Goal: Task Accomplishment & Management: Manage account settings

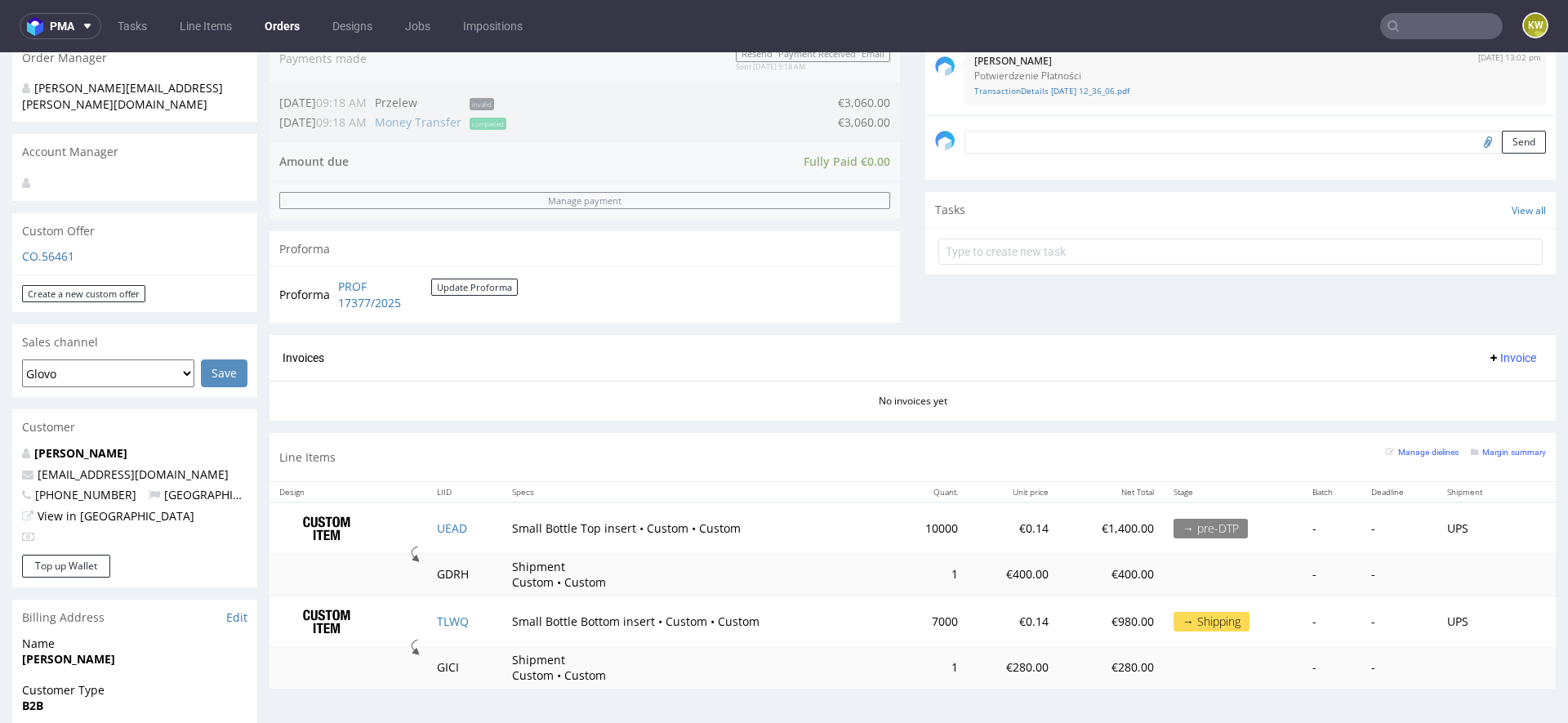
scroll to position [489, 0]
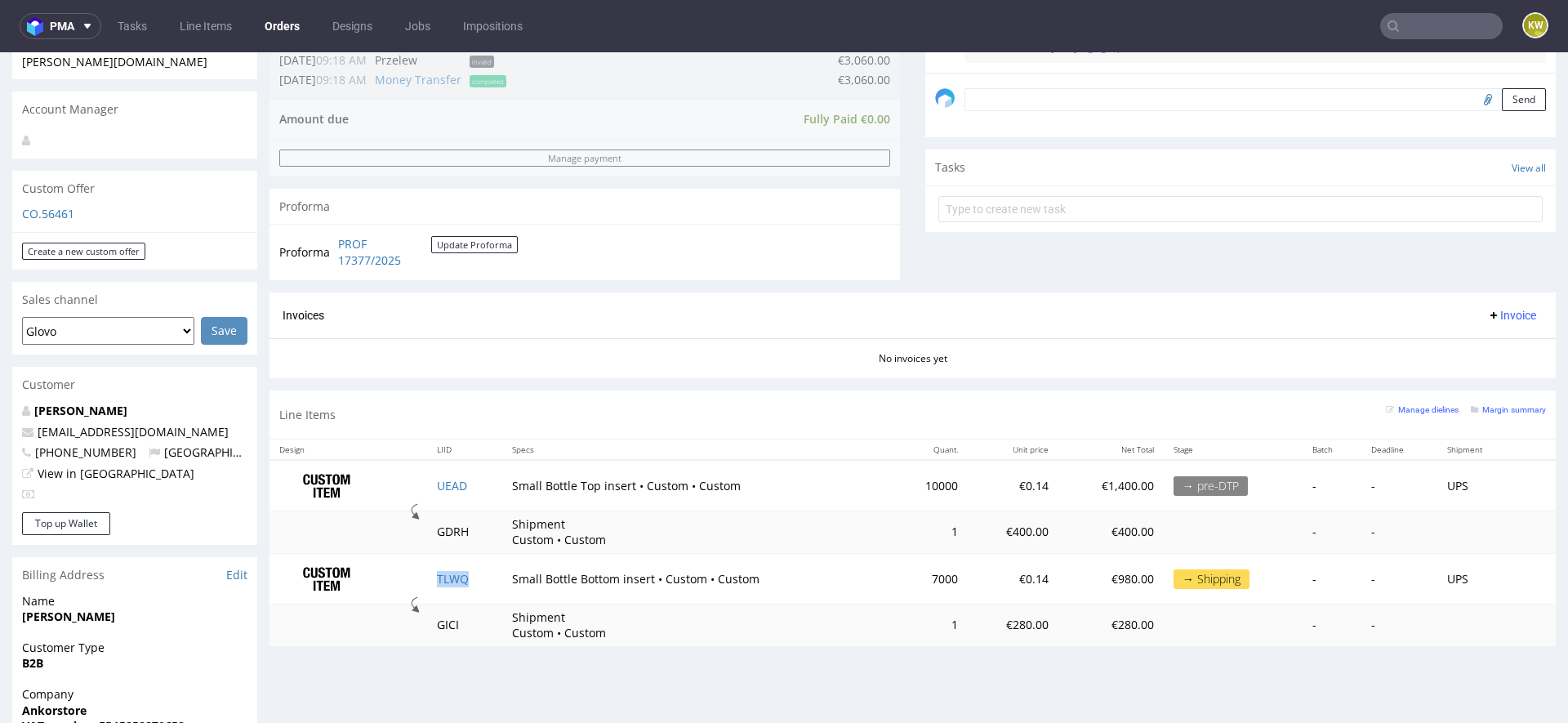
click at [442, 582] on td "TLWQ" at bounding box center [465, 578] width 76 height 51
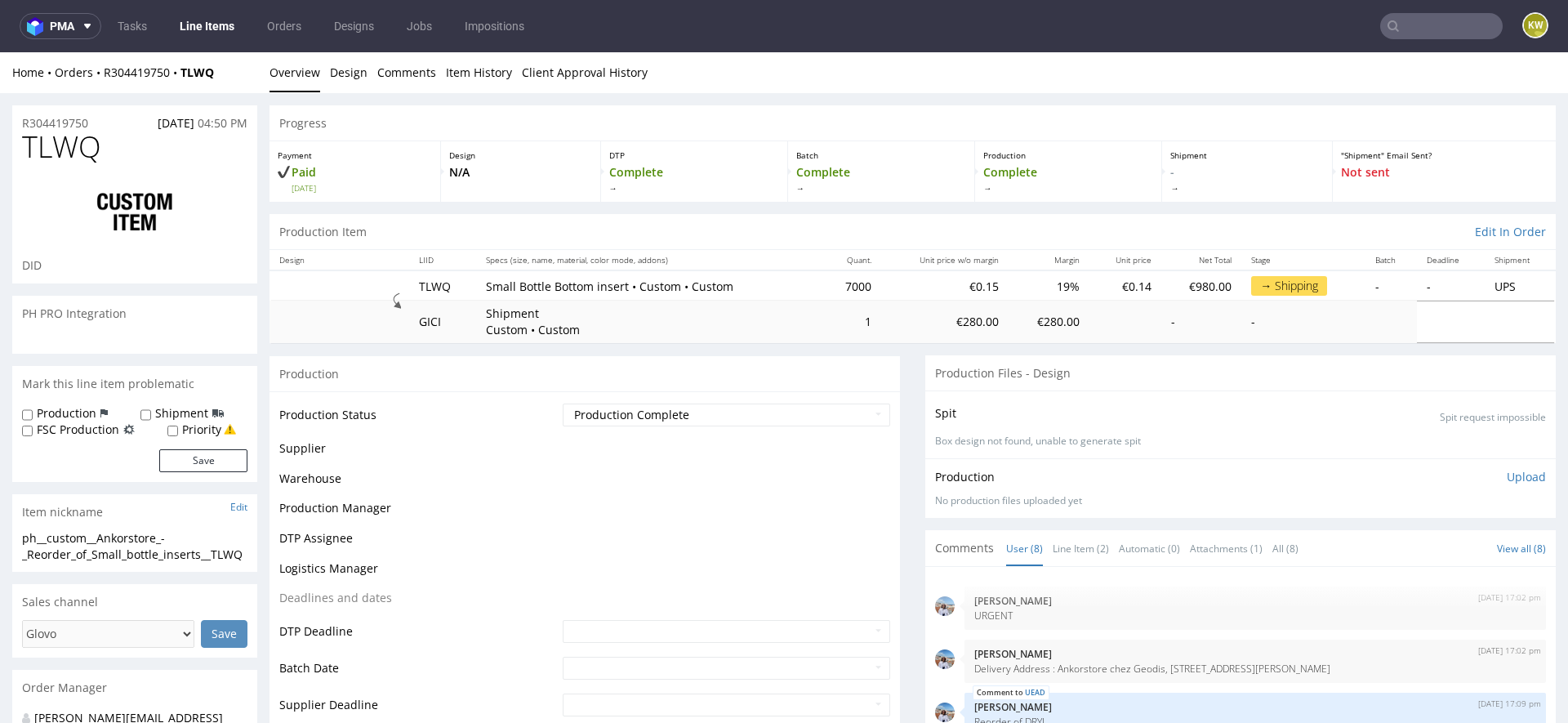
scroll to position [149, 0]
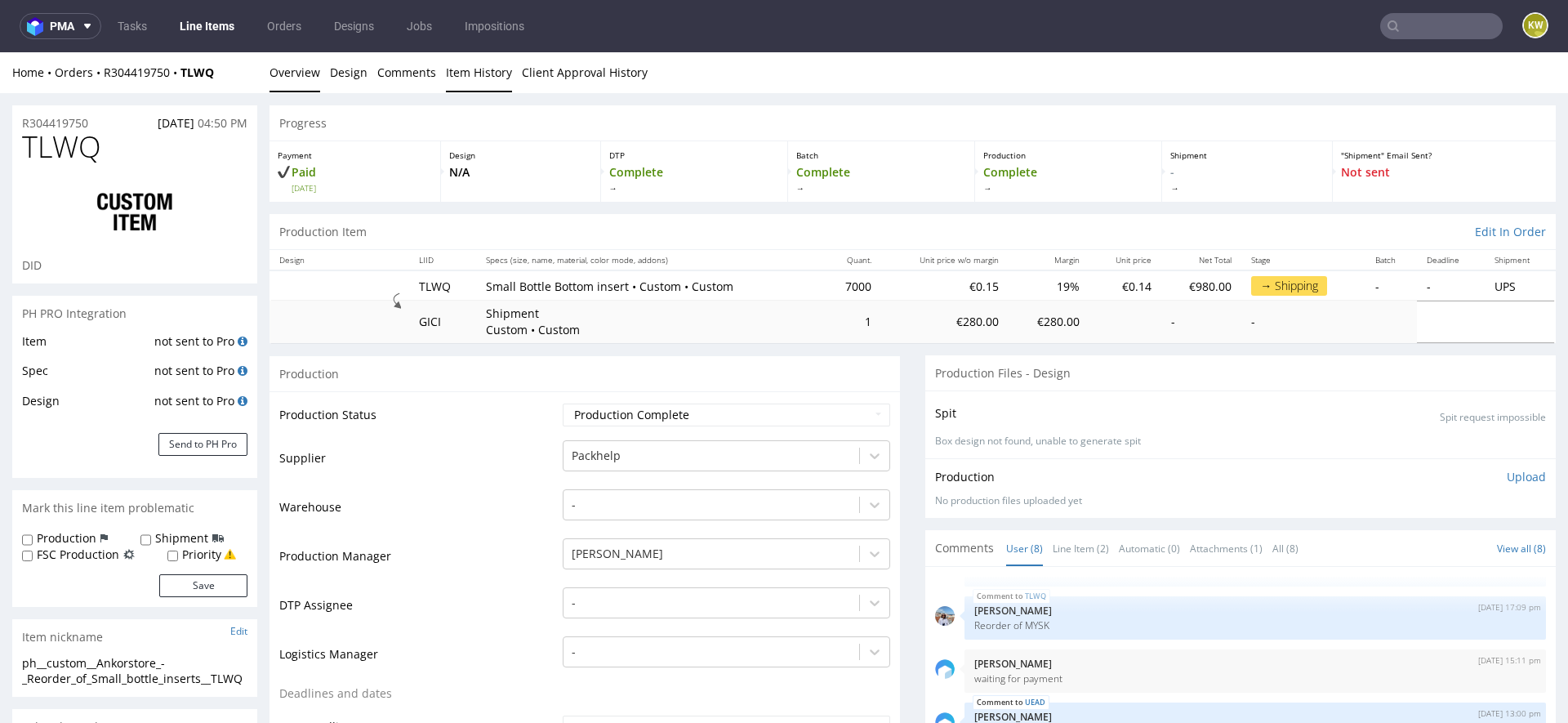
click at [460, 76] on link "Item History" at bounding box center [479, 72] width 66 height 40
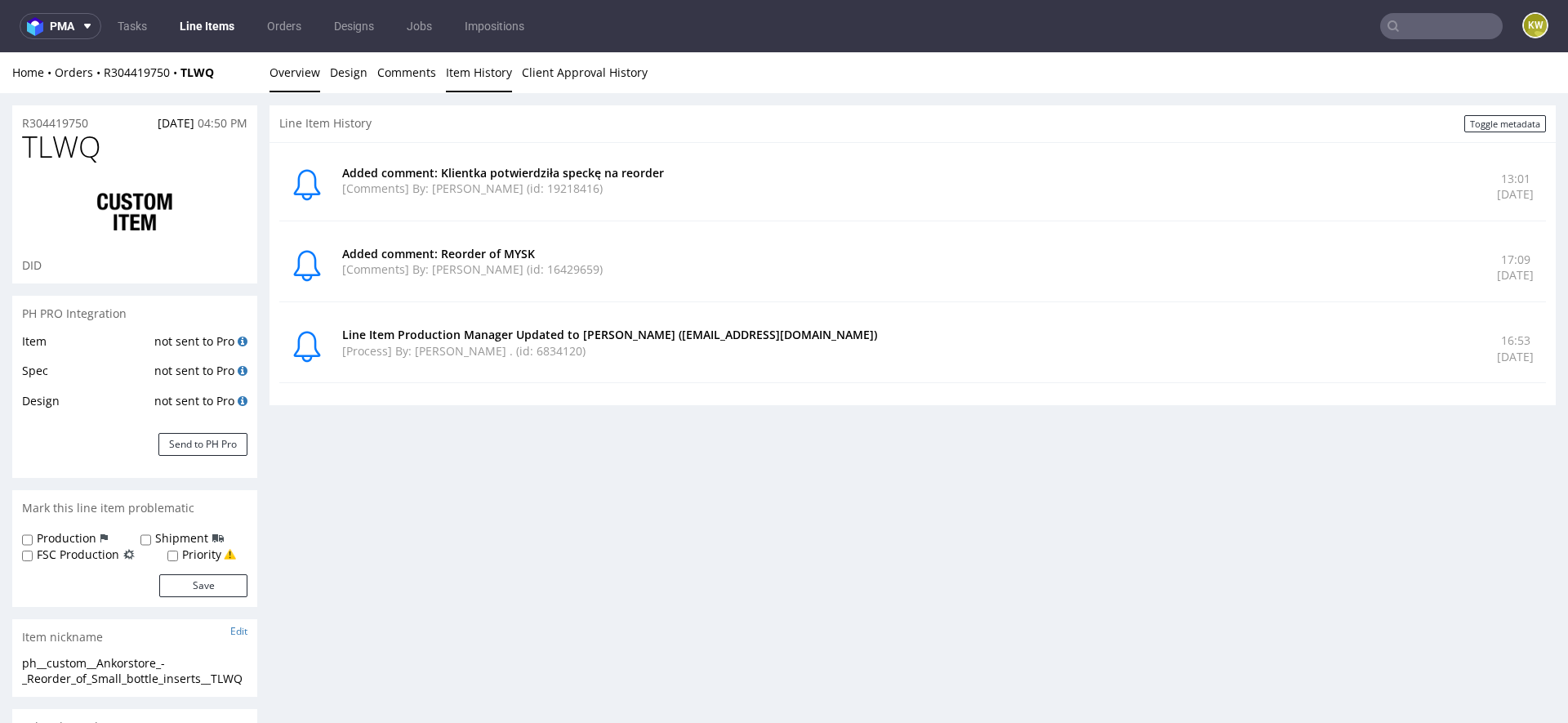
click at [277, 65] on link "Overview" at bounding box center [294, 72] width 51 height 40
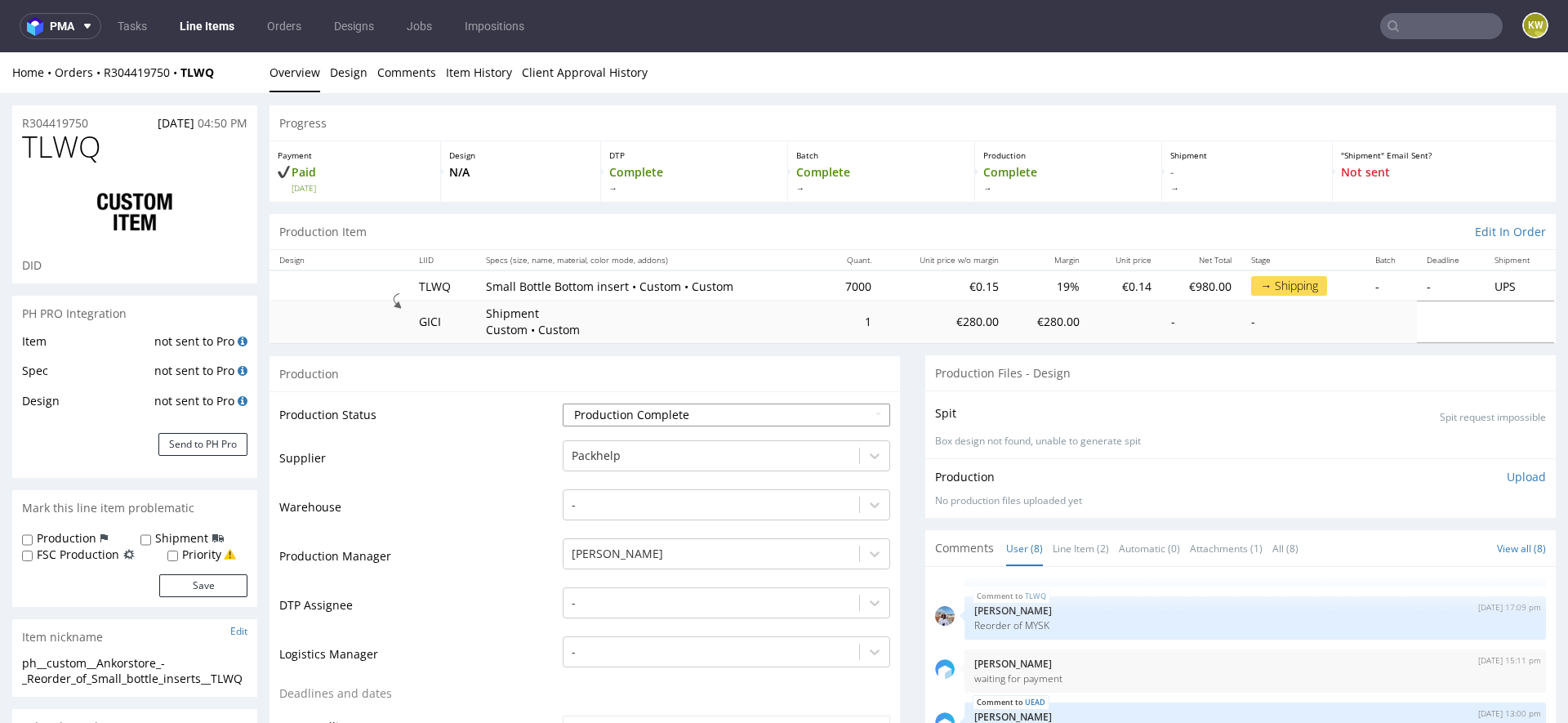
click at [597, 415] on select "Waiting for Artwork Waiting for Diecut Waiting for Mockup Waiting for DTP Waiti…" at bounding box center [725, 415] width 327 height 23
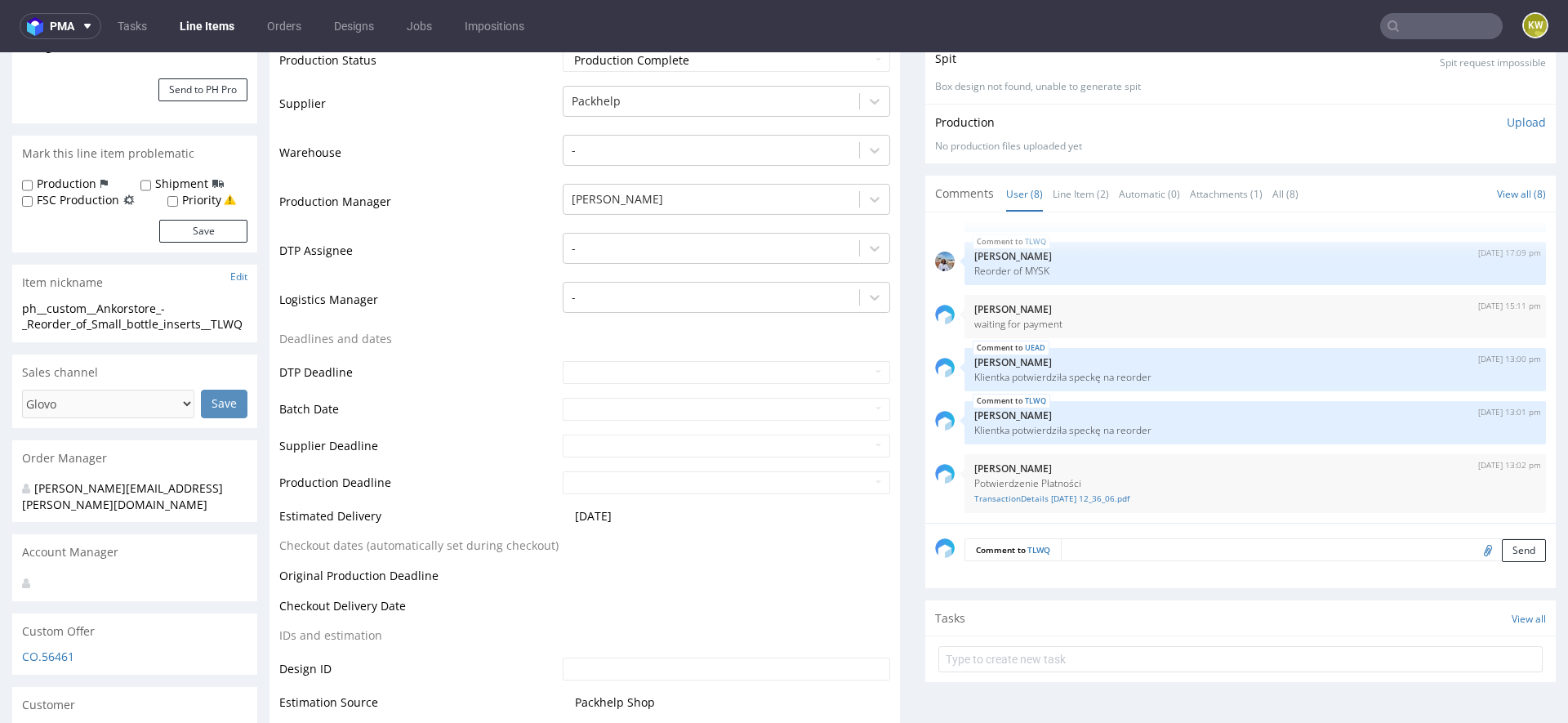
scroll to position [0, 0]
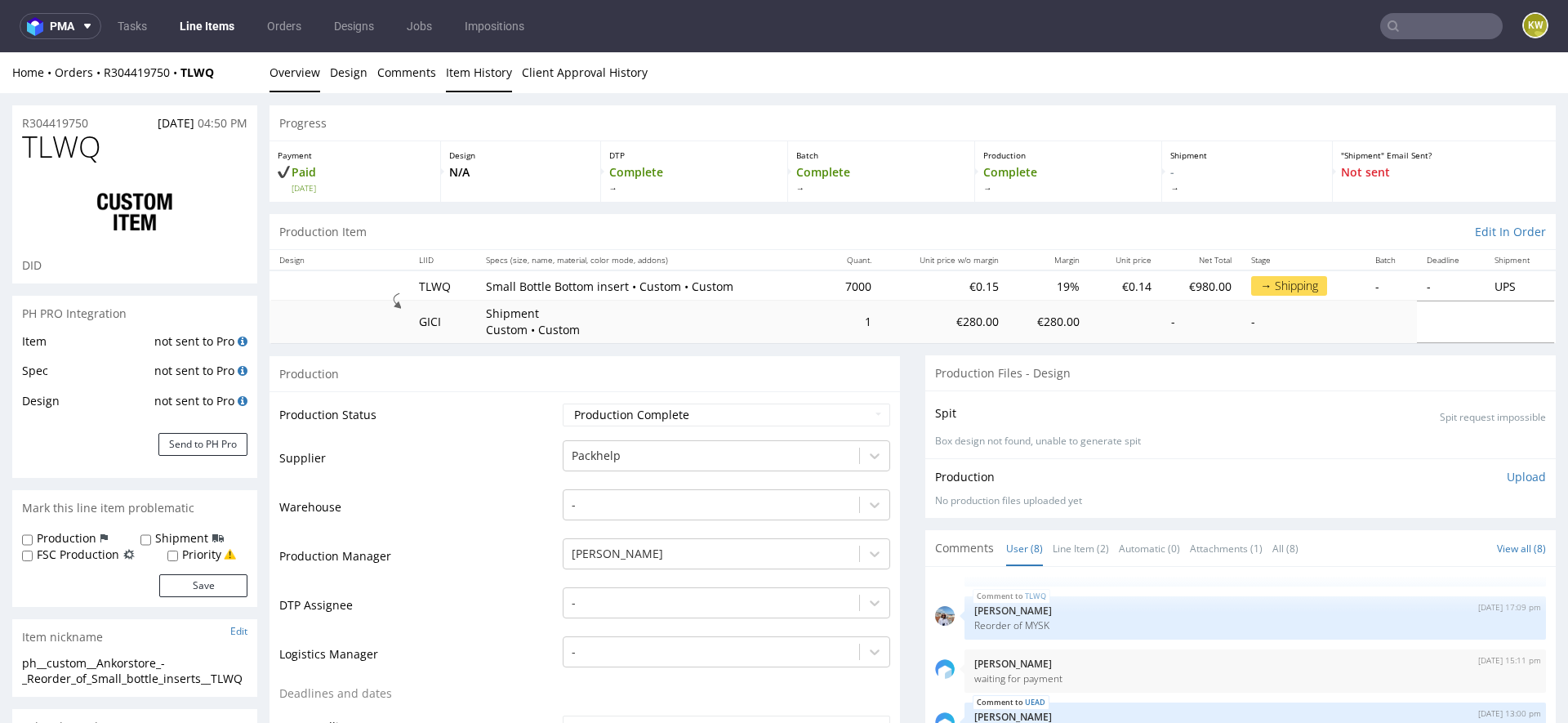
click at [456, 61] on link "Item History" at bounding box center [479, 72] width 66 height 40
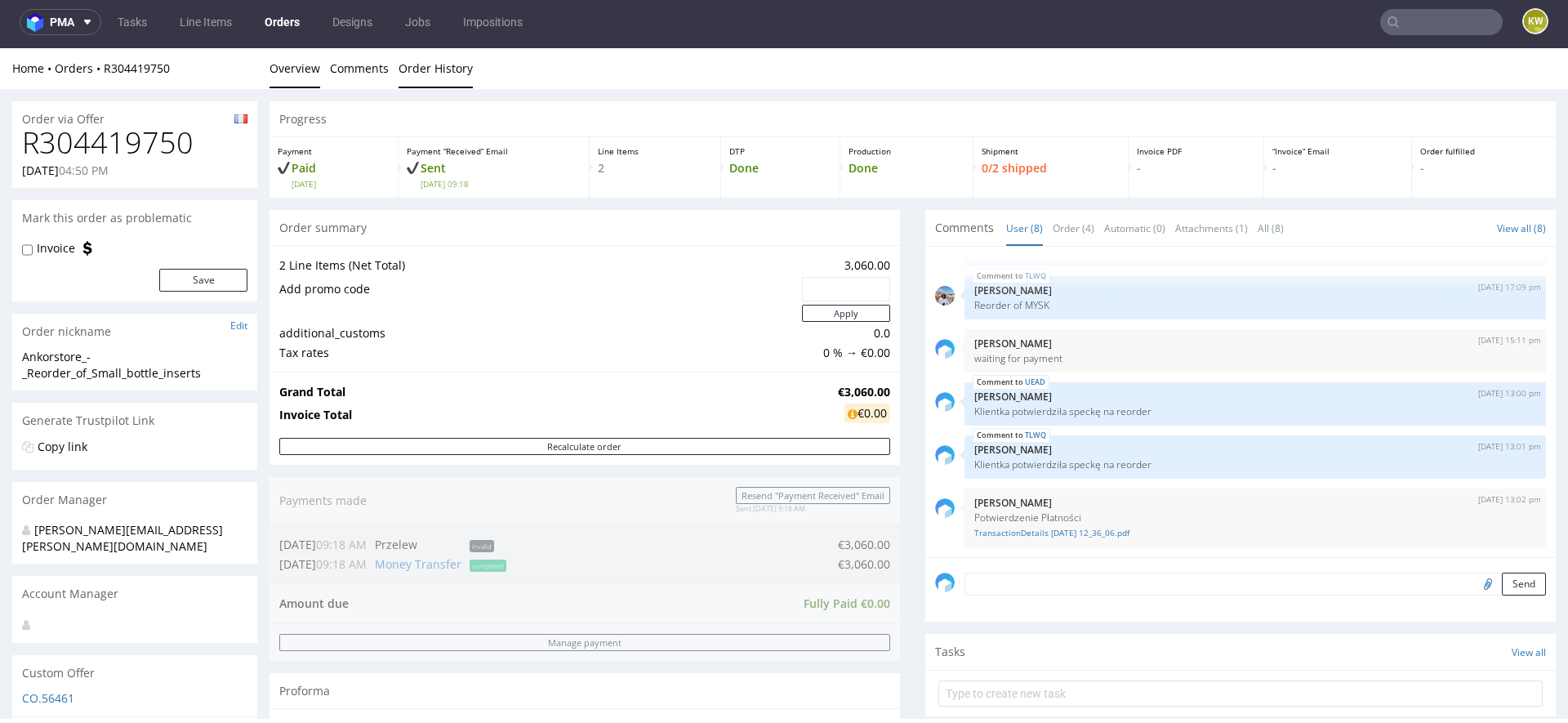
click at [426, 61] on link "Order History" at bounding box center [435, 67] width 75 height 40
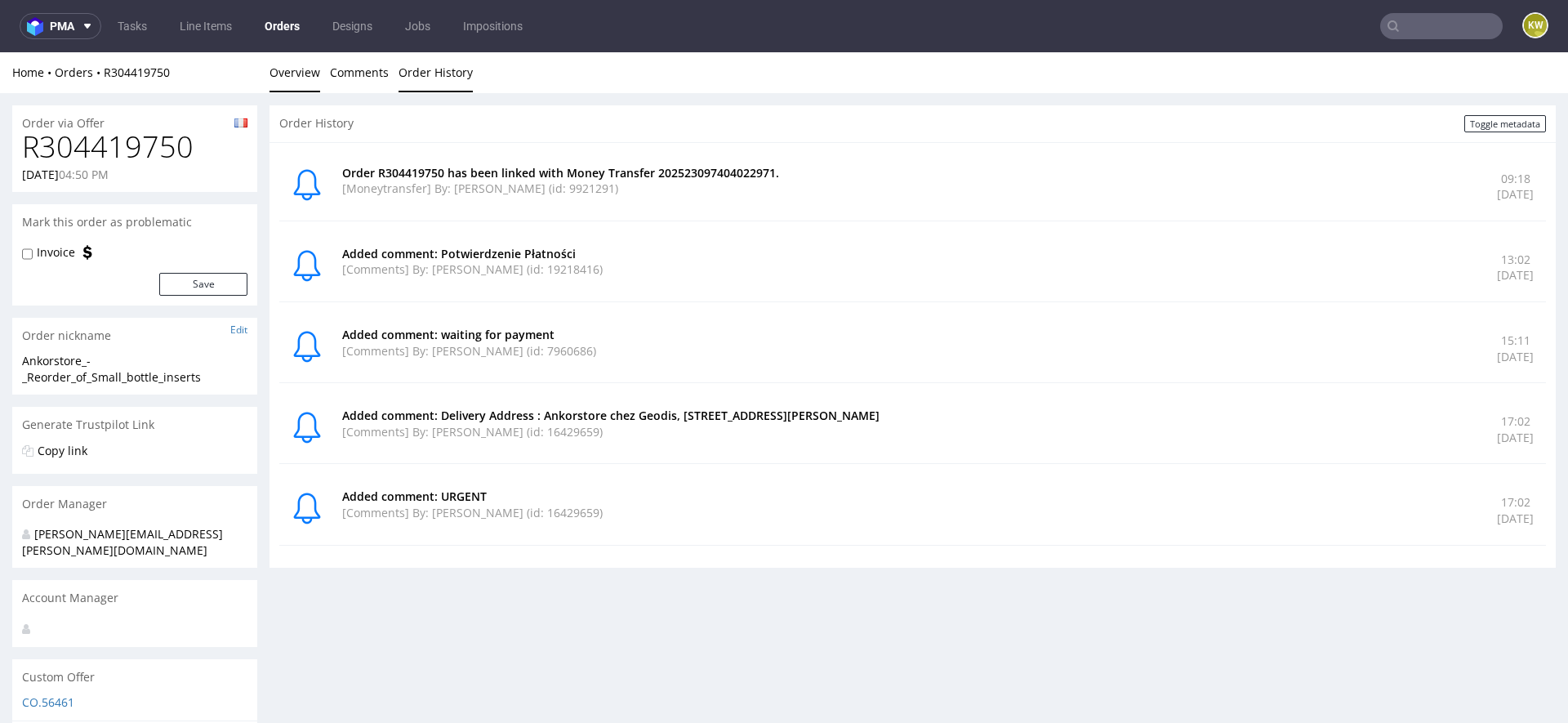
click at [297, 83] on link "Overview" at bounding box center [294, 72] width 51 height 40
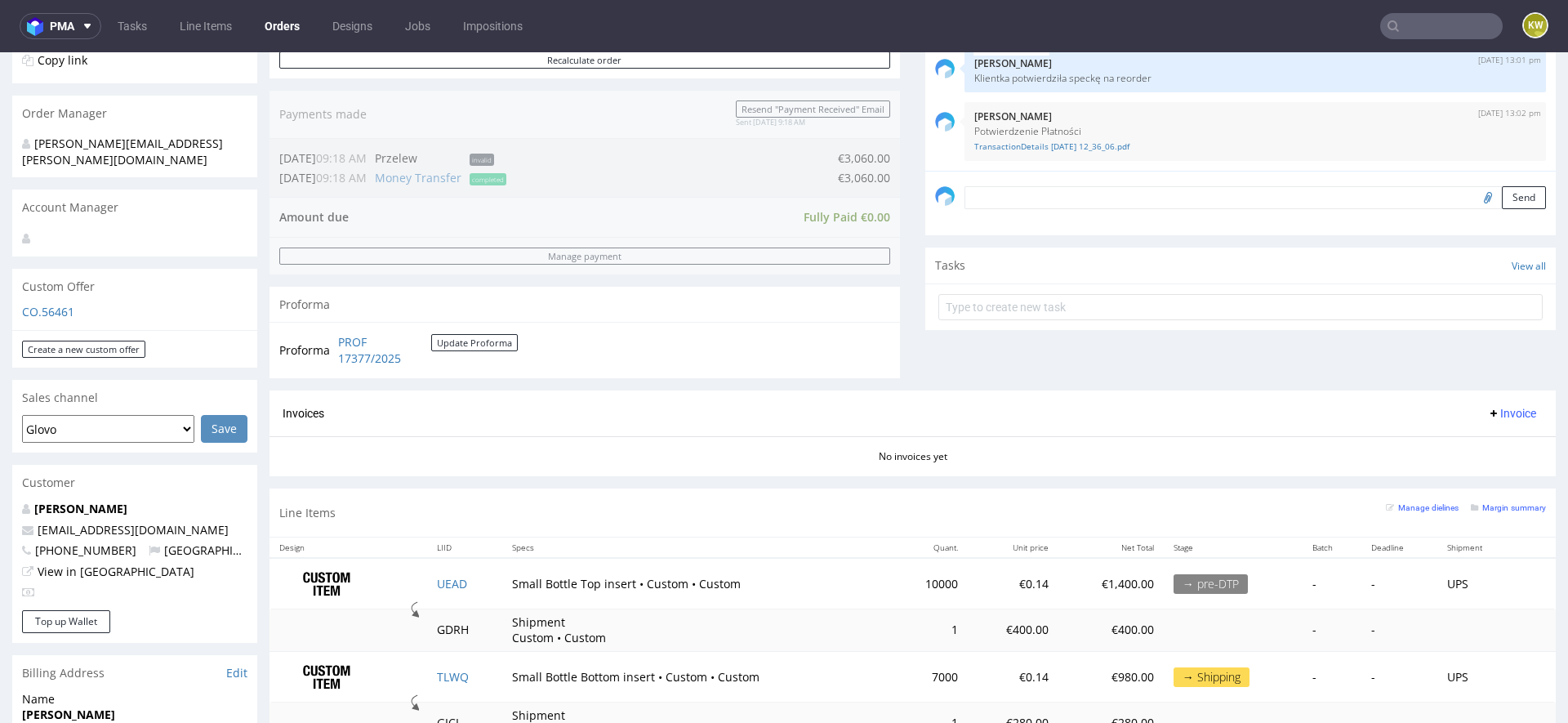
scroll to position [398, 0]
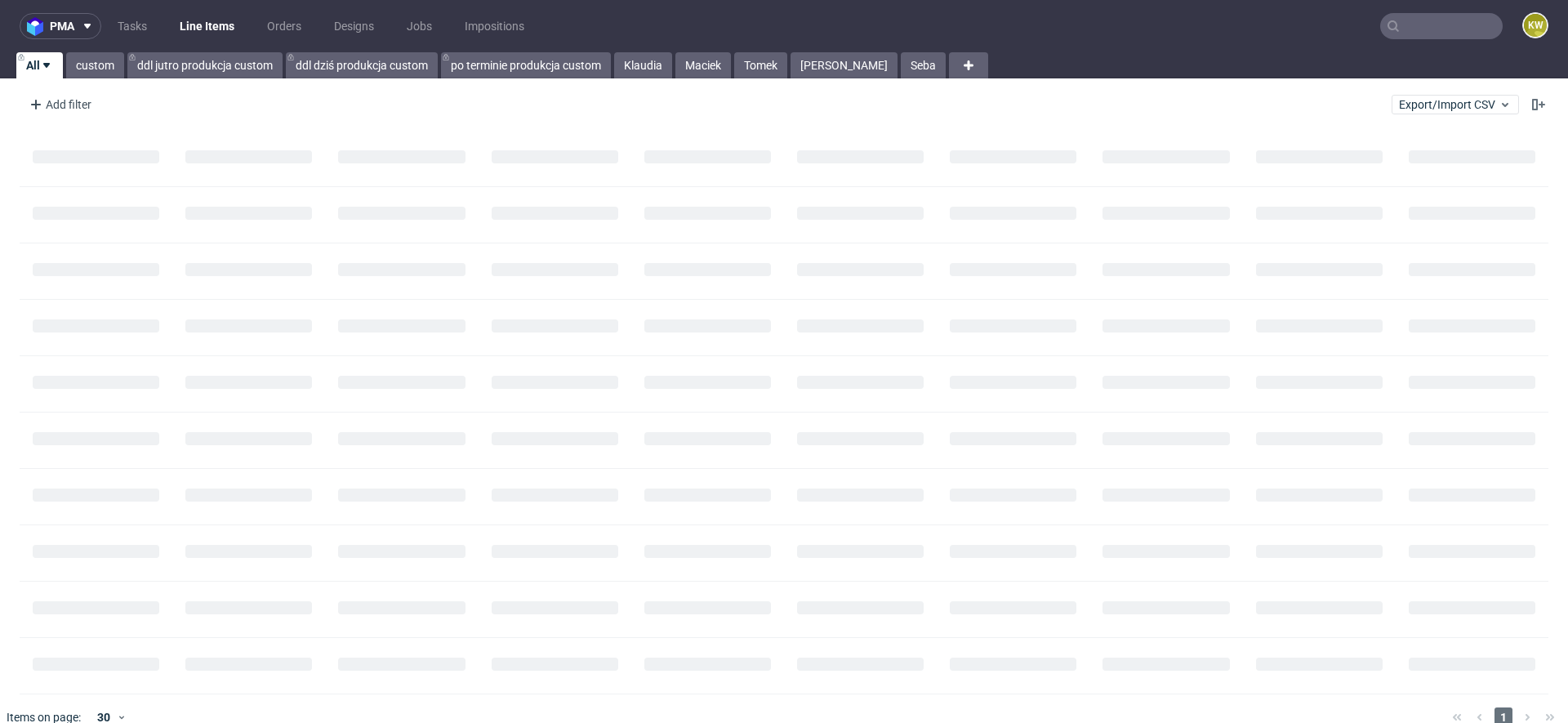
click at [1393, 28] on input "text" at bounding box center [1441, 26] width 123 height 26
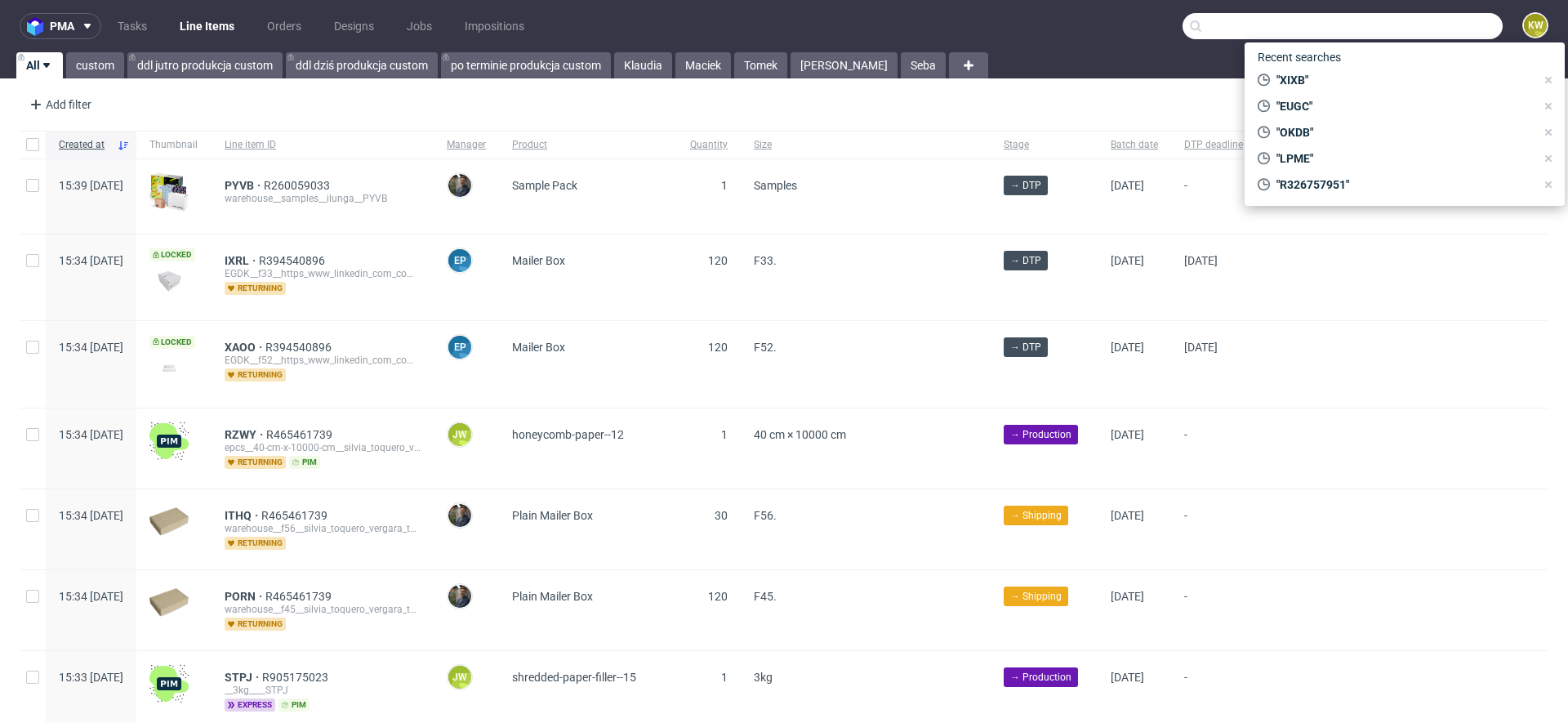
paste input "XIXB"
type input "XIXB"
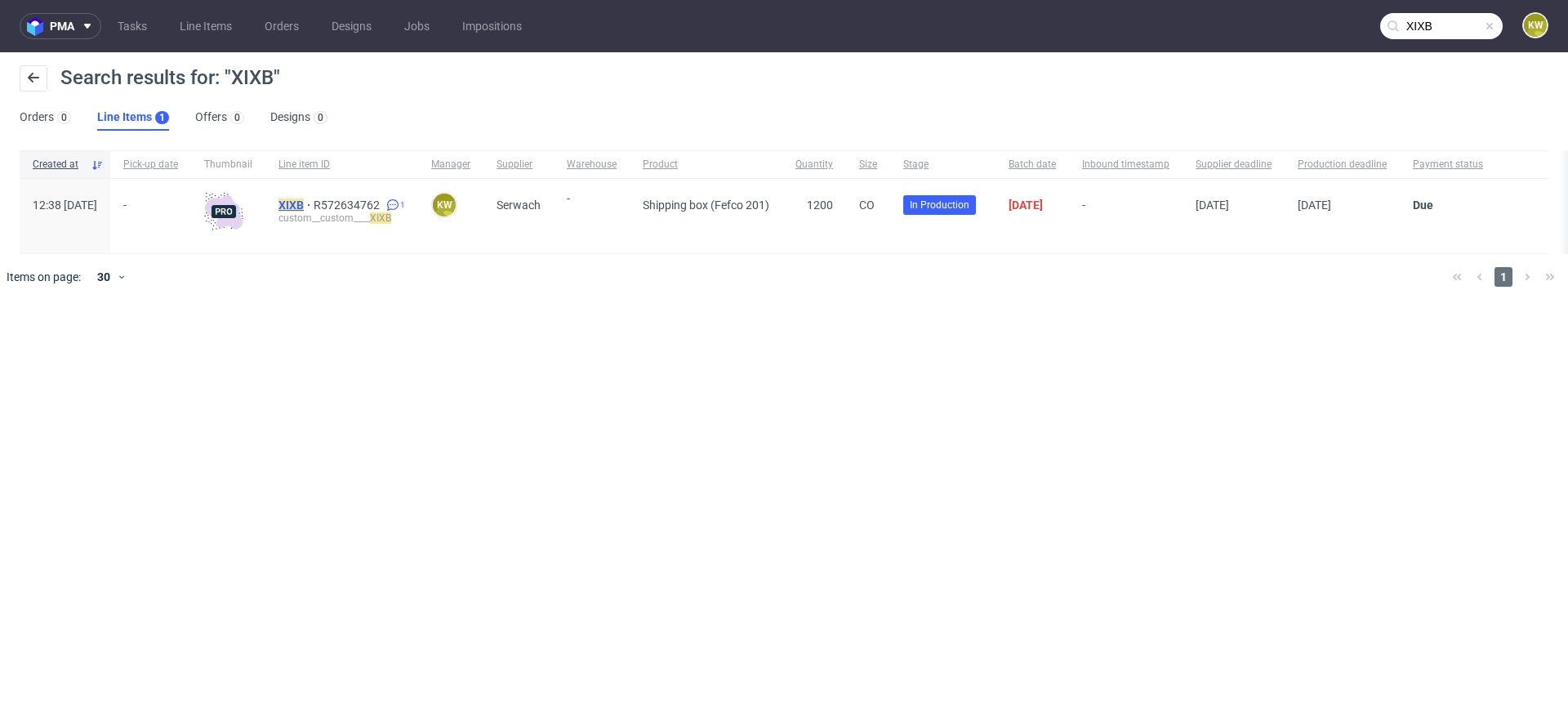
click at [304, 208] on mark "XIXB" at bounding box center [290, 205] width 25 height 13
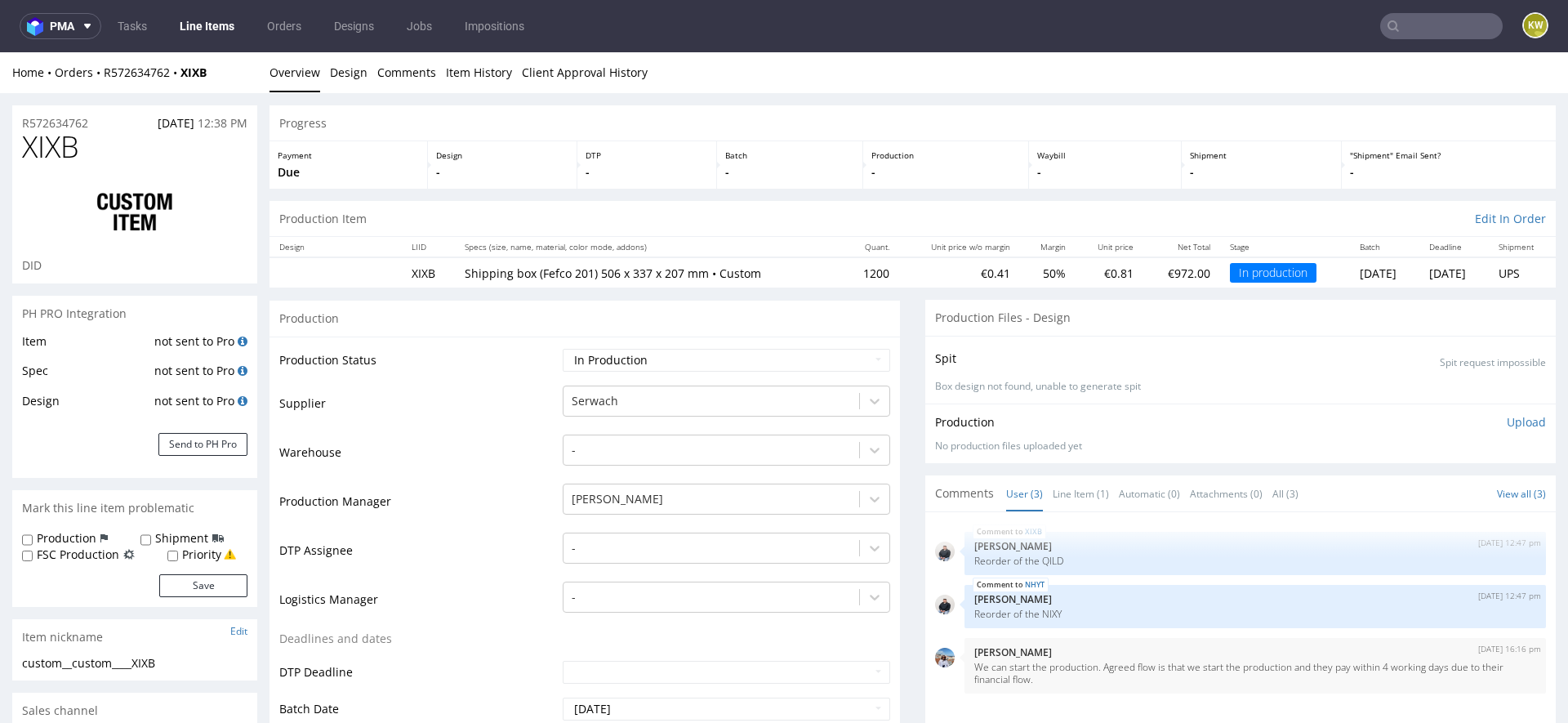
click at [204, 30] on link "Line Items" at bounding box center [206, 26] width 75 height 26
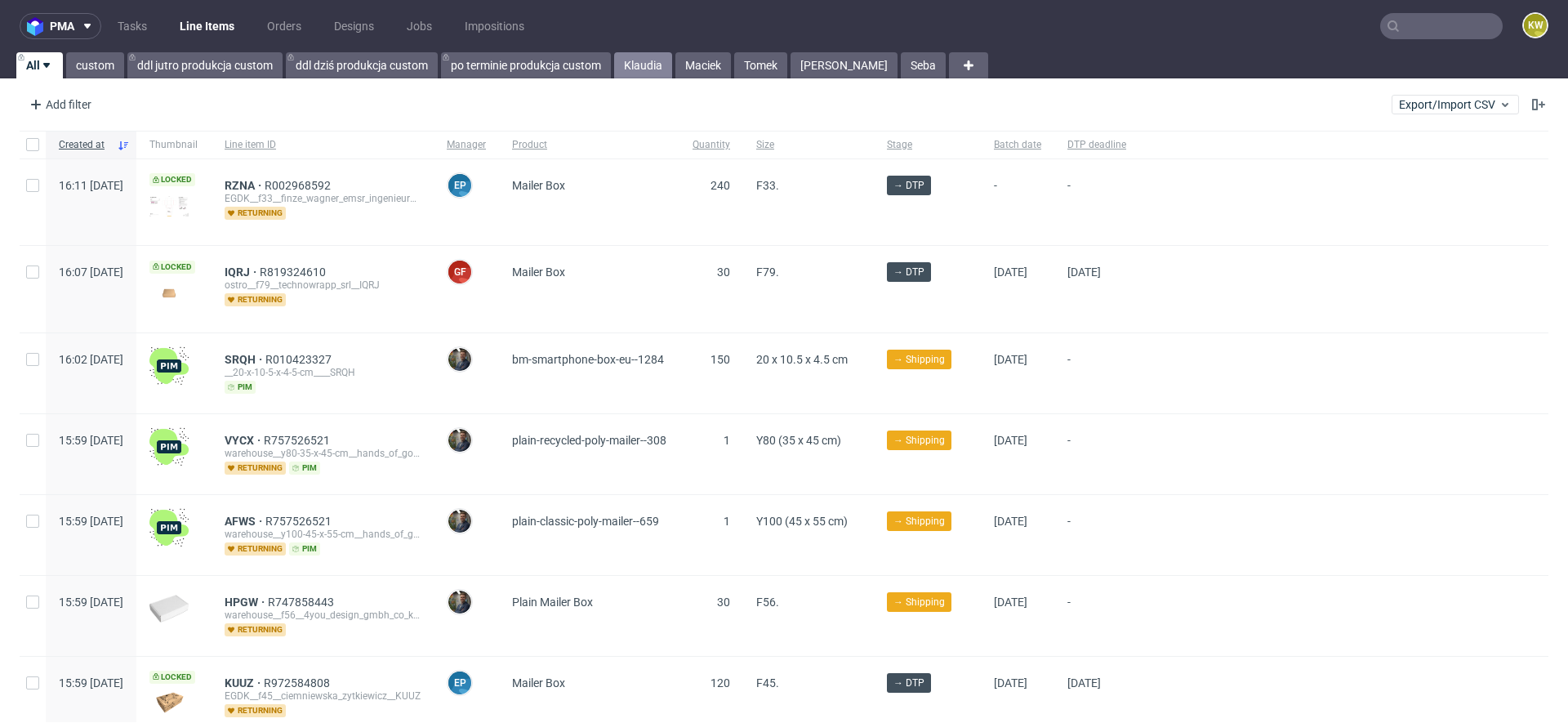
click at [640, 65] on link "Klaudia" at bounding box center [643, 65] width 58 height 26
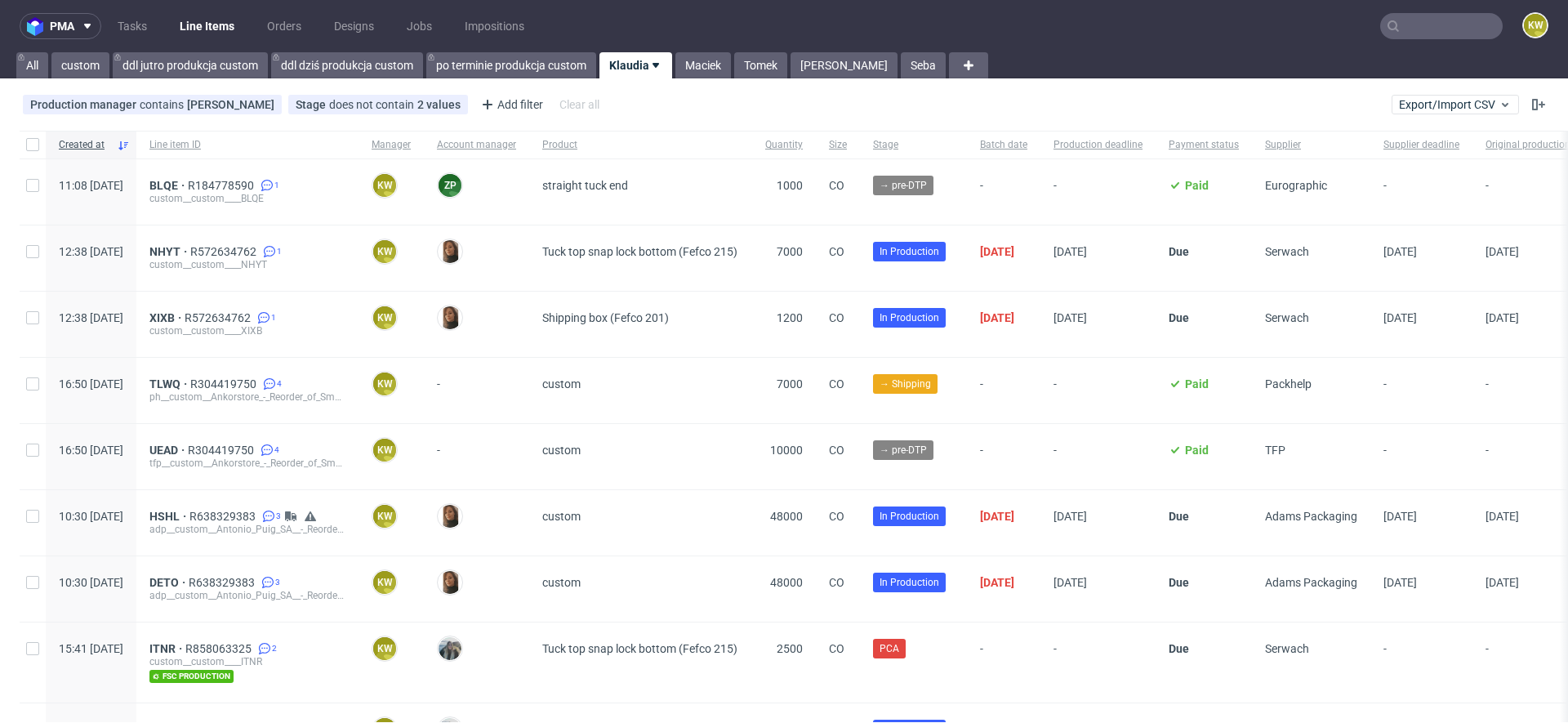
click at [270, 193] on div "custom__custom____BLQE" at bounding box center [247, 198] width 196 height 13
click at [257, 183] on span "R184778590" at bounding box center [222, 185] width 69 height 13
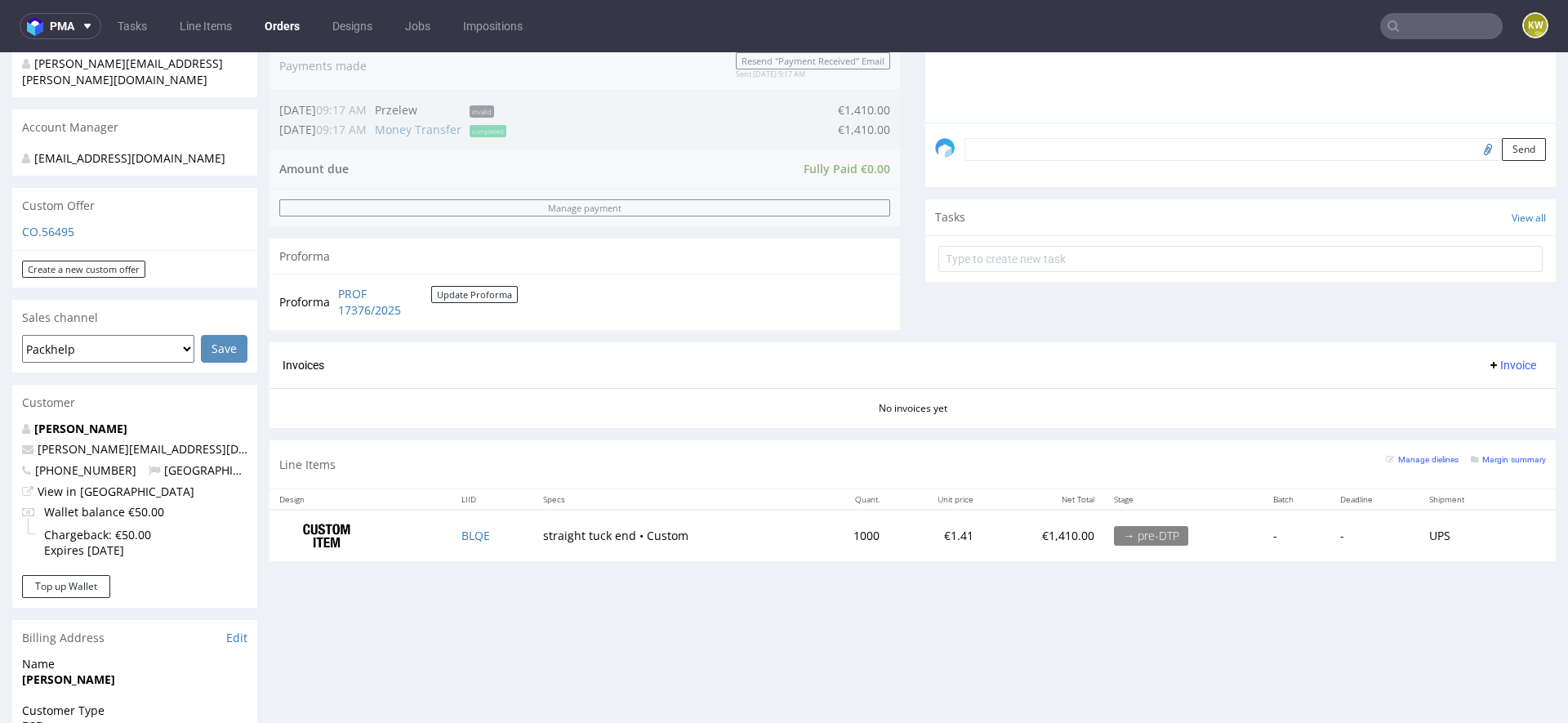
scroll to position [569, 0]
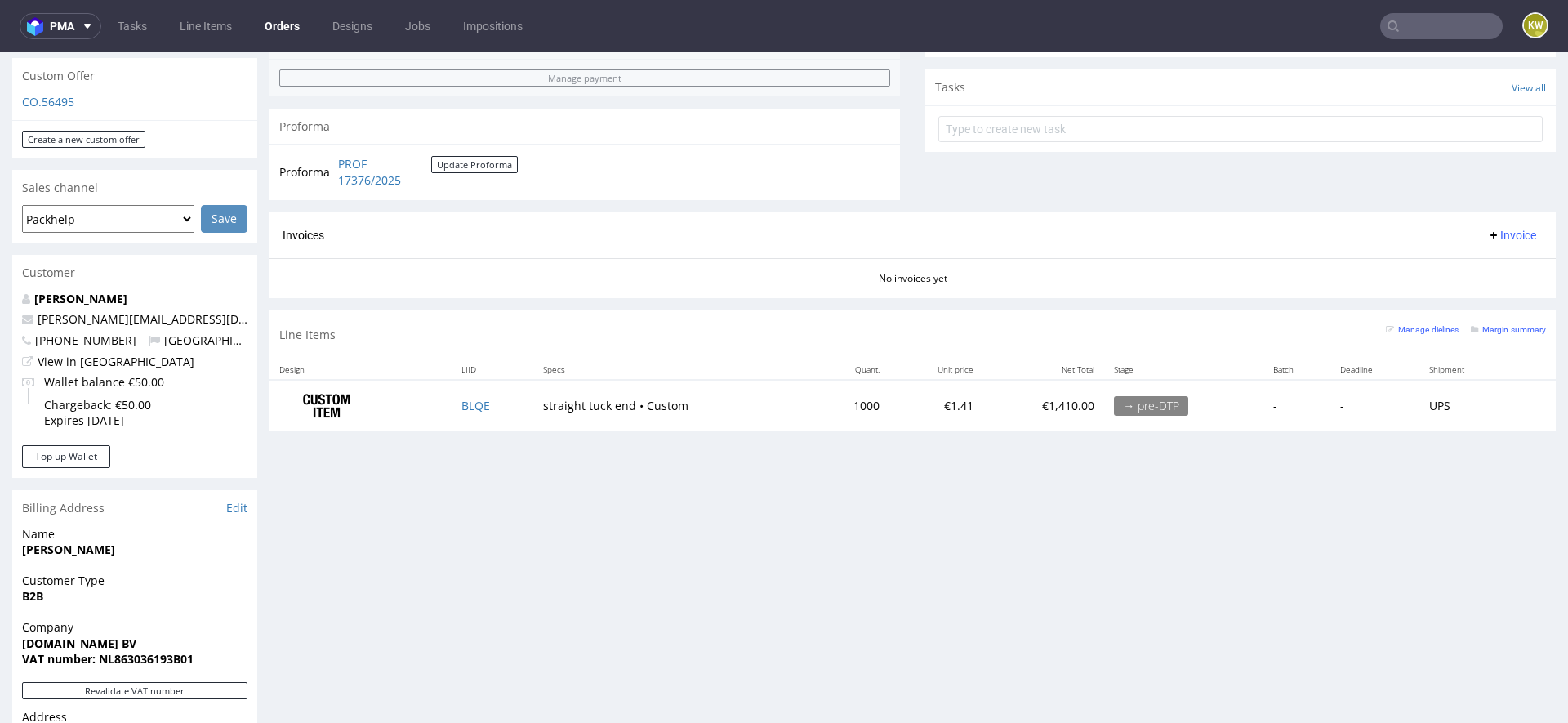
click at [504, 393] on td "BLQE" at bounding box center [492, 406] width 82 height 52
click at [504, 394] on td "BLQE" at bounding box center [492, 406] width 82 height 52
click at [503, 397] on td "BLQE" at bounding box center [492, 406] width 82 height 52
copy link "BLQE"
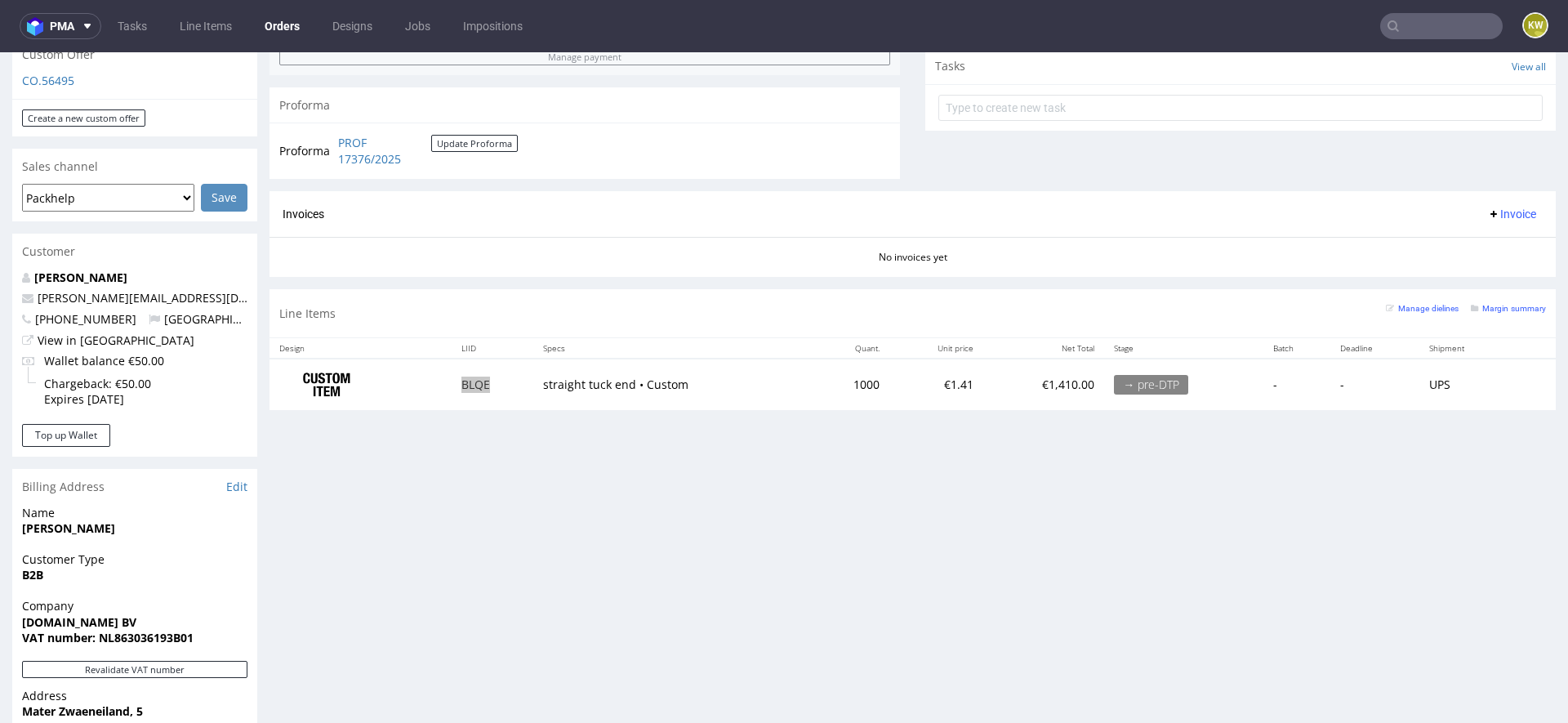
scroll to position [622, 0]
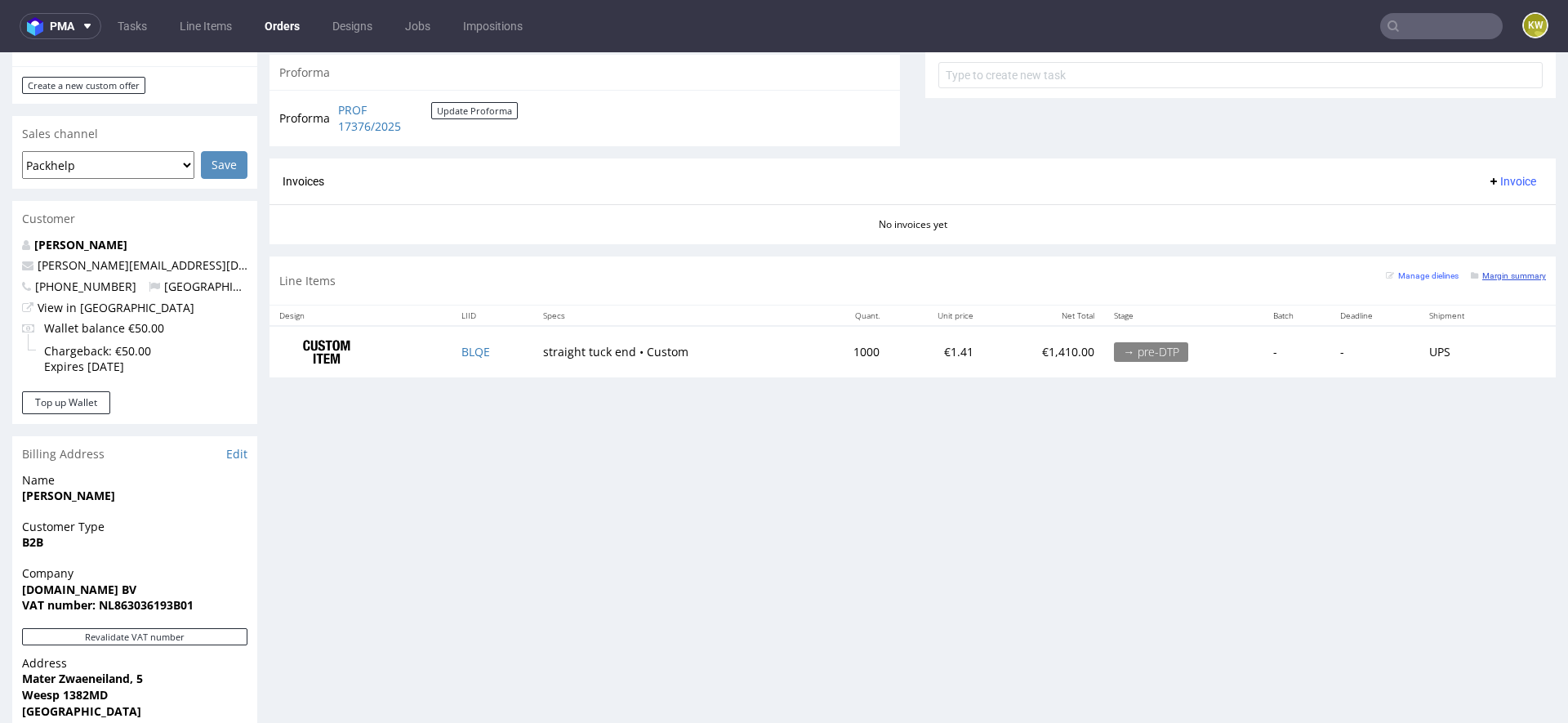
click at [1492, 271] on small "Margin summary" at bounding box center [1508, 276] width 76 height 9
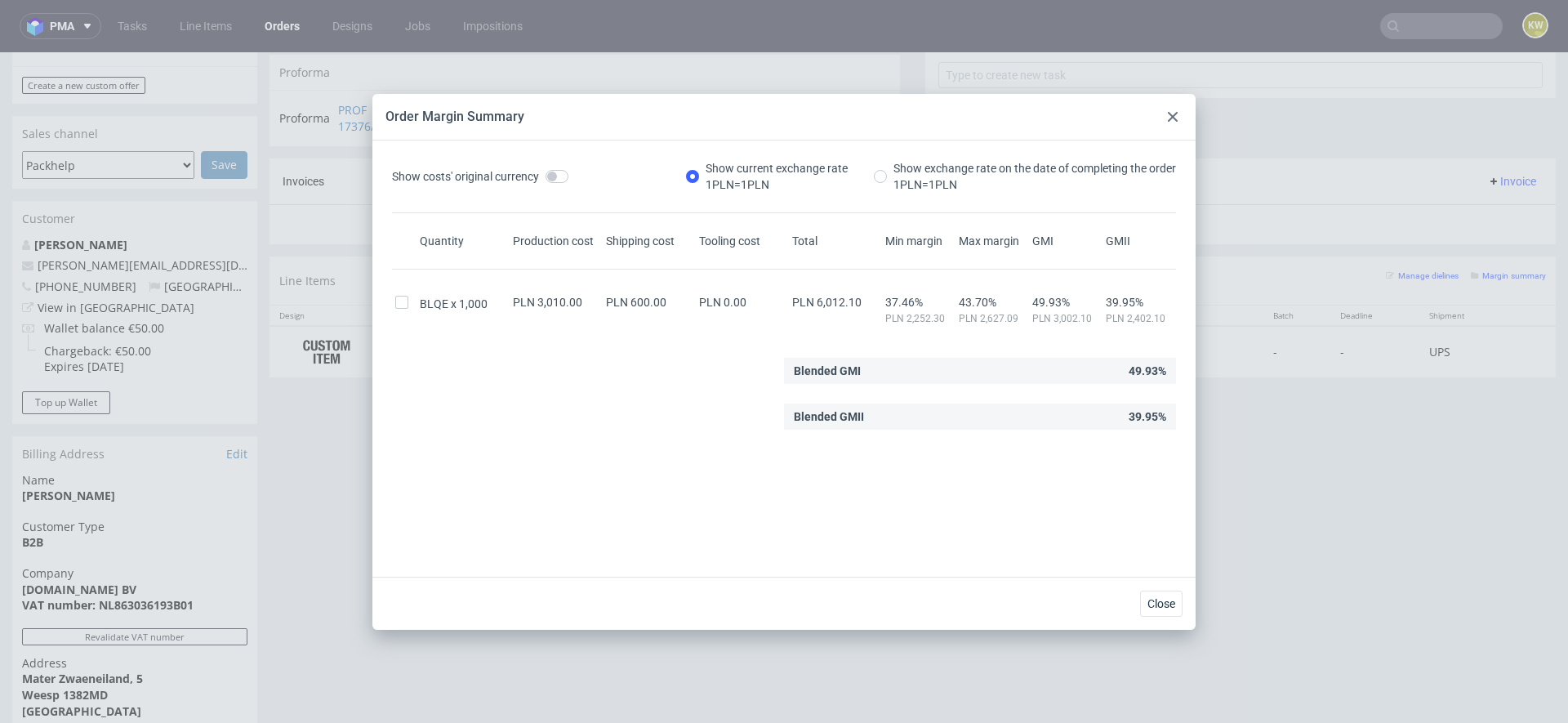
click at [833, 302] on span "PLN 6,012.10" at bounding box center [826, 302] width 69 height 13
copy span "6,012.10"
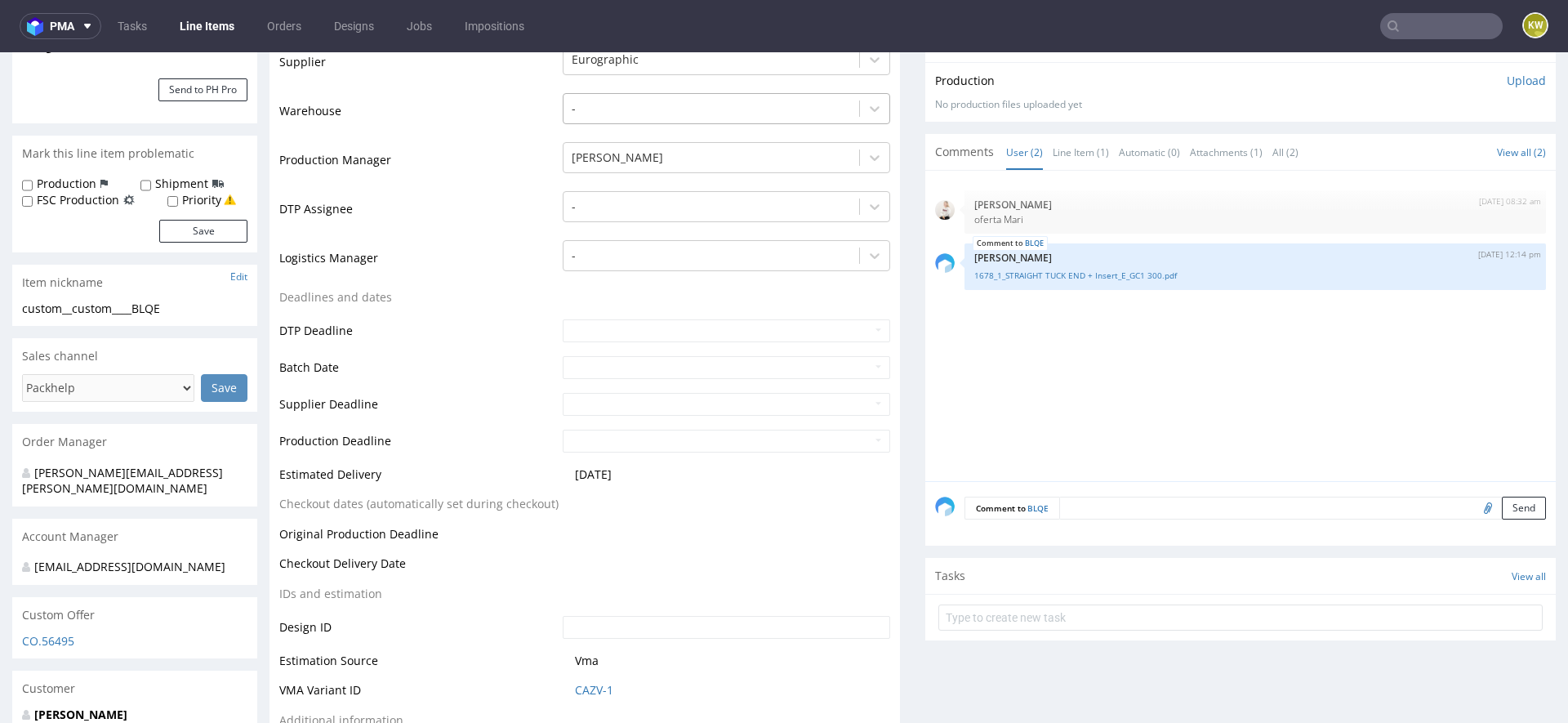
scroll to position [419, 0]
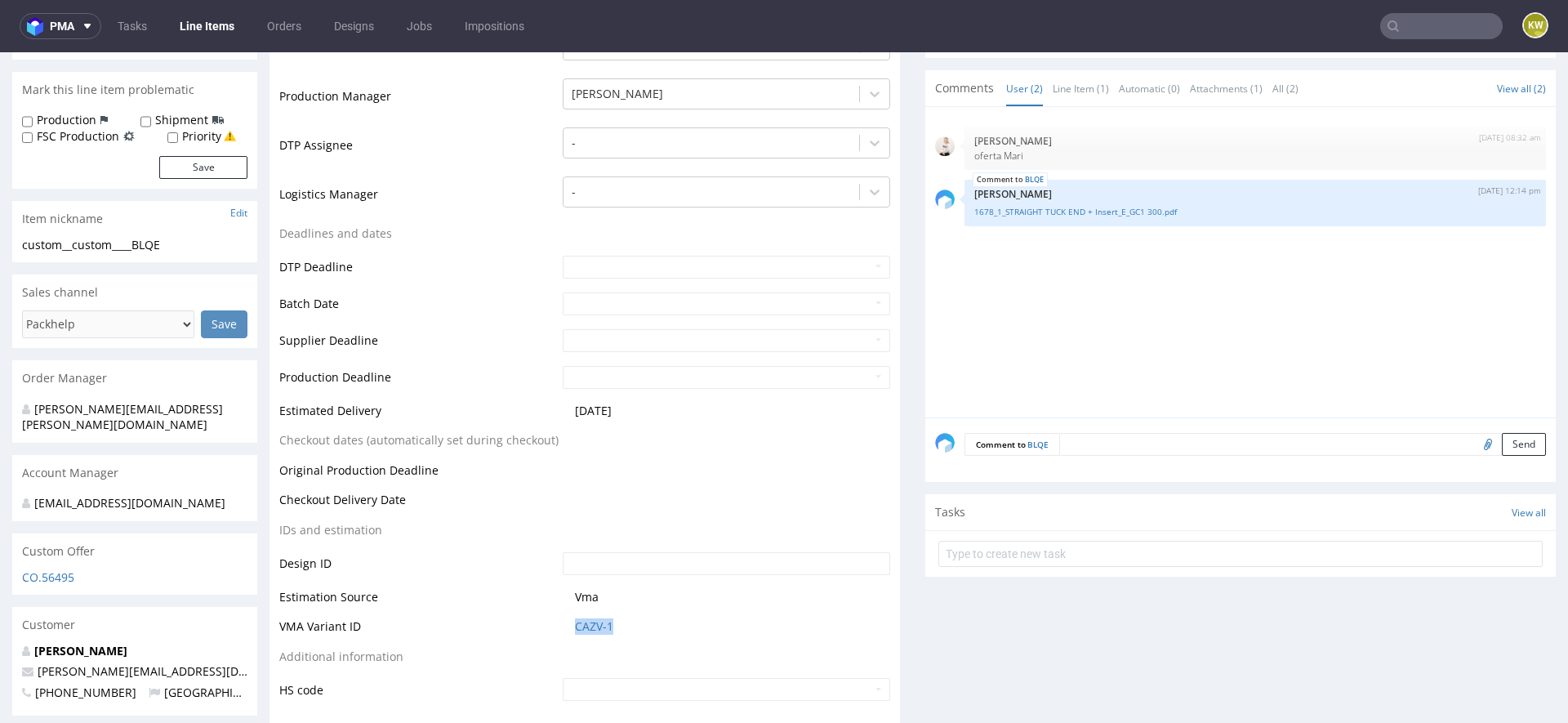
drag, startPoint x: 620, startPoint y: 623, endPoint x: 510, endPoint y: 624, distance: 110.0
click at [510, 624] on tr "VMA Variant ID CAZV-1" at bounding box center [584, 632] width 611 height 30
copy tr "CAZV-1"
click at [583, 619] on link "CAZV-1" at bounding box center [595, 627] width 39 height 17
click at [1406, 25] on input "text" at bounding box center [1441, 26] width 123 height 26
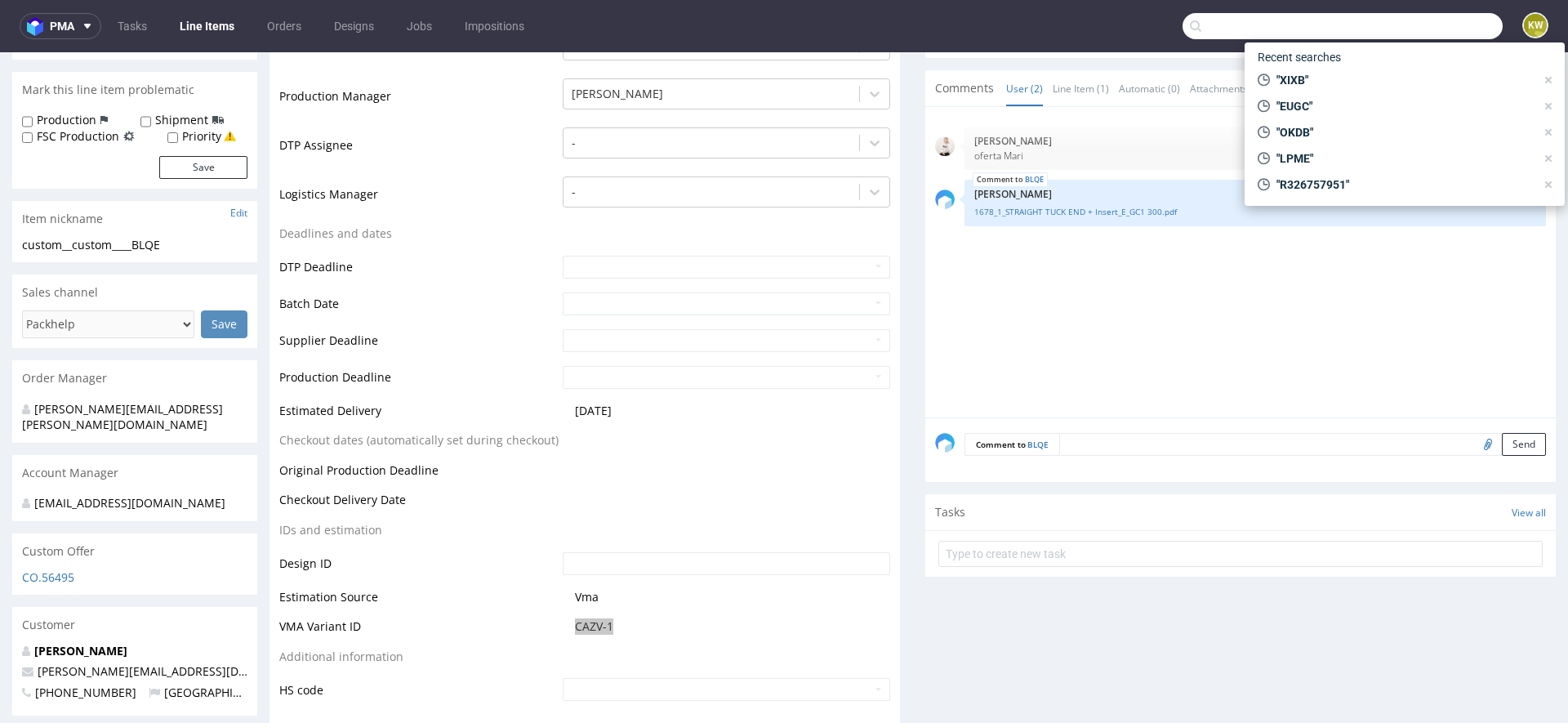
paste input "CVAA"
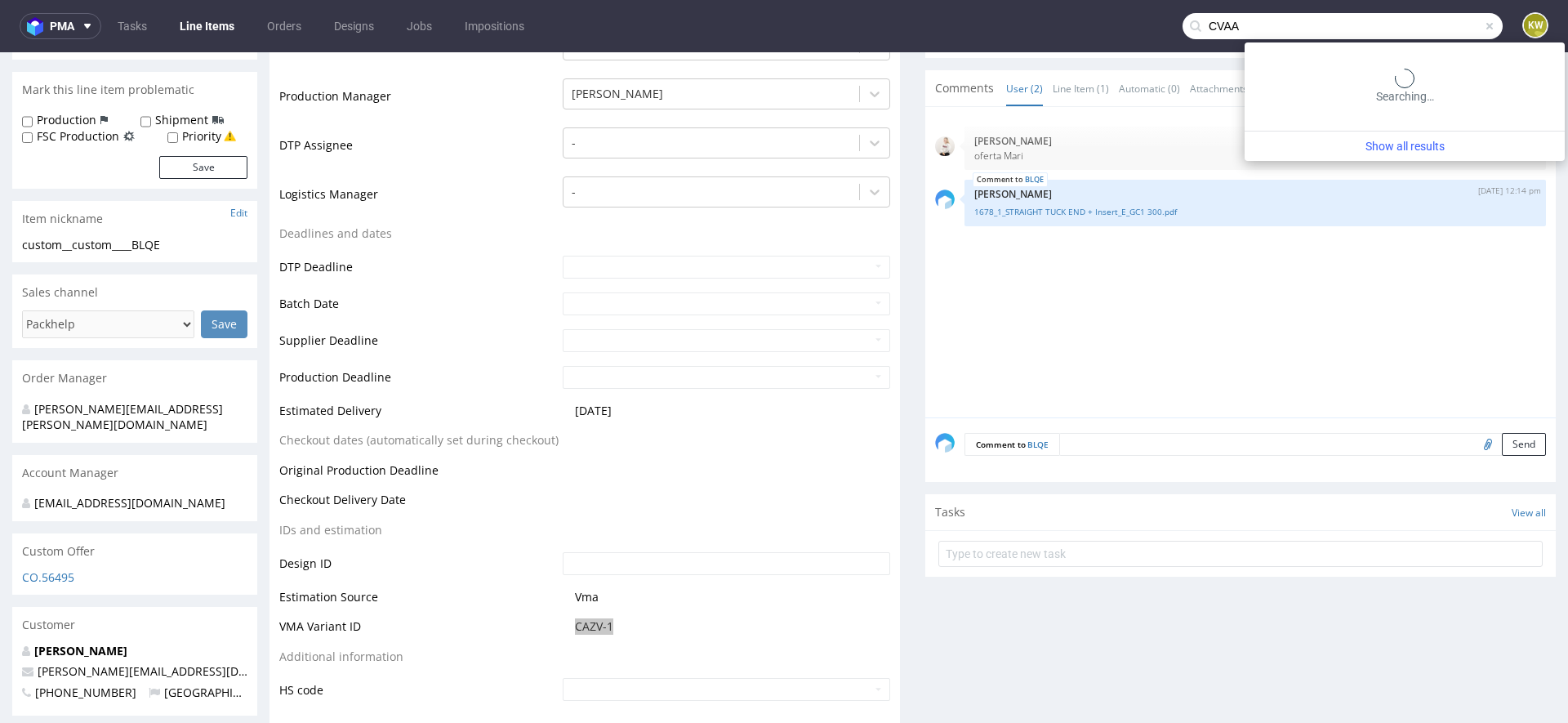
type input "CVAA"
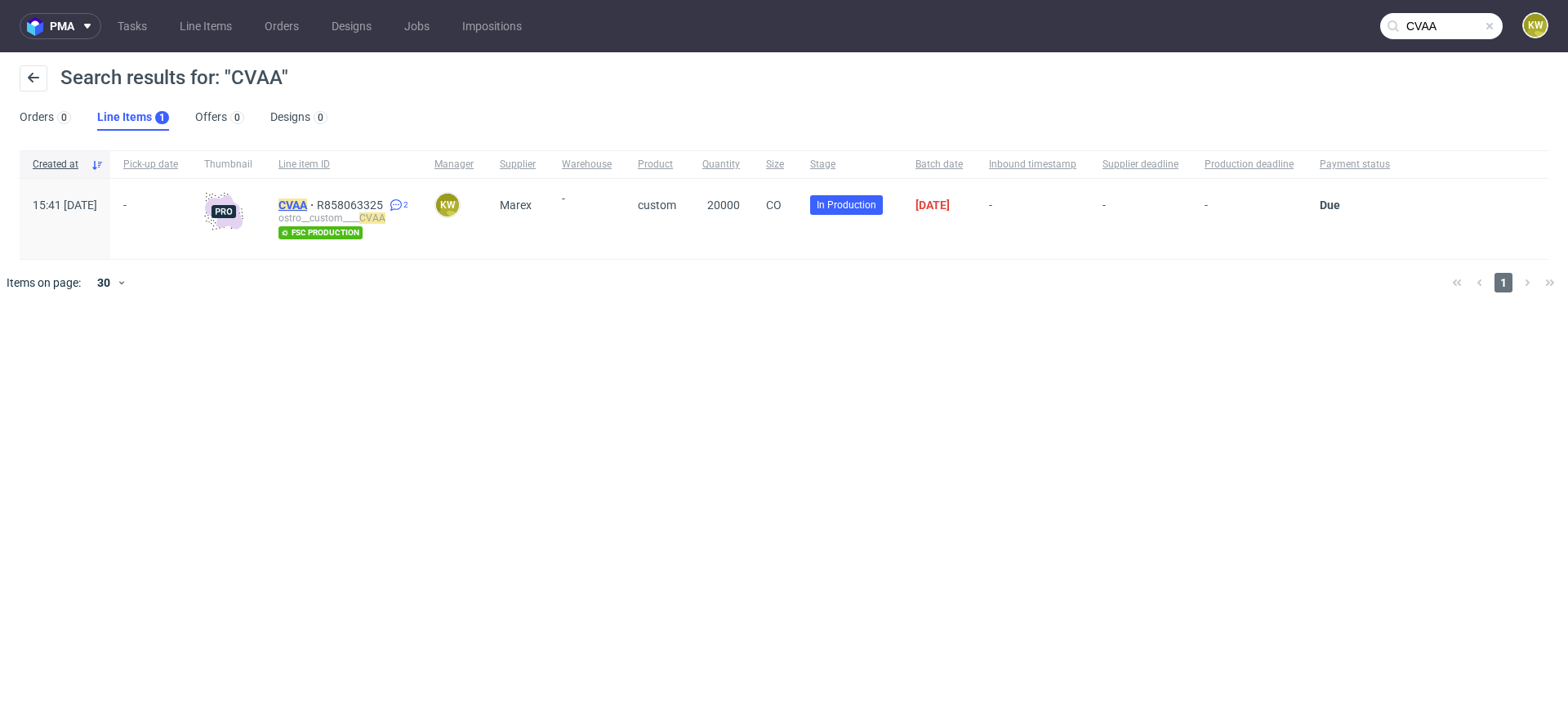
click at [307, 202] on mark "CVAA" at bounding box center [292, 205] width 29 height 13
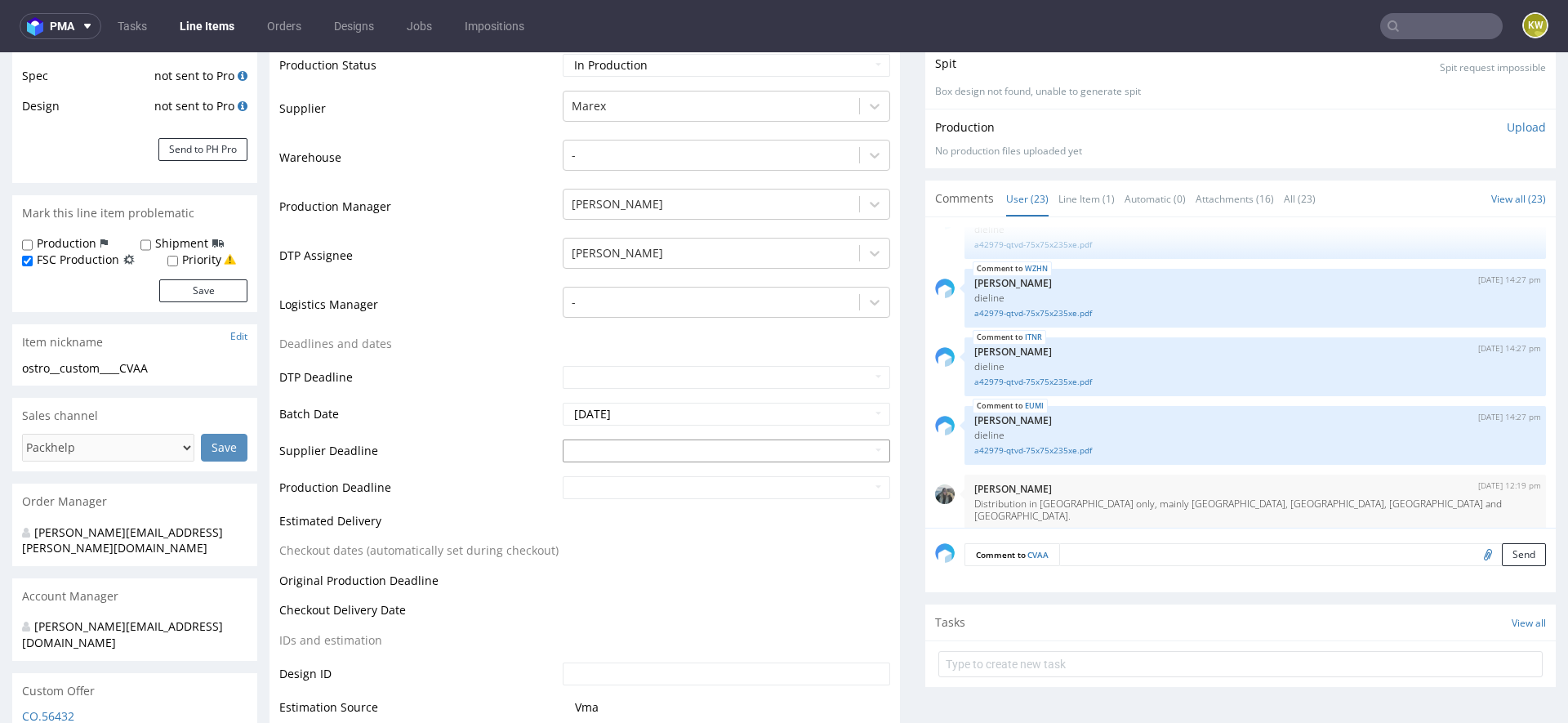
scroll to position [304, 0]
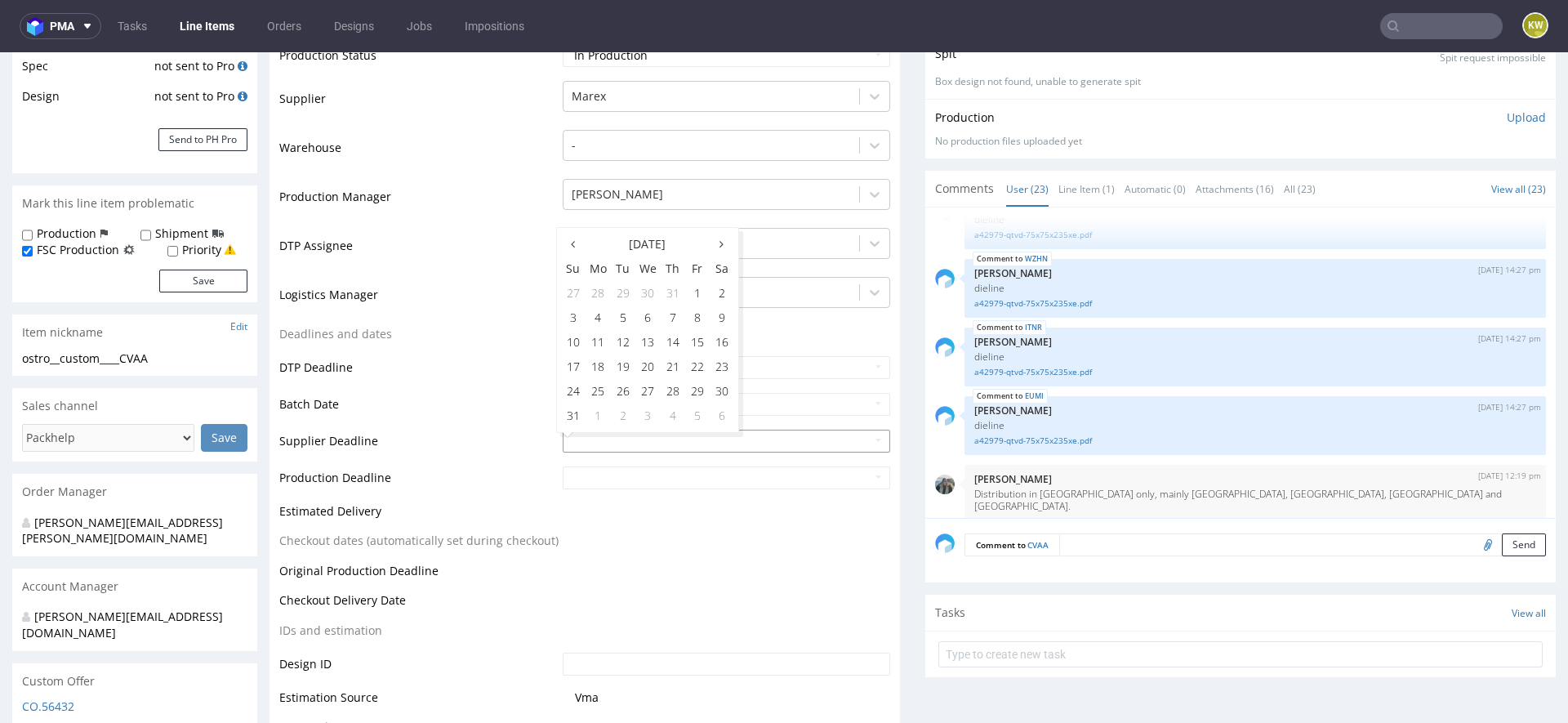
click at [612, 440] on input "text" at bounding box center [725, 441] width 327 height 23
click at [643, 392] on td "27" at bounding box center [647, 391] width 25 height 25
type input "[DATE]"
click at [633, 479] on input "text" at bounding box center [725, 478] width 327 height 23
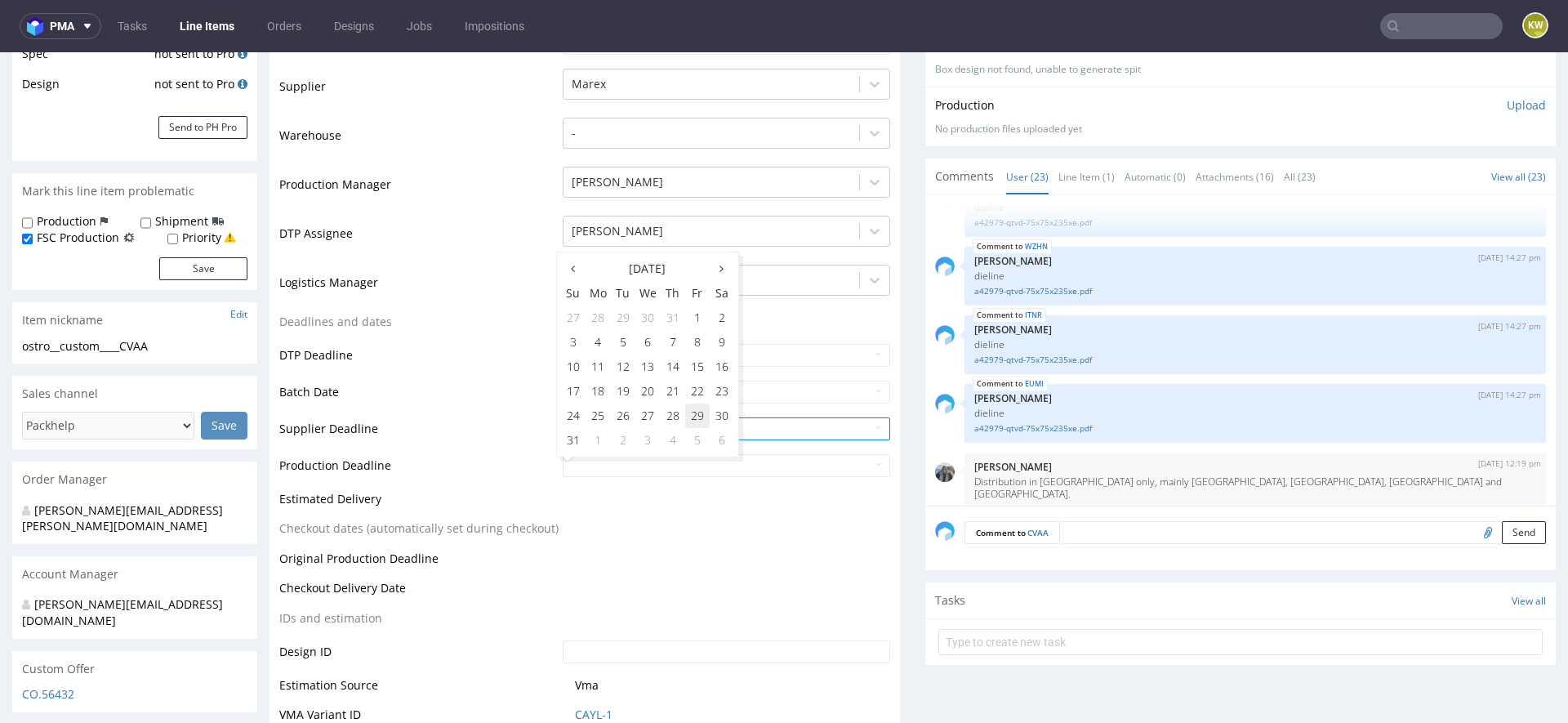
click at [693, 419] on td "29" at bounding box center [697, 416] width 25 height 25
type input "[DATE]"
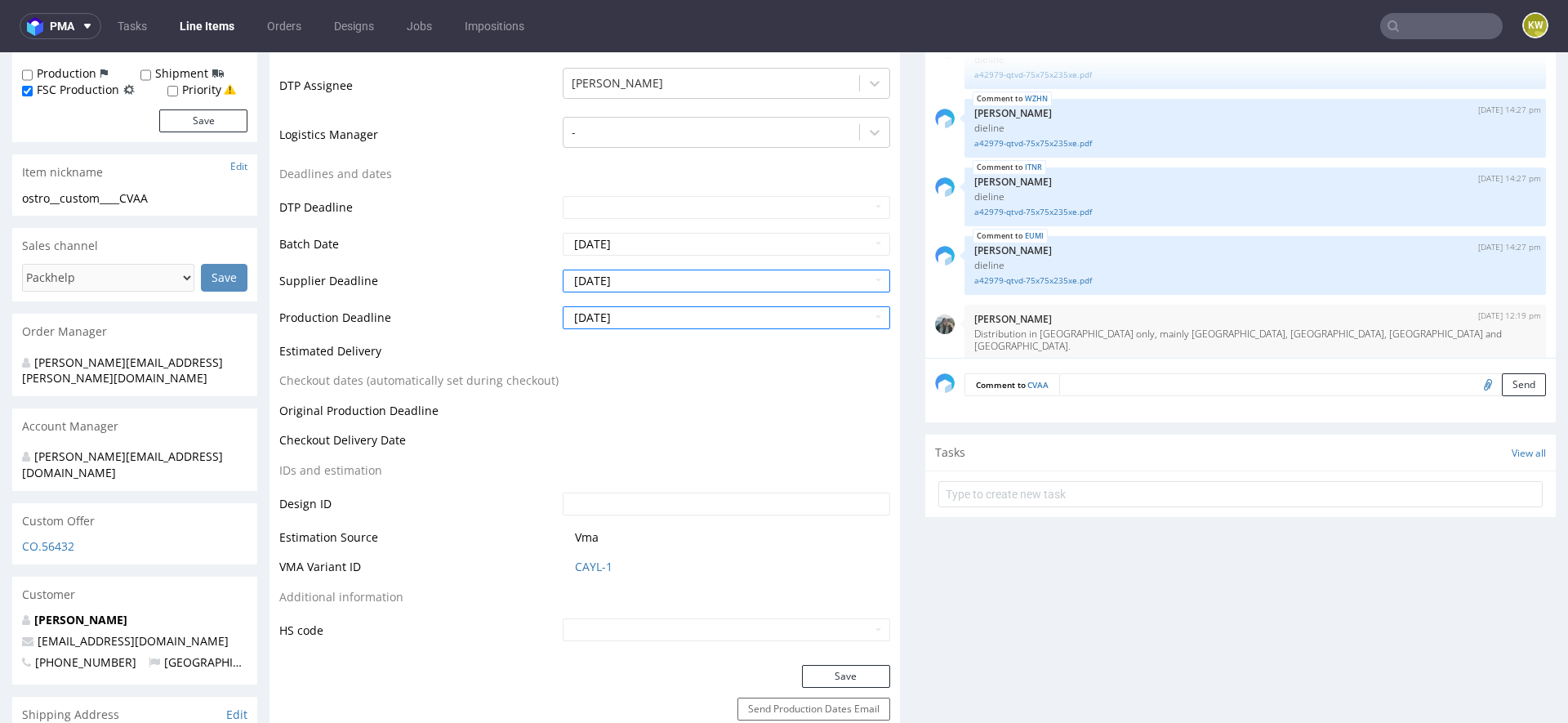
scroll to position [482, 0]
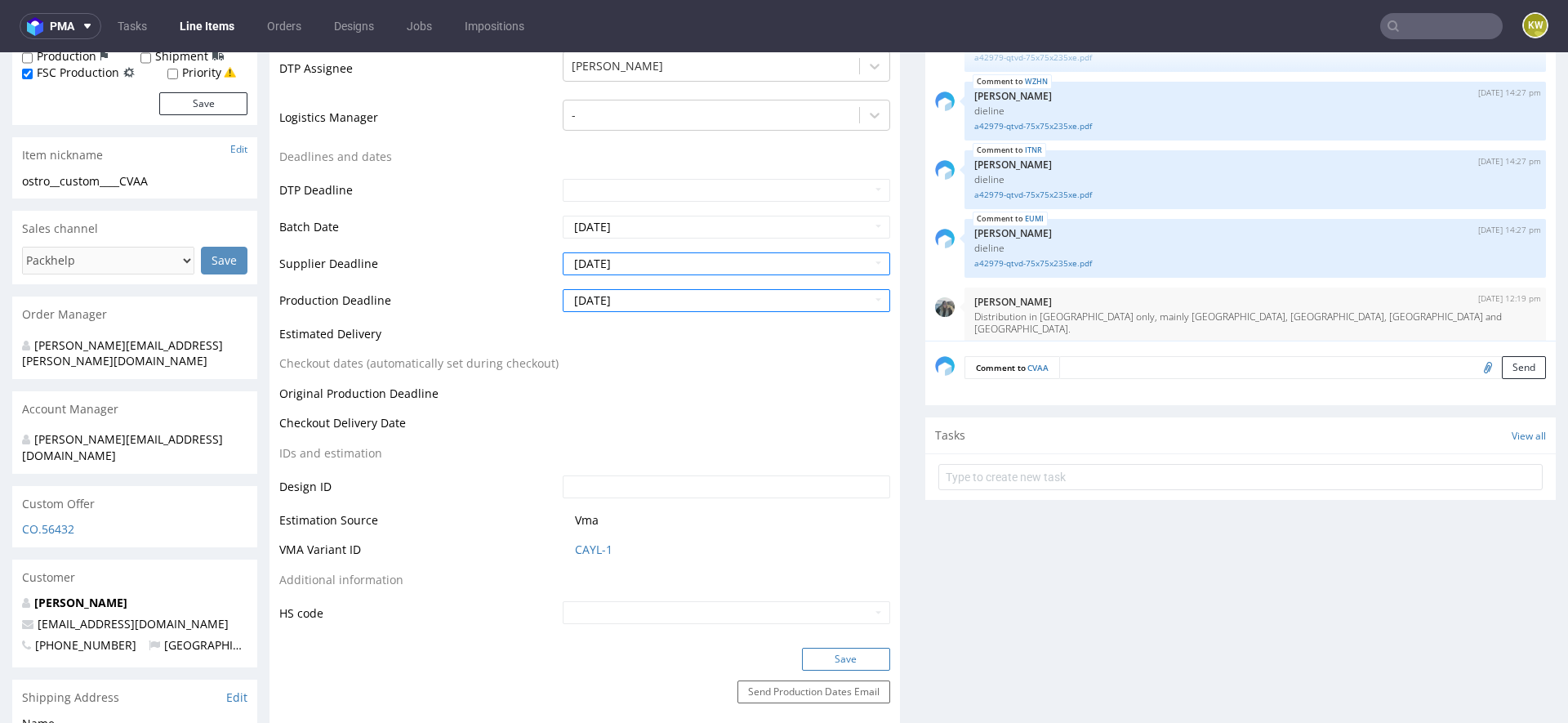
click at [819, 652] on button "Save" at bounding box center [846, 658] width 88 height 23
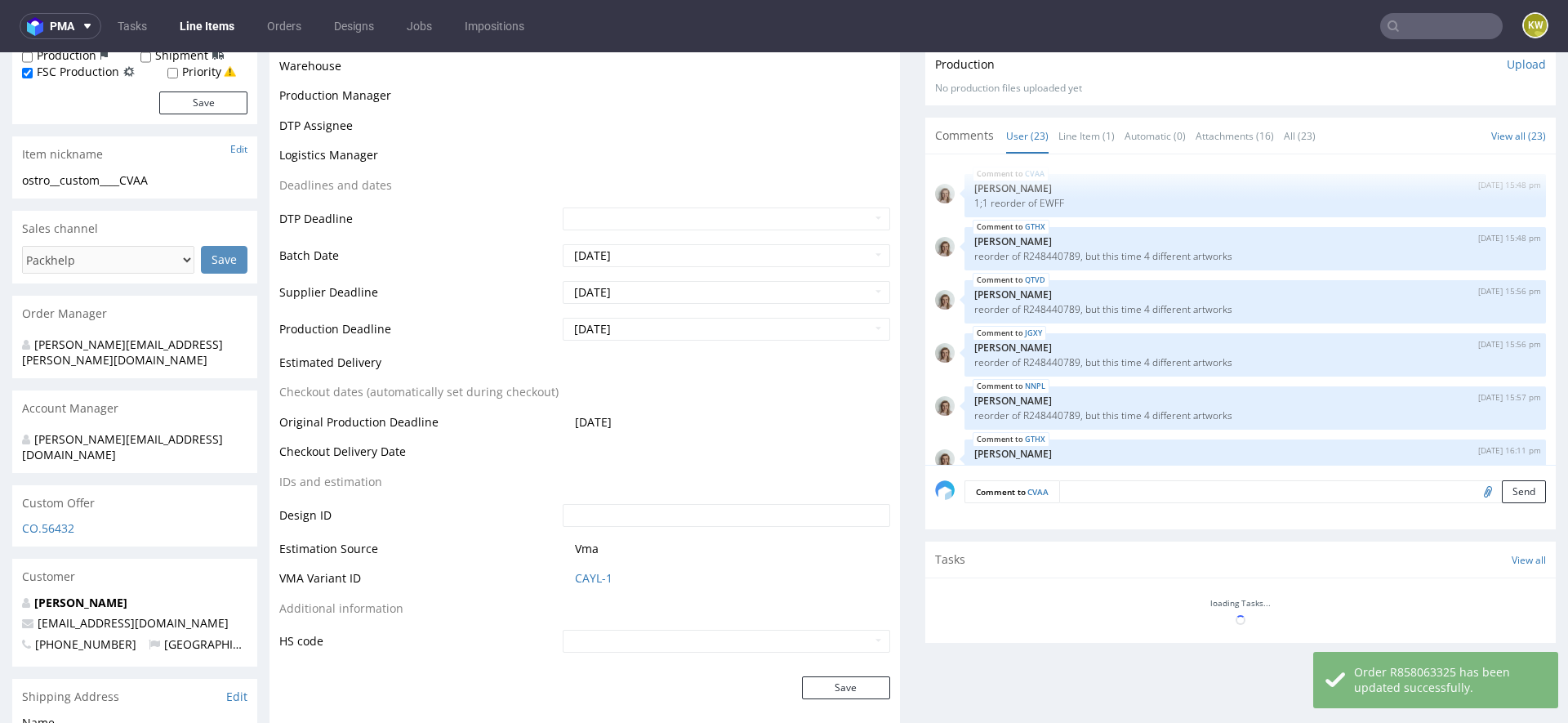
scroll to position [1179, 0]
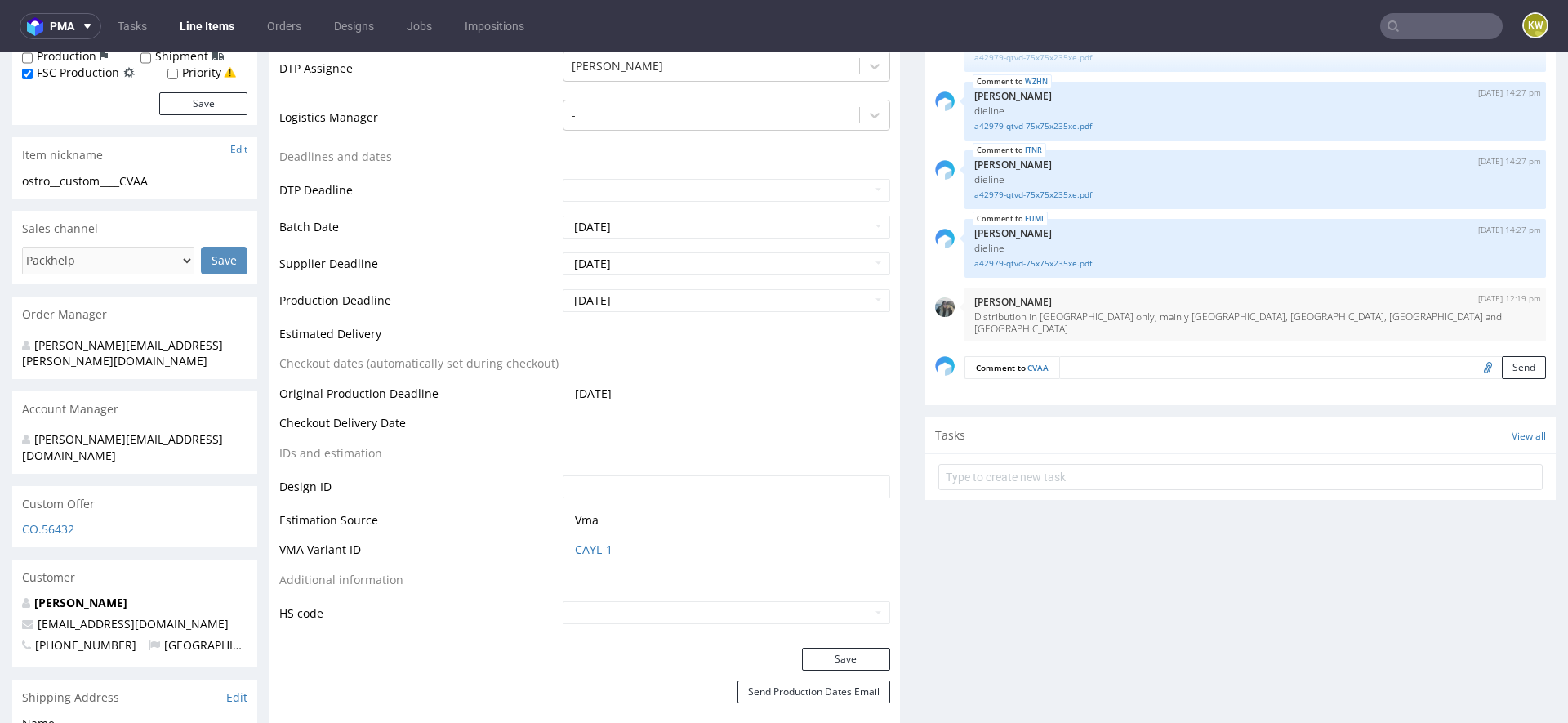
click at [204, 25] on link "Line Items" at bounding box center [206, 26] width 75 height 26
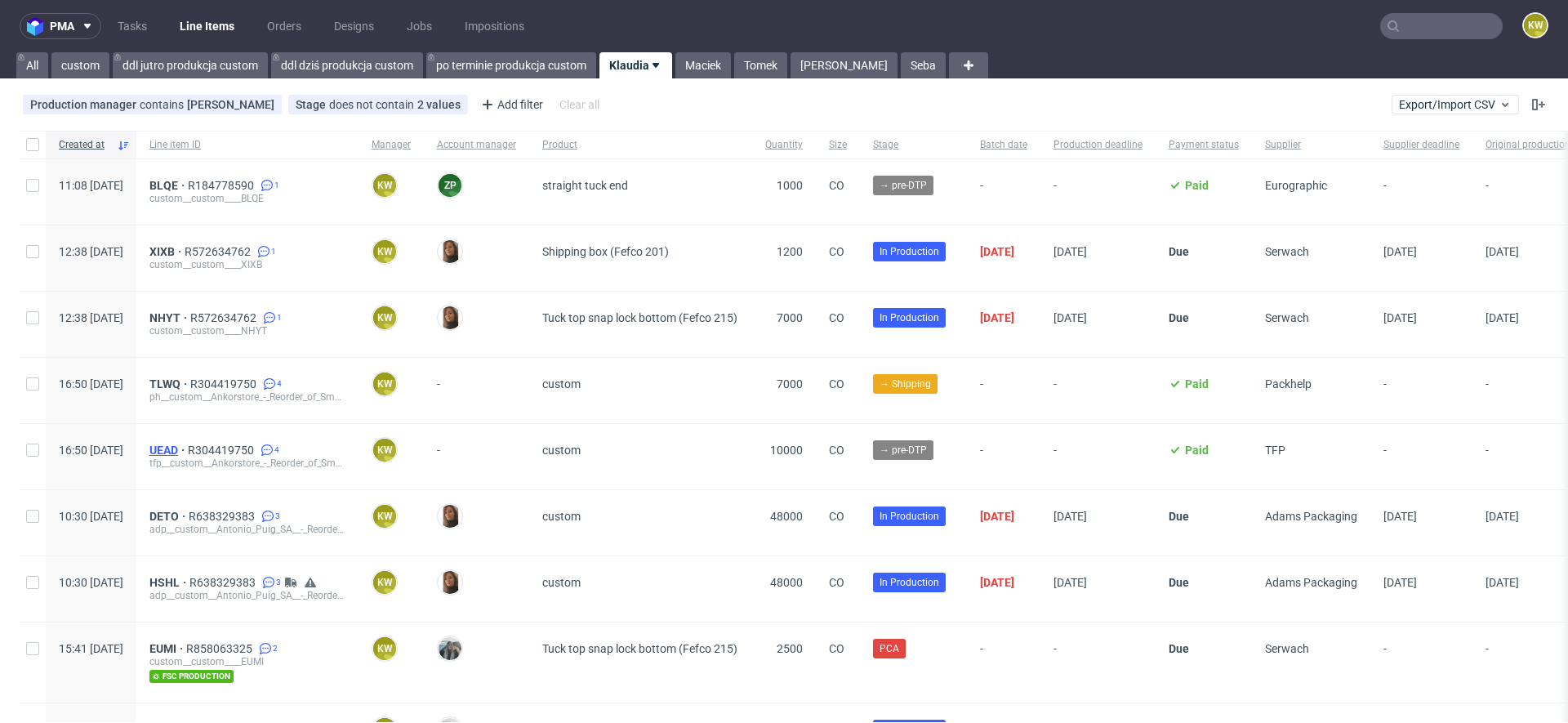
click at [188, 445] on span "UEAD" at bounding box center [169, 450] width 39 height 13
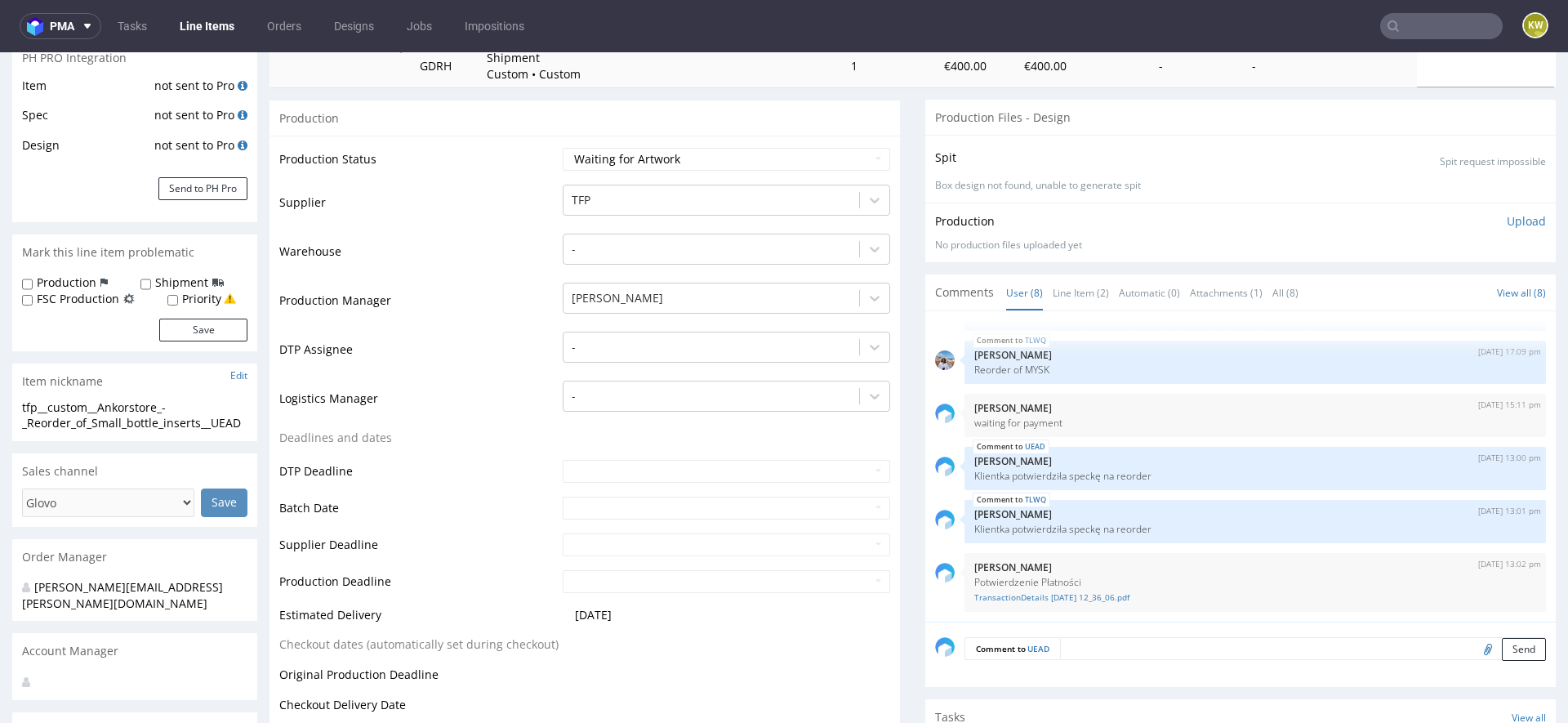
scroll to position [284, 0]
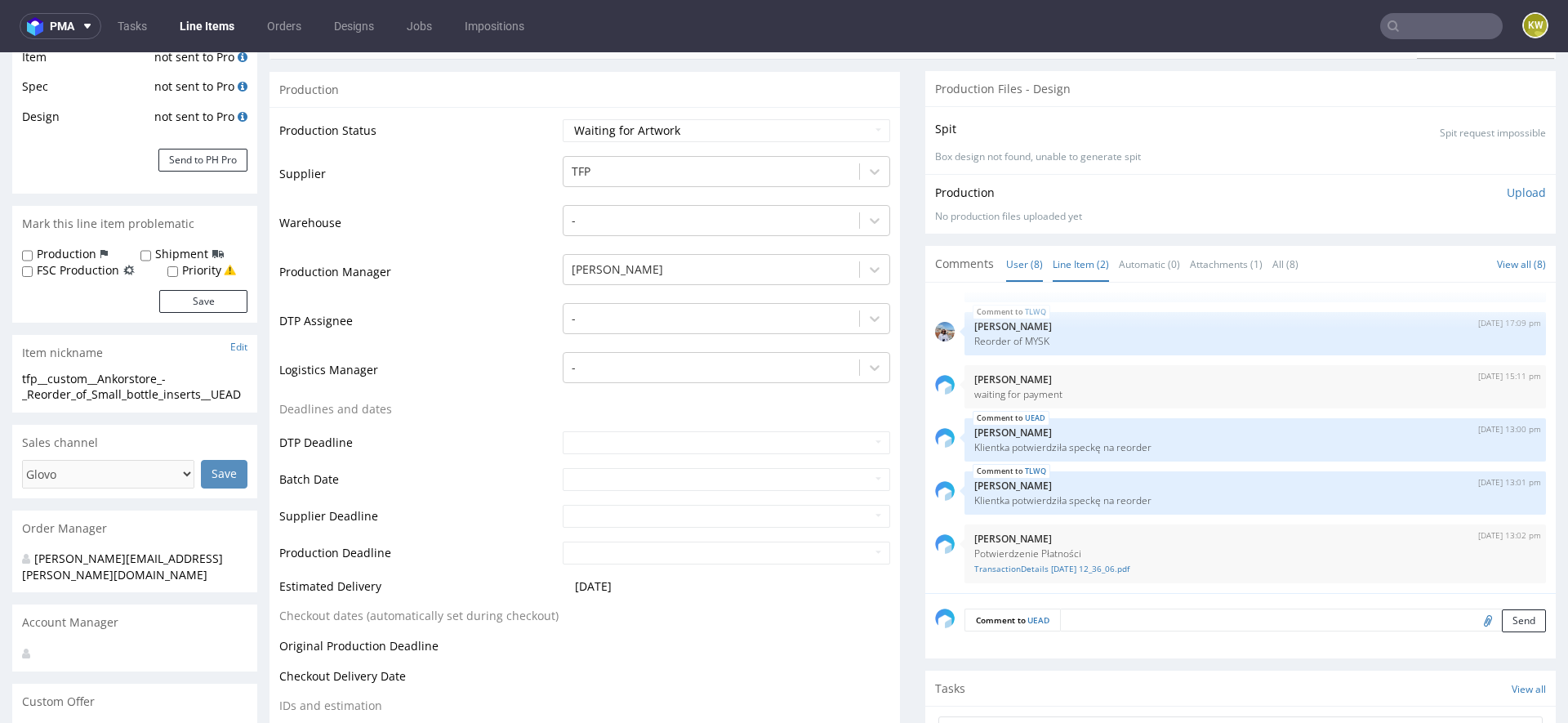
click at [1065, 276] on link "Line Item (2)" at bounding box center [1080, 265] width 56 height 35
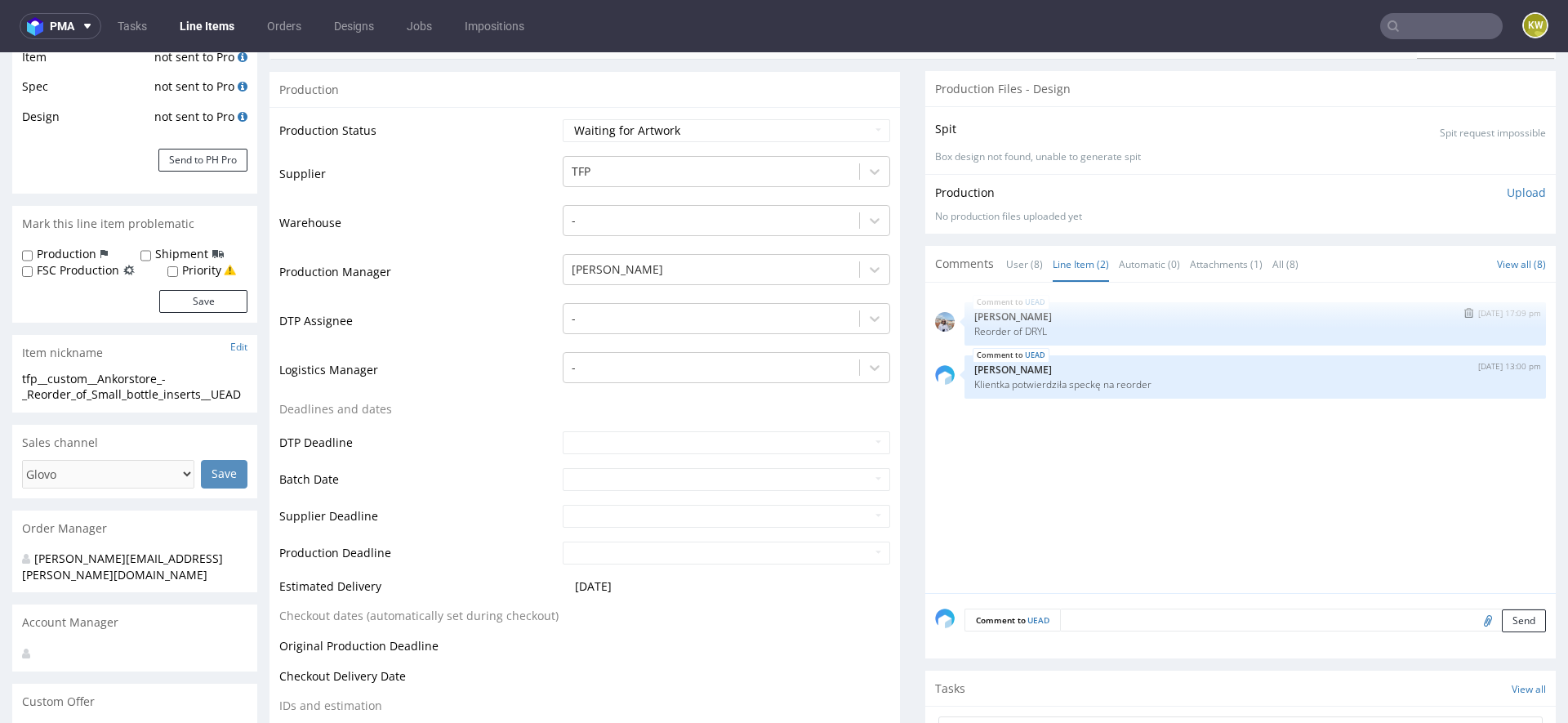
click at [1032, 333] on p "Reorder of DRYL" at bounding box center [1255, 331] width 561 height 12
click at [1031, 333] on p "Reorder of DRYL" at bounding box center [1255, 331] width 561 height 12
copy p "DRYL"
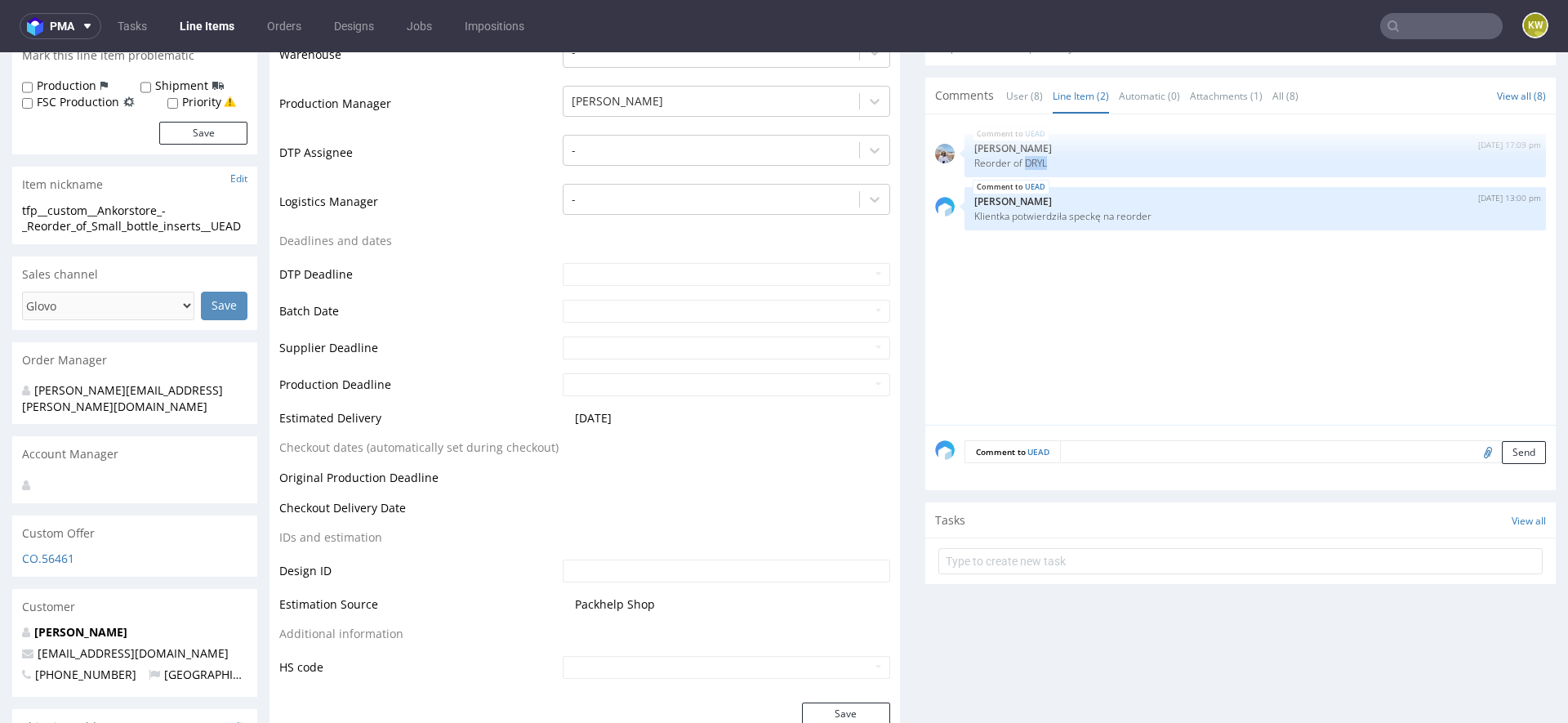
scroll to position [0, 0]
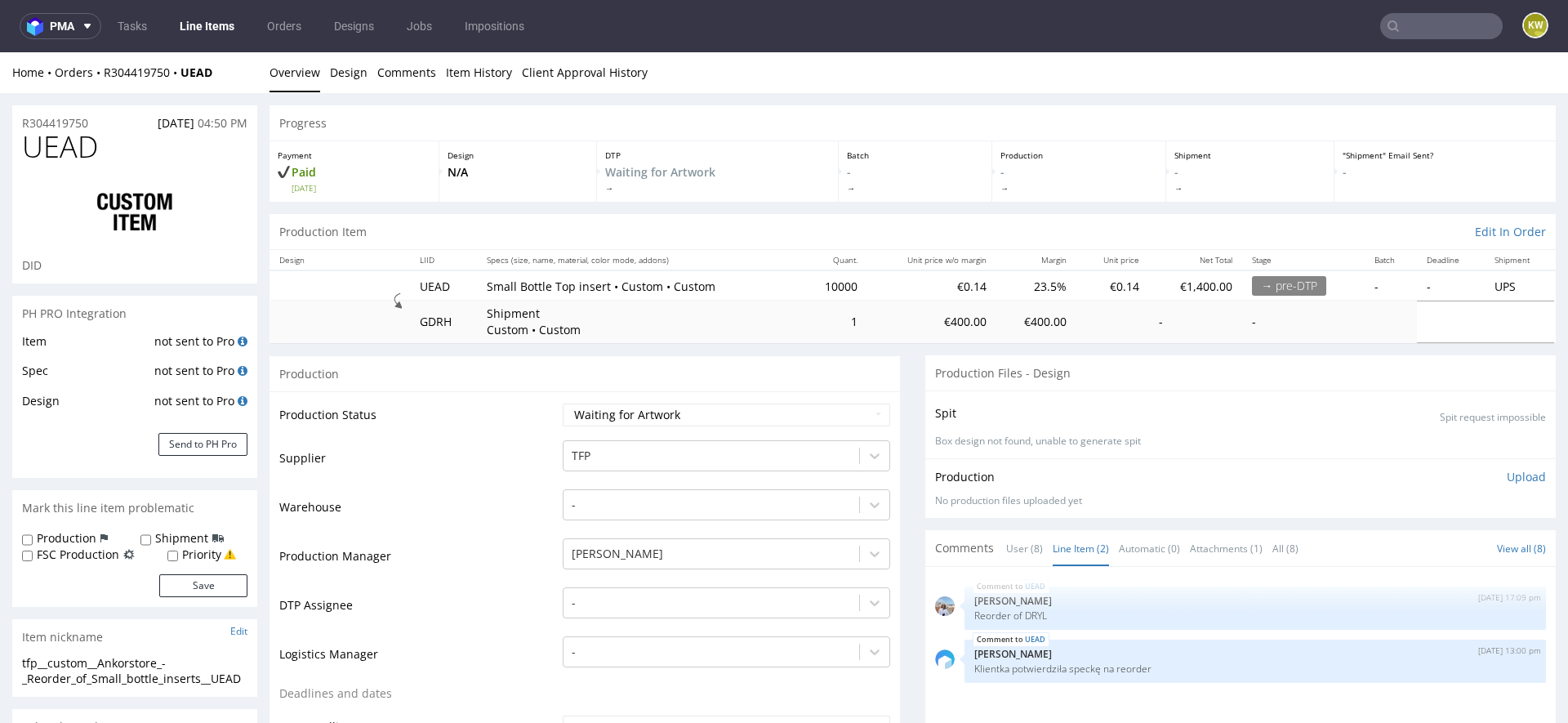
click at [60, 148] on span "UEAD" at bounding box center [60, 147] width 76 height 32
copy span "UEAD"
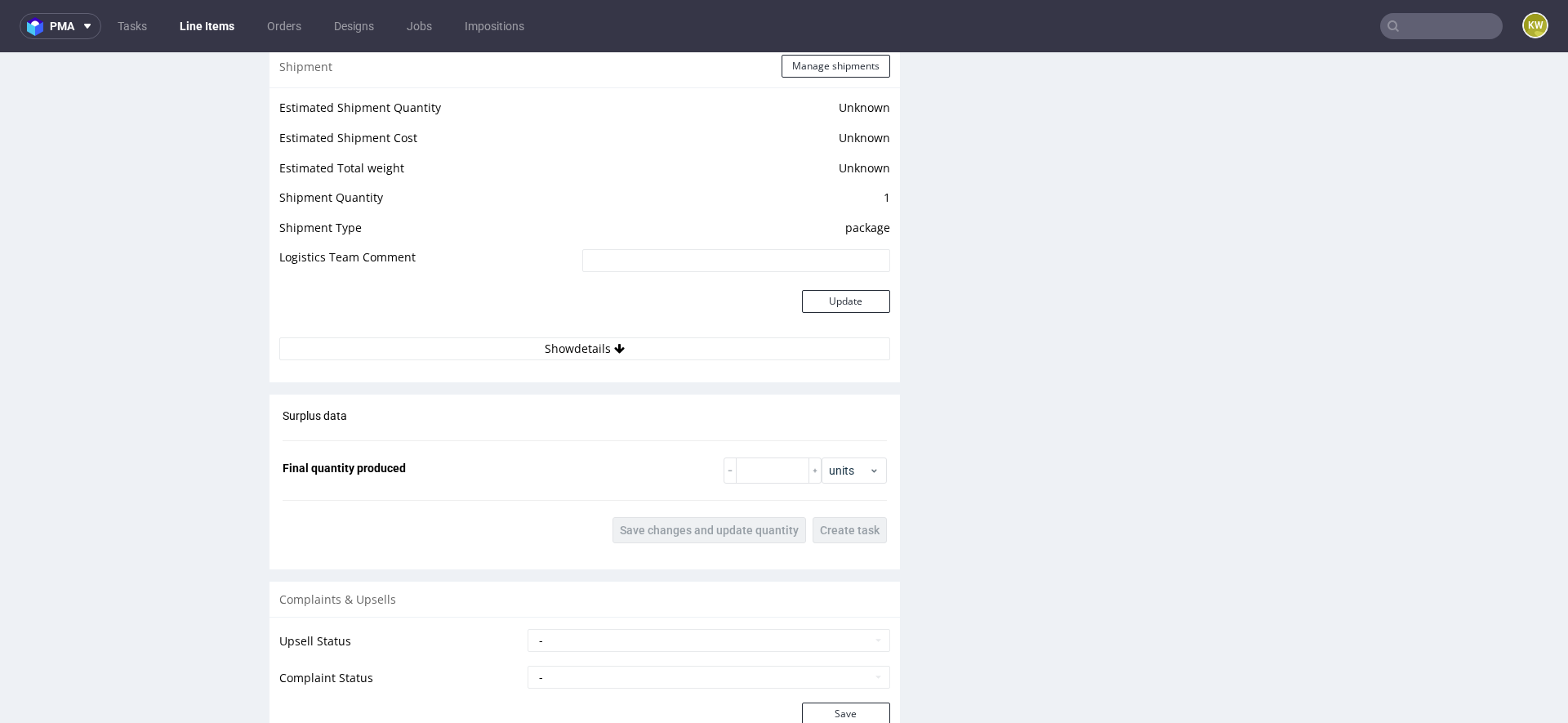
scroll to position [2386, 0]
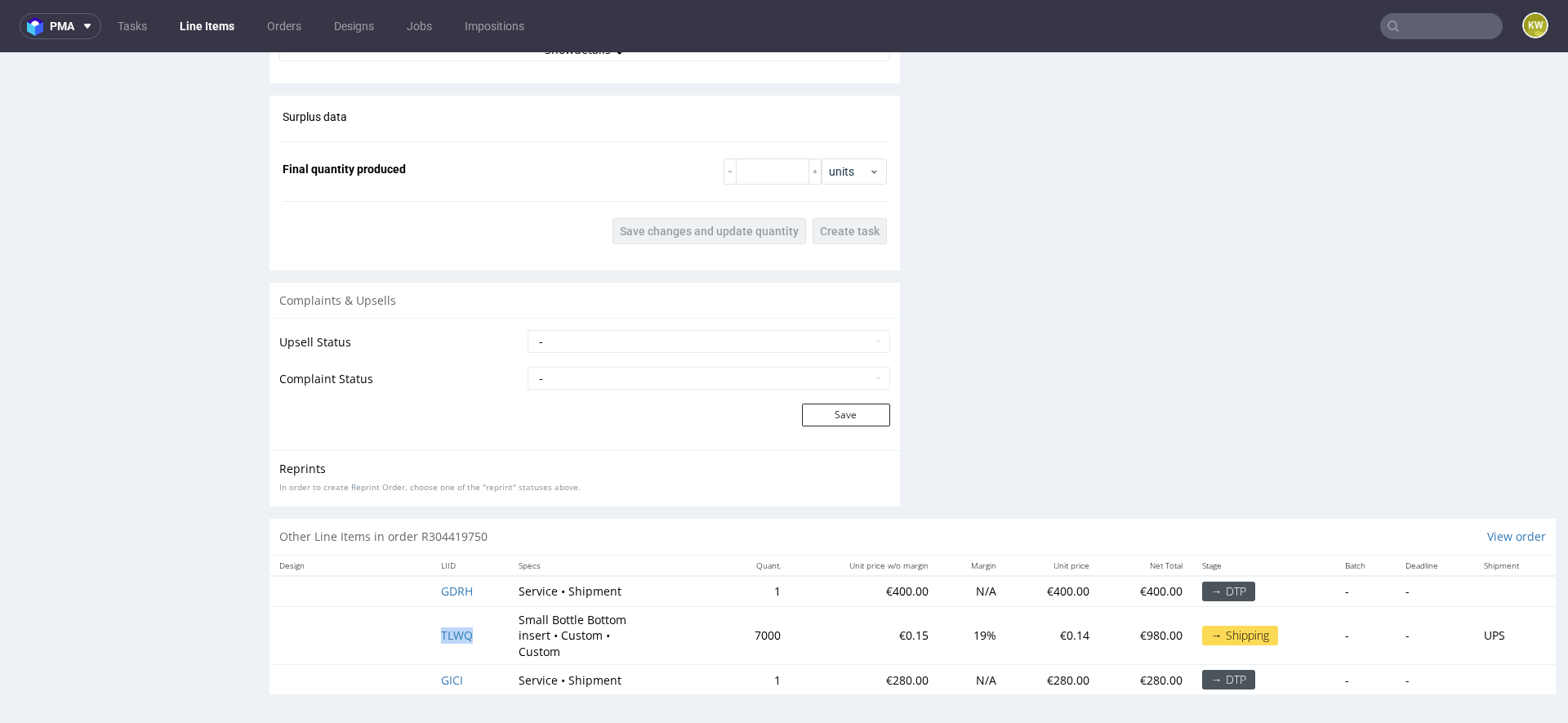
drag, startPoint x: 481, startPoint y: 632, endPoint x: 383, endPoint y: 624, distance: 98.3
click at [383, 624] on tr "TLWQ Small Bottle Bottom insert • Custom • Custom 7000 €0.15 19% €0.14 €980.00 …" at bounding box center [912, 635] width 1286 height 59
copy span "TLWQ"
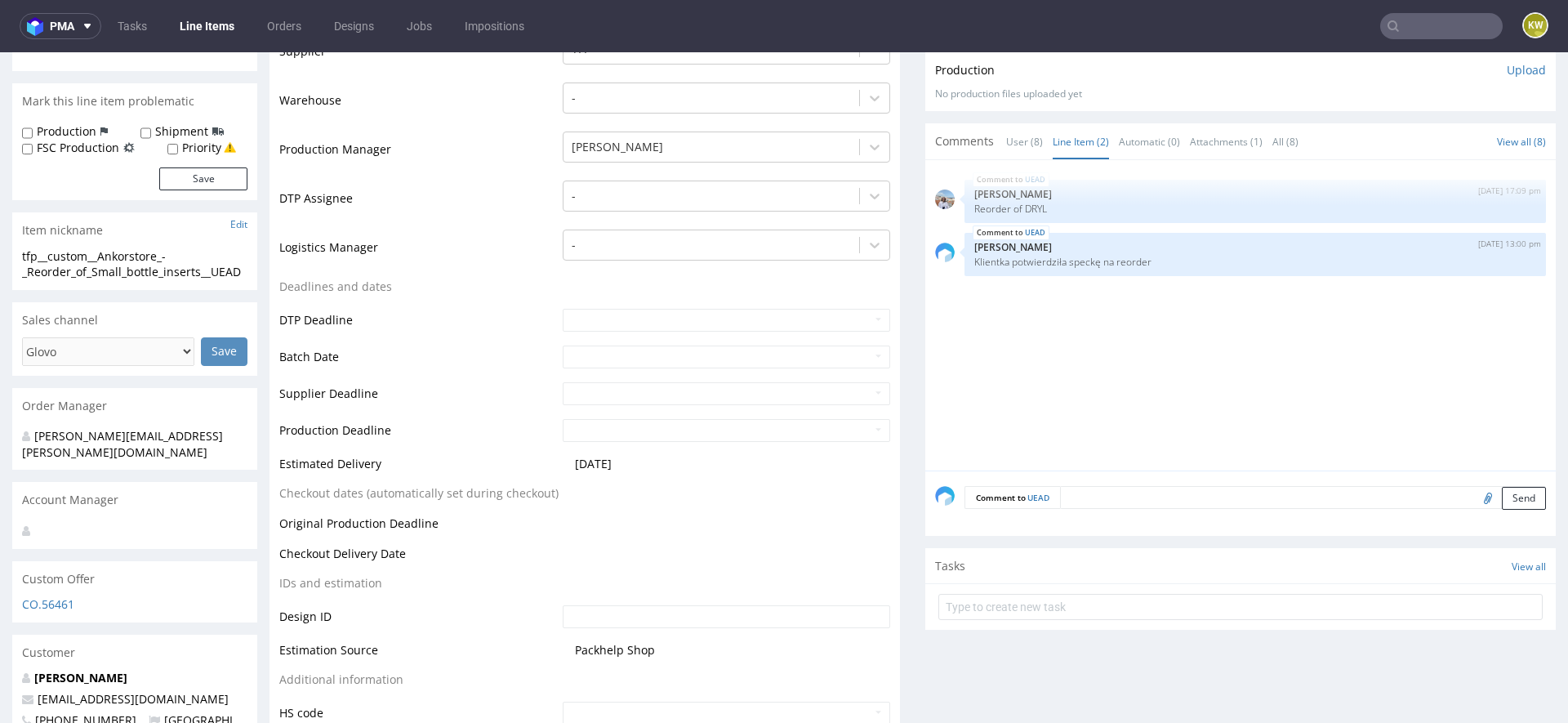
scroll to position [0, 0]
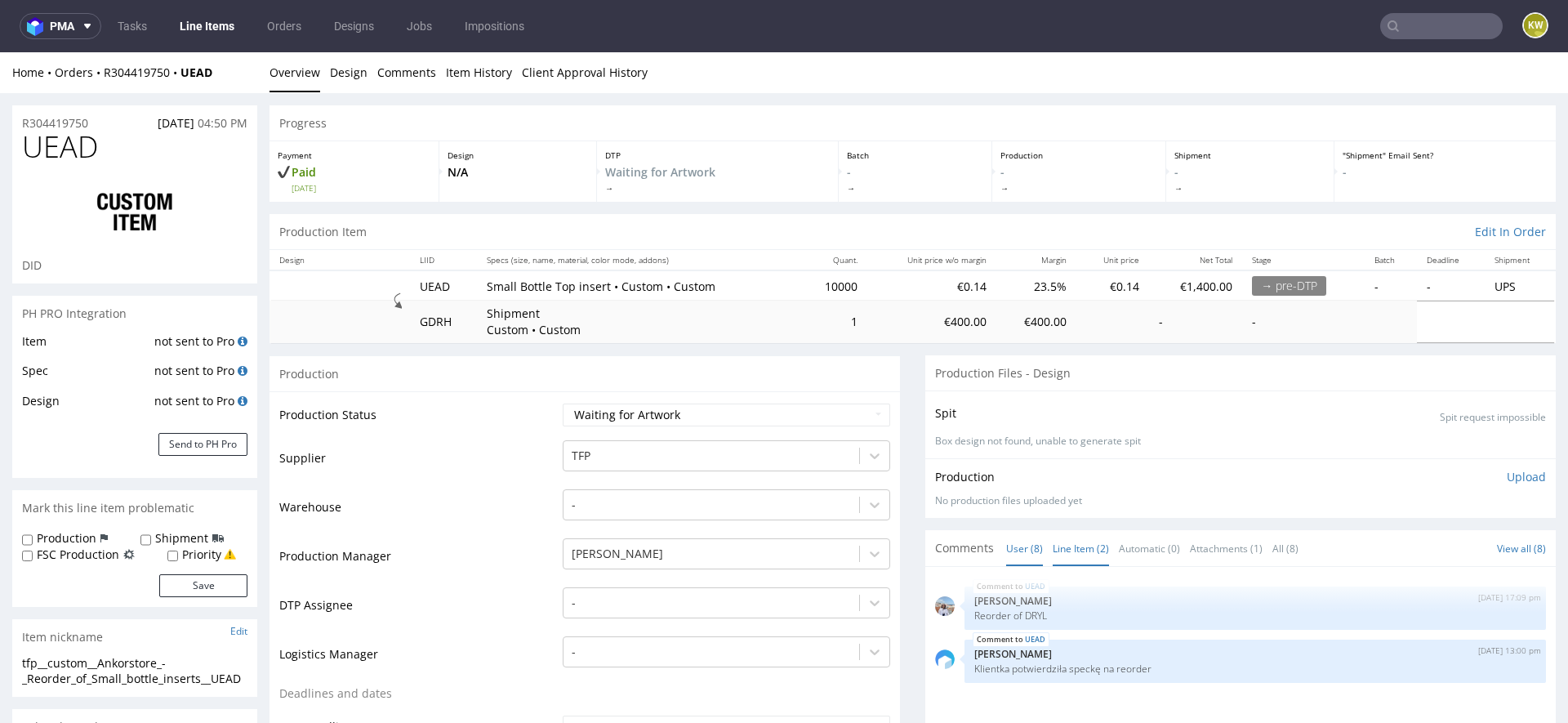
click at [1009, 555] on link "User (8)" at bounding box center [1024, 549] width 37 height 35
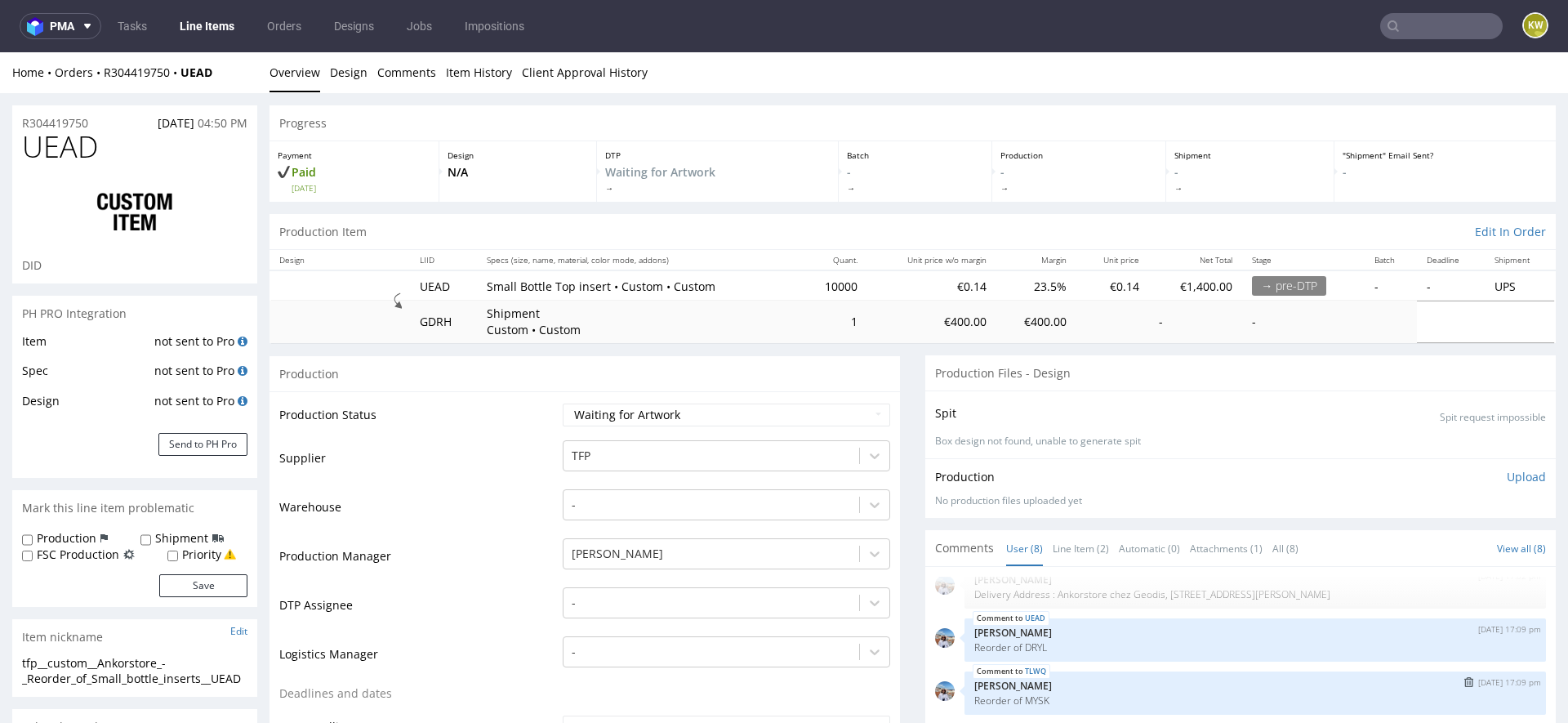
scroll to position [77, 0]
click at [626, 417] on select "Waiting for Artwork Waiting for Diecut Waiting for Mockup Waiting for DTP Waiti…" at bounding box center [725, 415] width 327 height 23
click at [632, 411] on select "Waiting for Artwork Waiting for Diecut Waiting for Mockup Waiting for DTP Waiti…" at bounding box center [725, 415] width 327 height 23
select select "production_in_process"
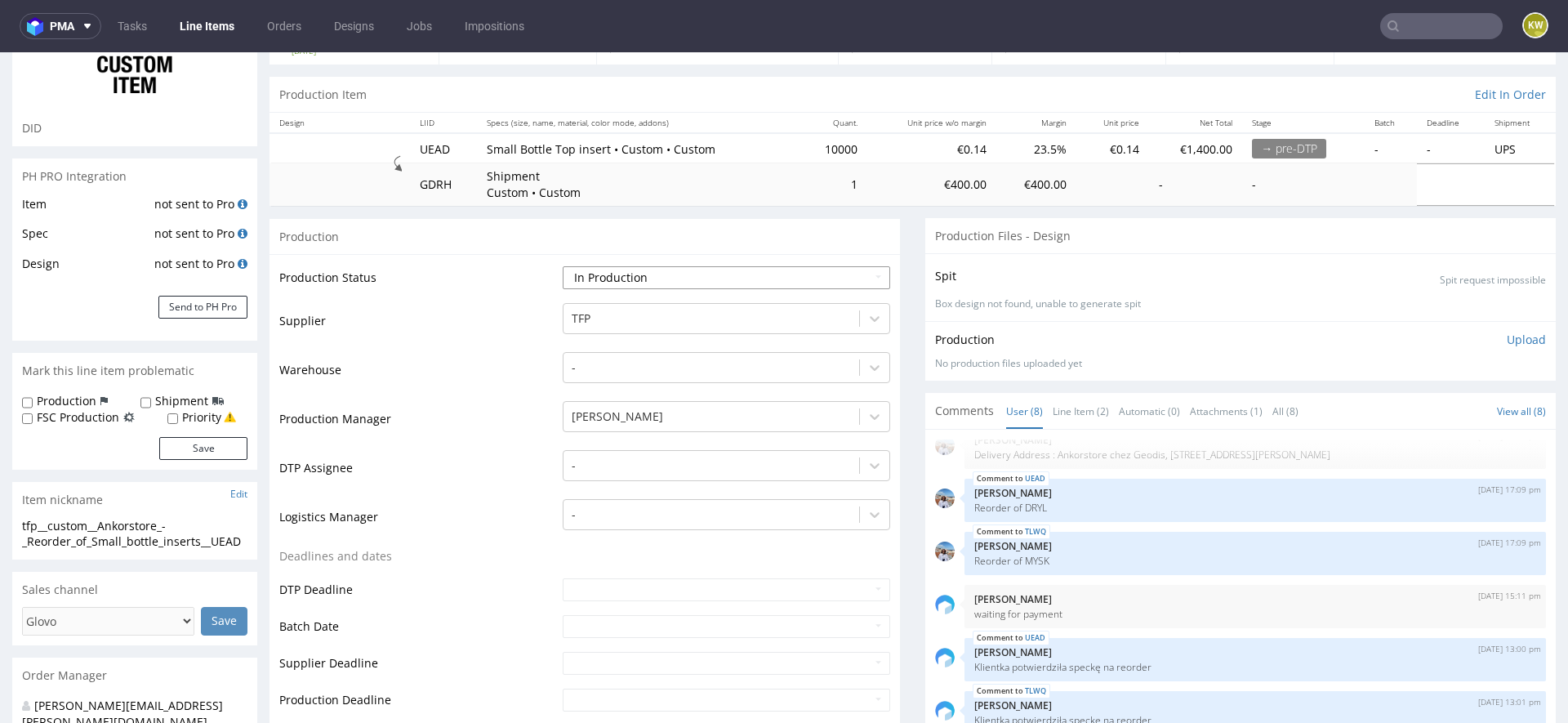
scroll to position [152, 0]
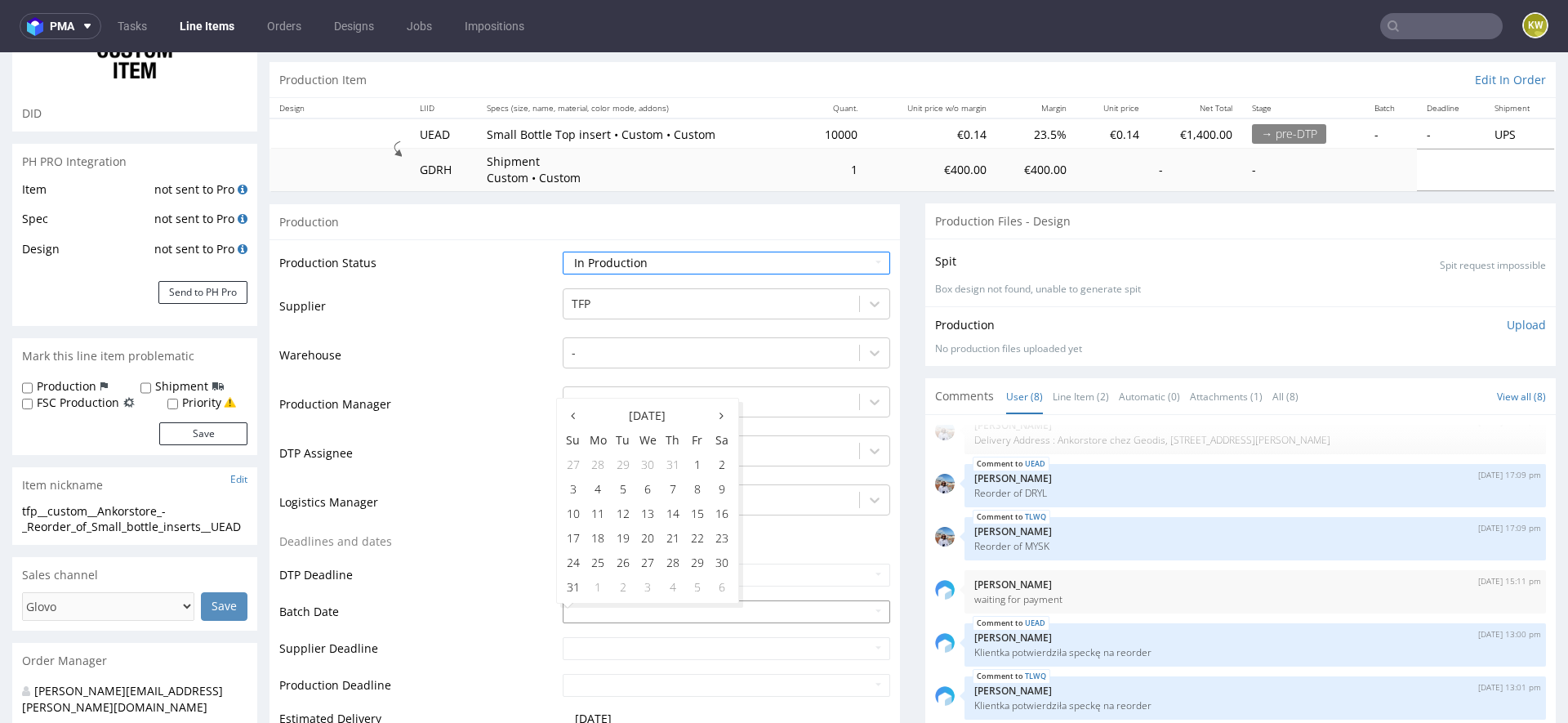
click at [578, 610] on input "text" at bounding box center [725, 611] width 327 height 23
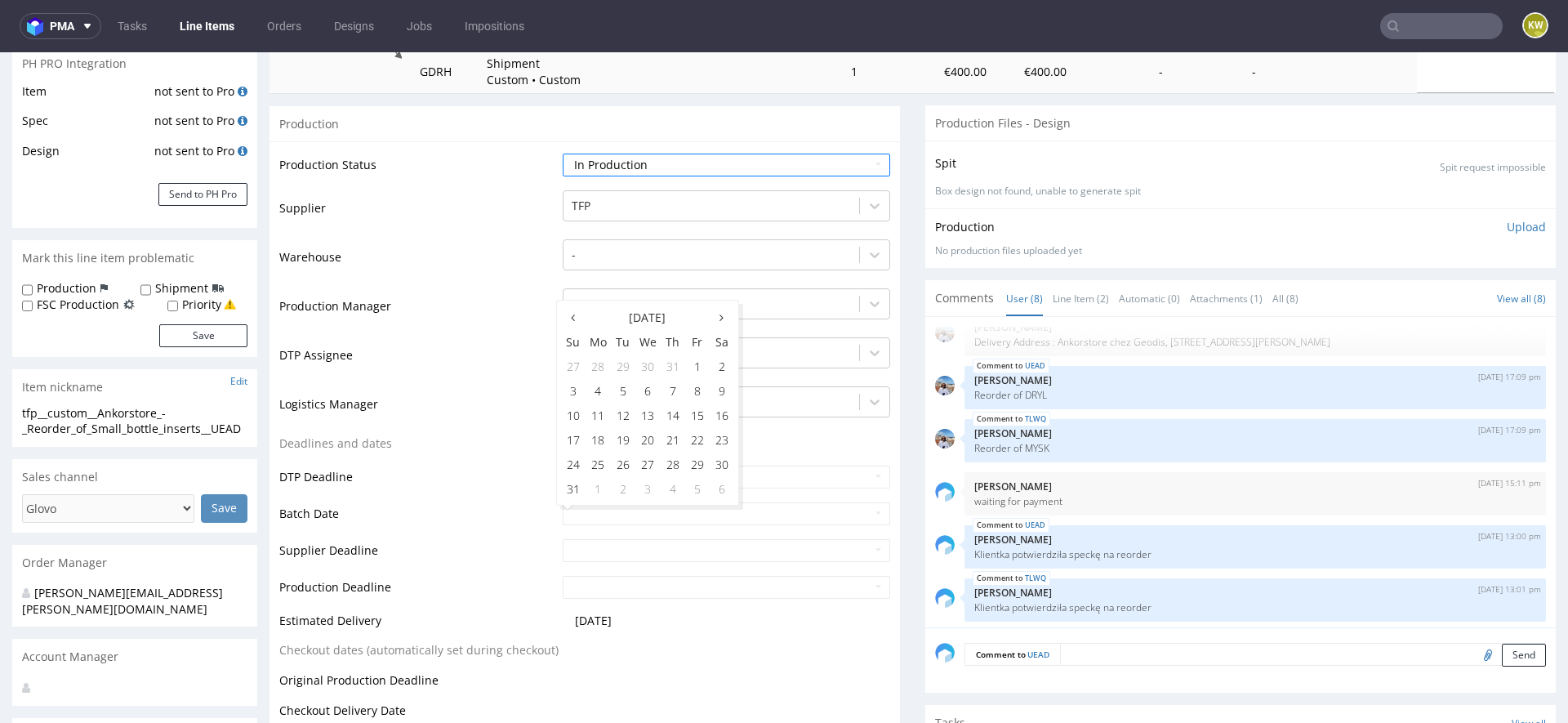
scroll to position [254, 0]
click at [607, 443] on td "18" at bounding box center [597, 436] width 25 height 25
type input "[DATE]"
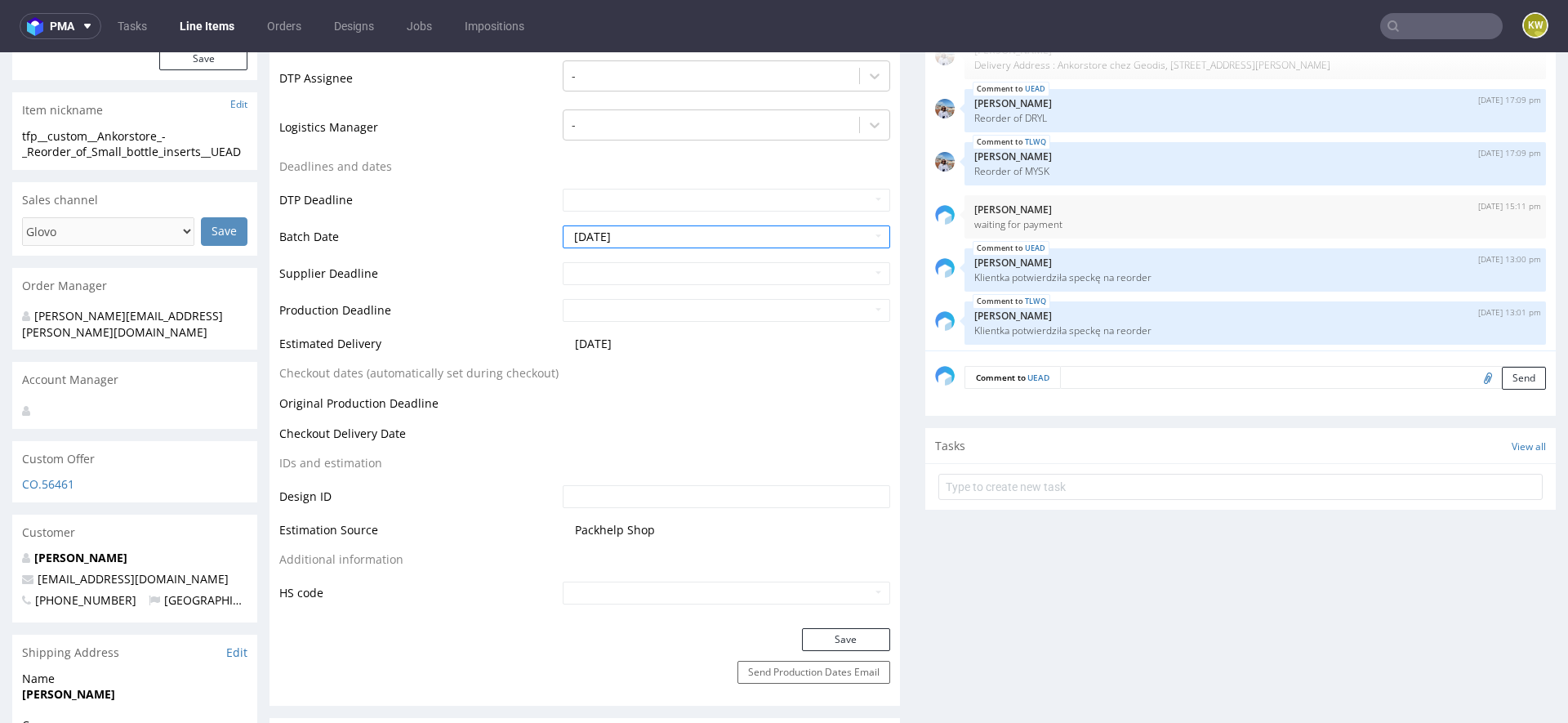
scroll to position [529, 0]
click at [835, 636] on button "Save" at bounding box center [846, 637] width 88 height 23
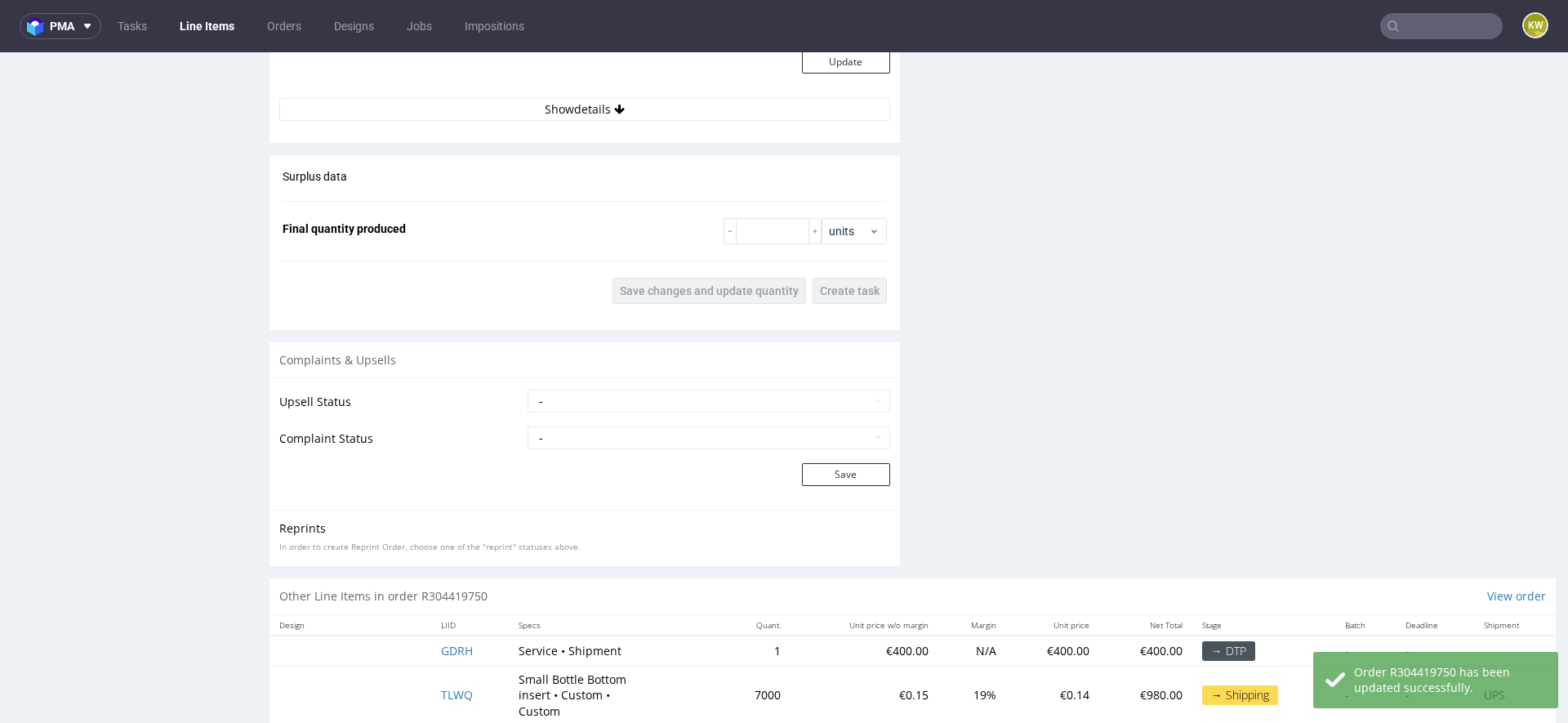
scroll to position [2401, 0]
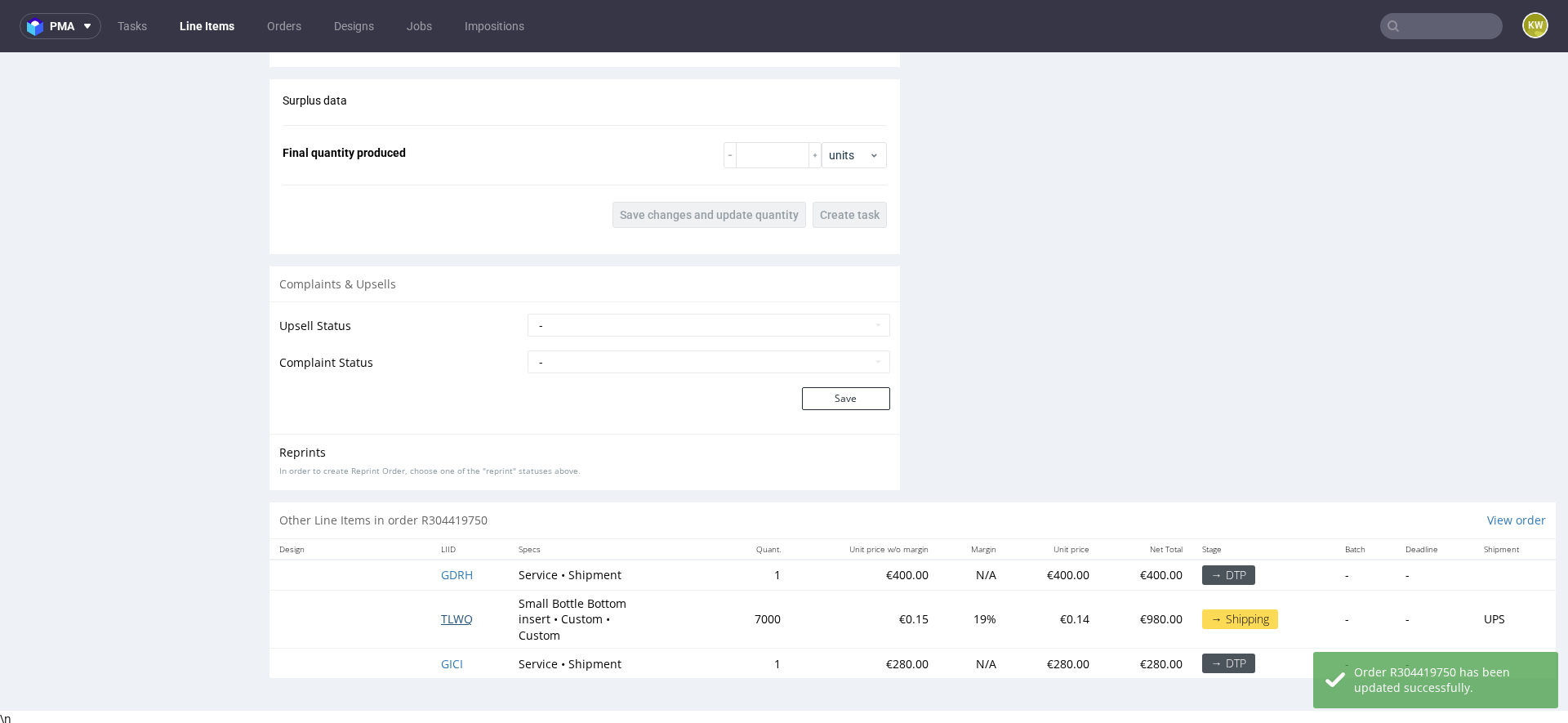
click at [448, 612] on span "TLWQ" at bounding box center [456, 619] width 32 height 16
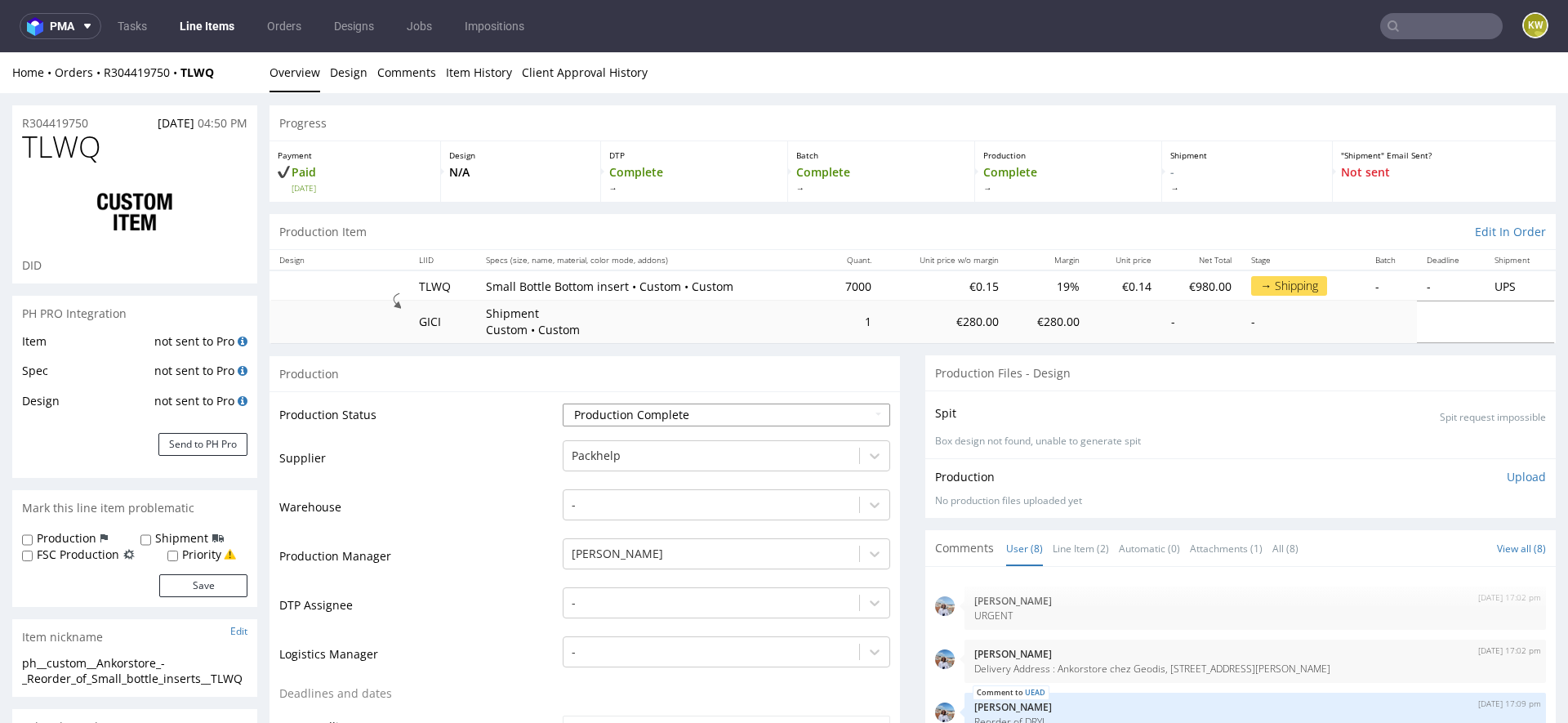
click at [602, 413] on select "Waiting for Artwork Waiting for Diecut Waiting for Mockup Waiting for DTP Waiti…" at bounding box center [725, 415] width 327 height 23
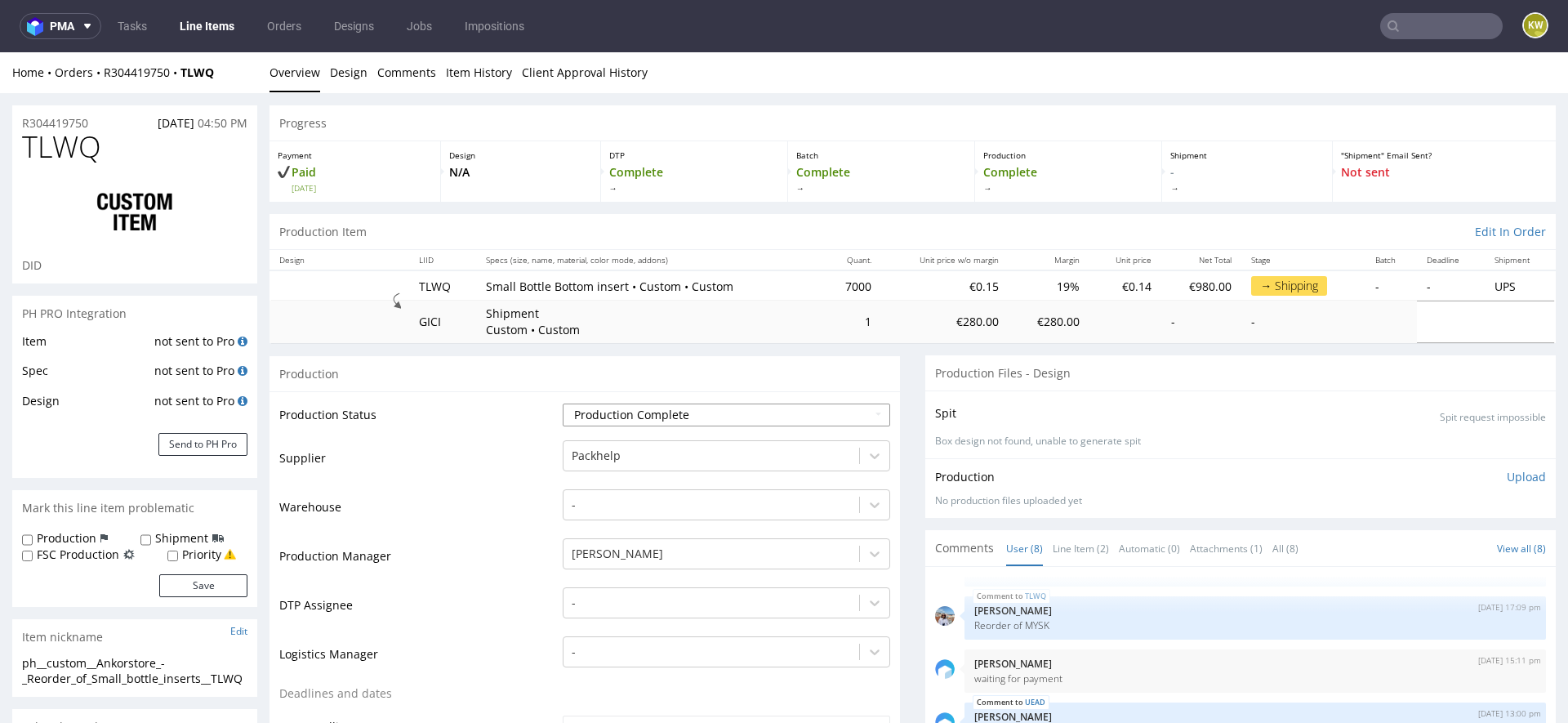
select select "production_in_process"
click at [609, 456] on div at bounding box center [711, 456] width 279 height 19
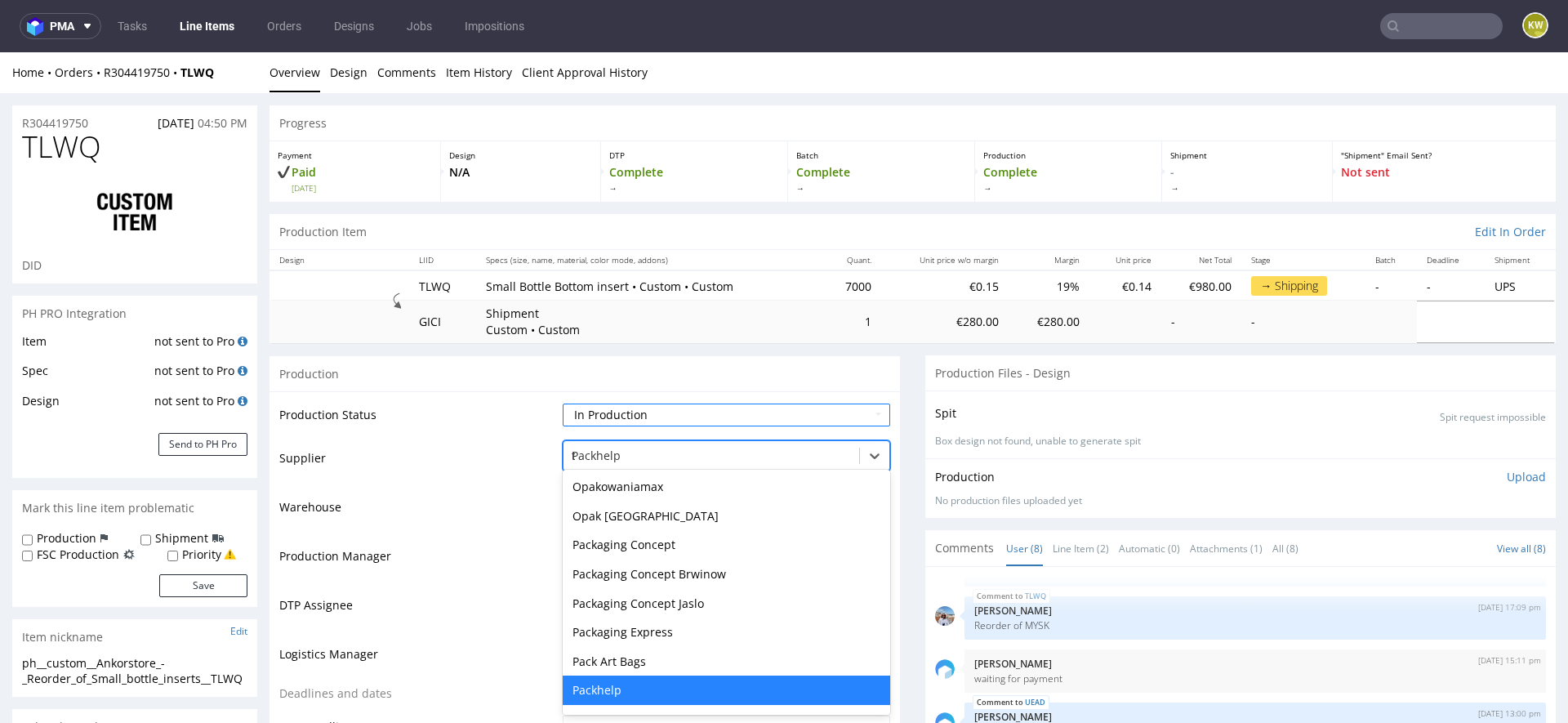
scroll to position [1192, 0]
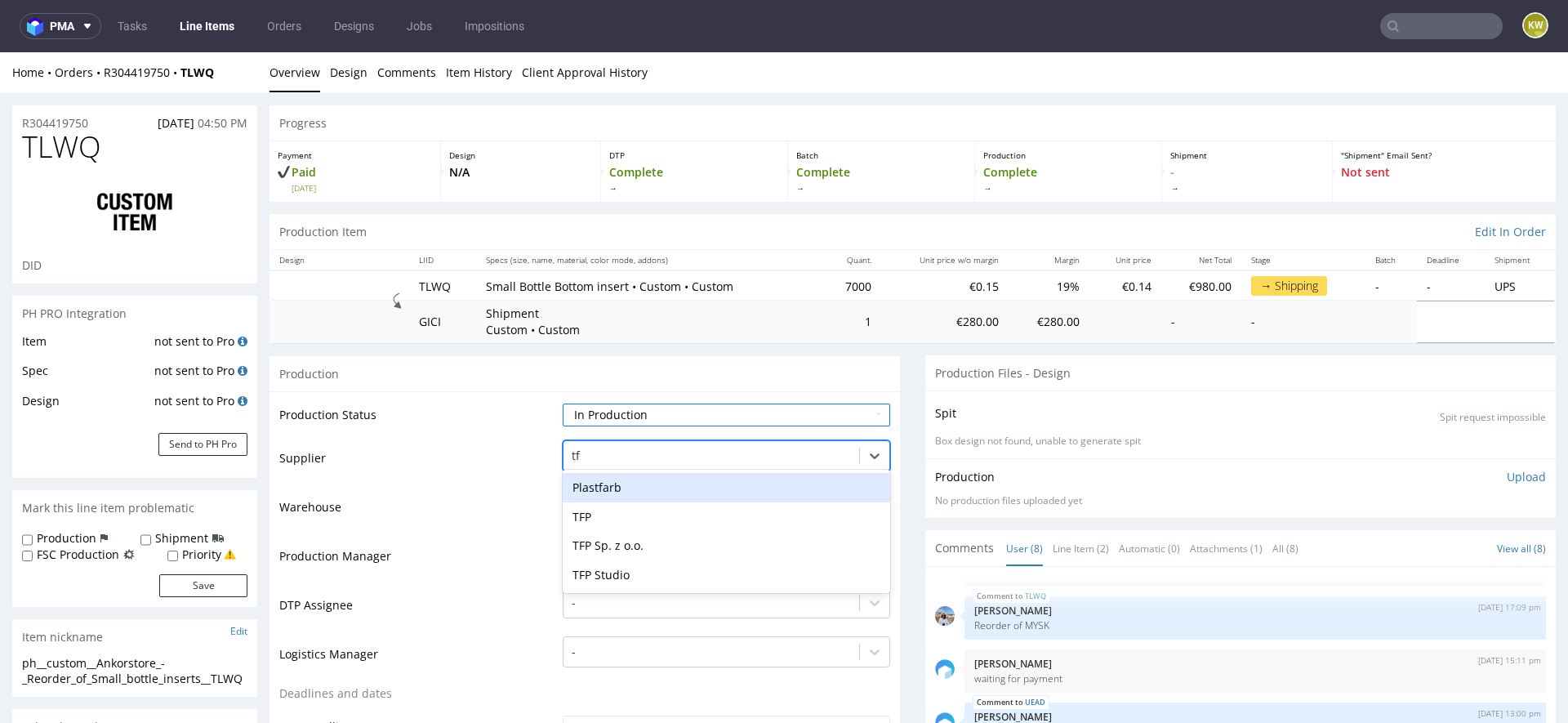
type input "tfp"
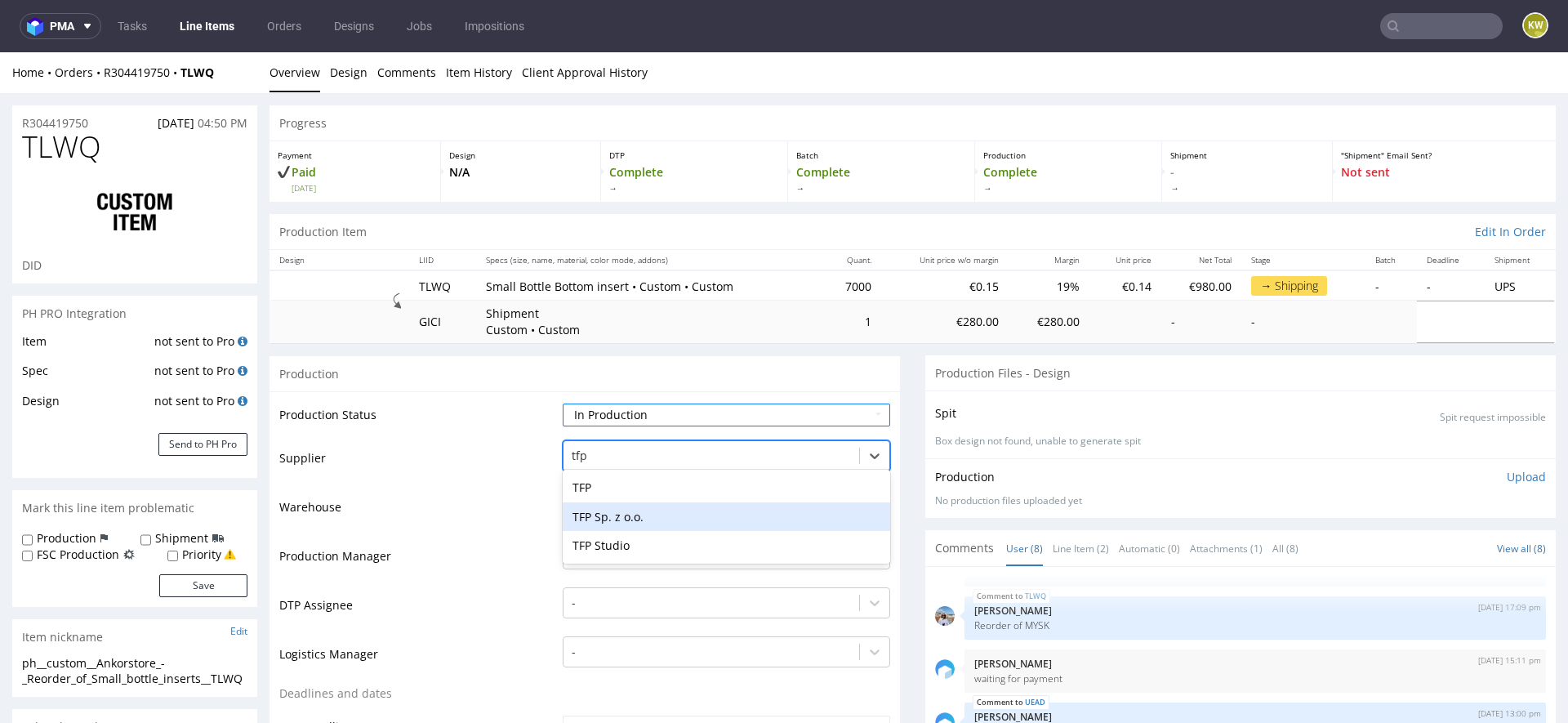
click at [617, 516] on div "TFP Sp. z o.o." at bounding box center [725, 517] width 327 height 30
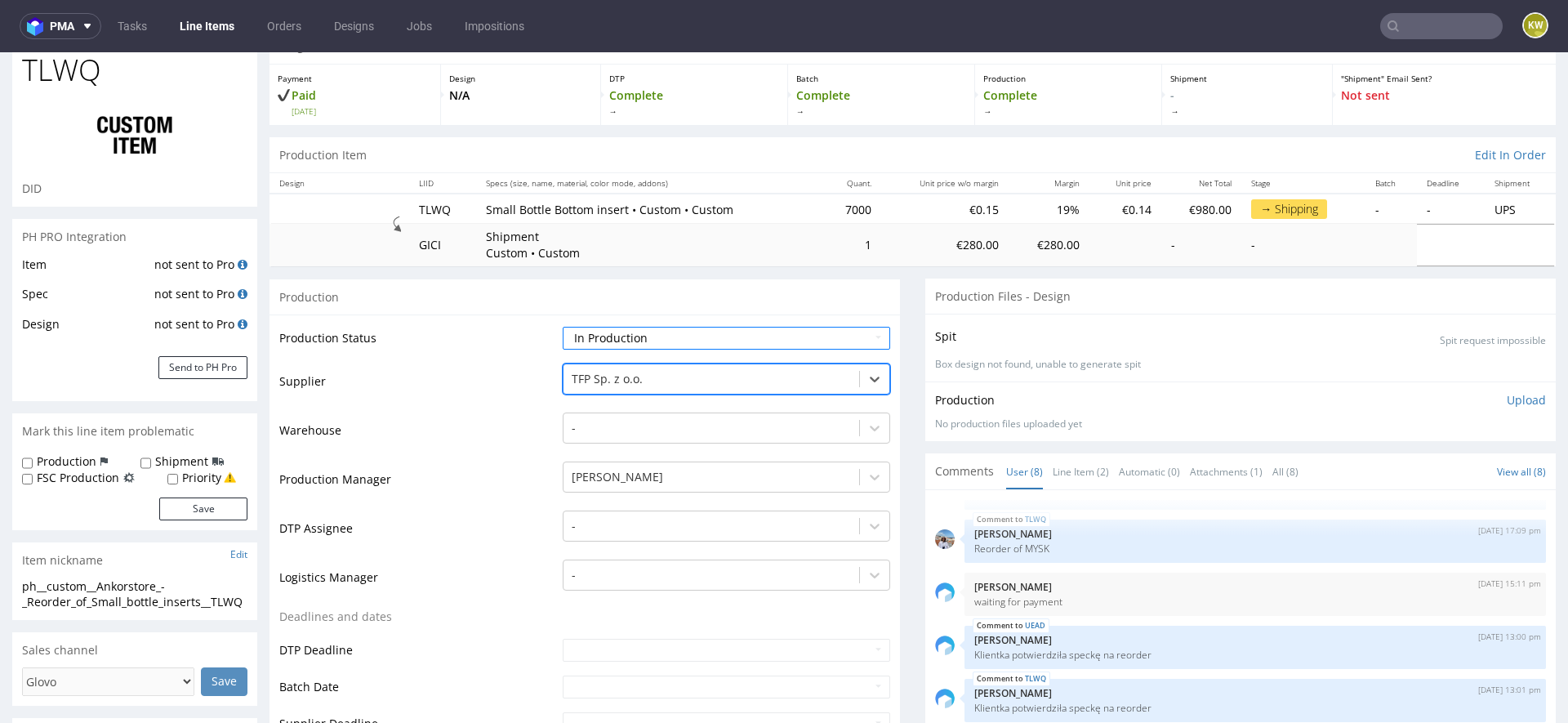
scroll to position [99, 0]
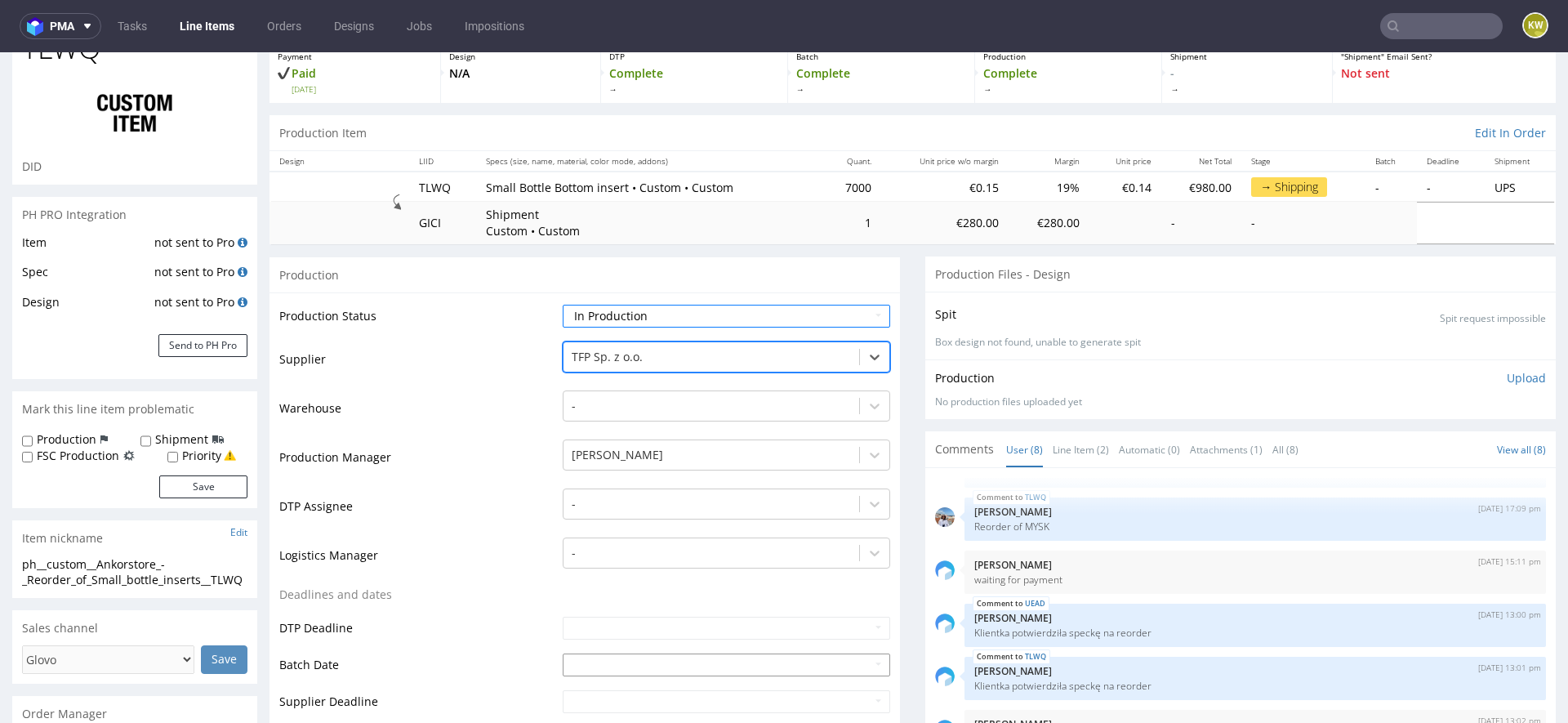
click at [597, 660] on input "text" at bounding box center [725, 665] width 327 height 23
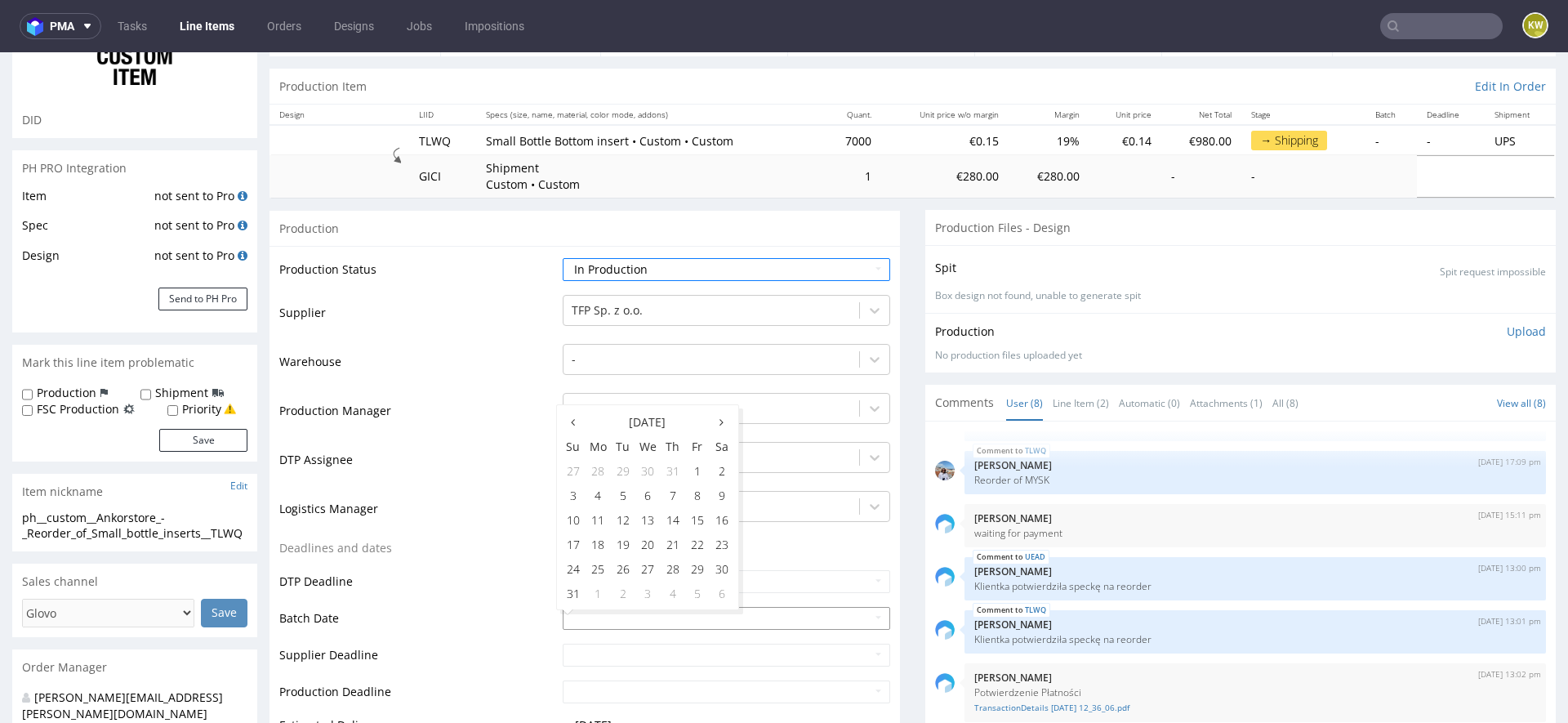
scroll to position [152, 0]
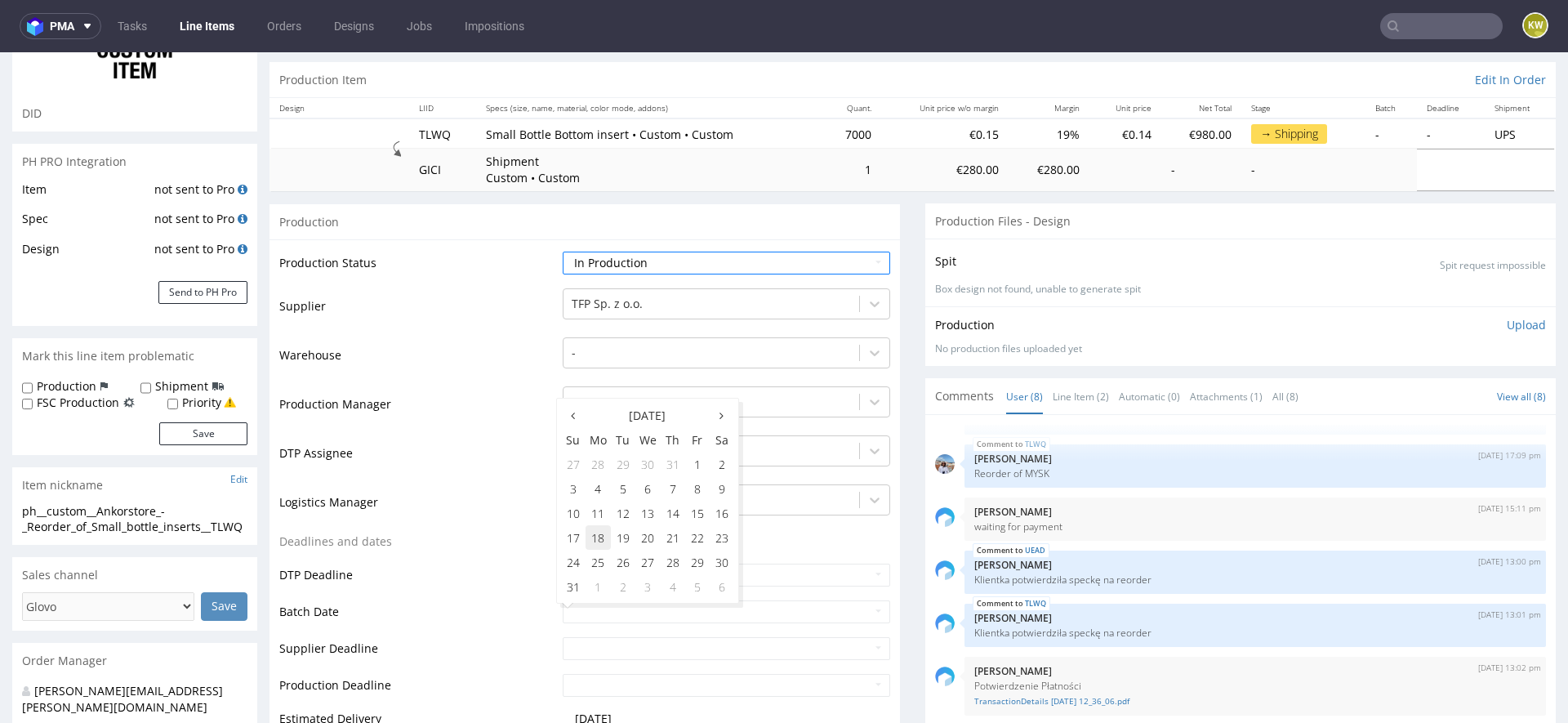
click at [594, 537] on td "18" at bounding box center [597, 538] width 25 height 25
type input "[DATE]"
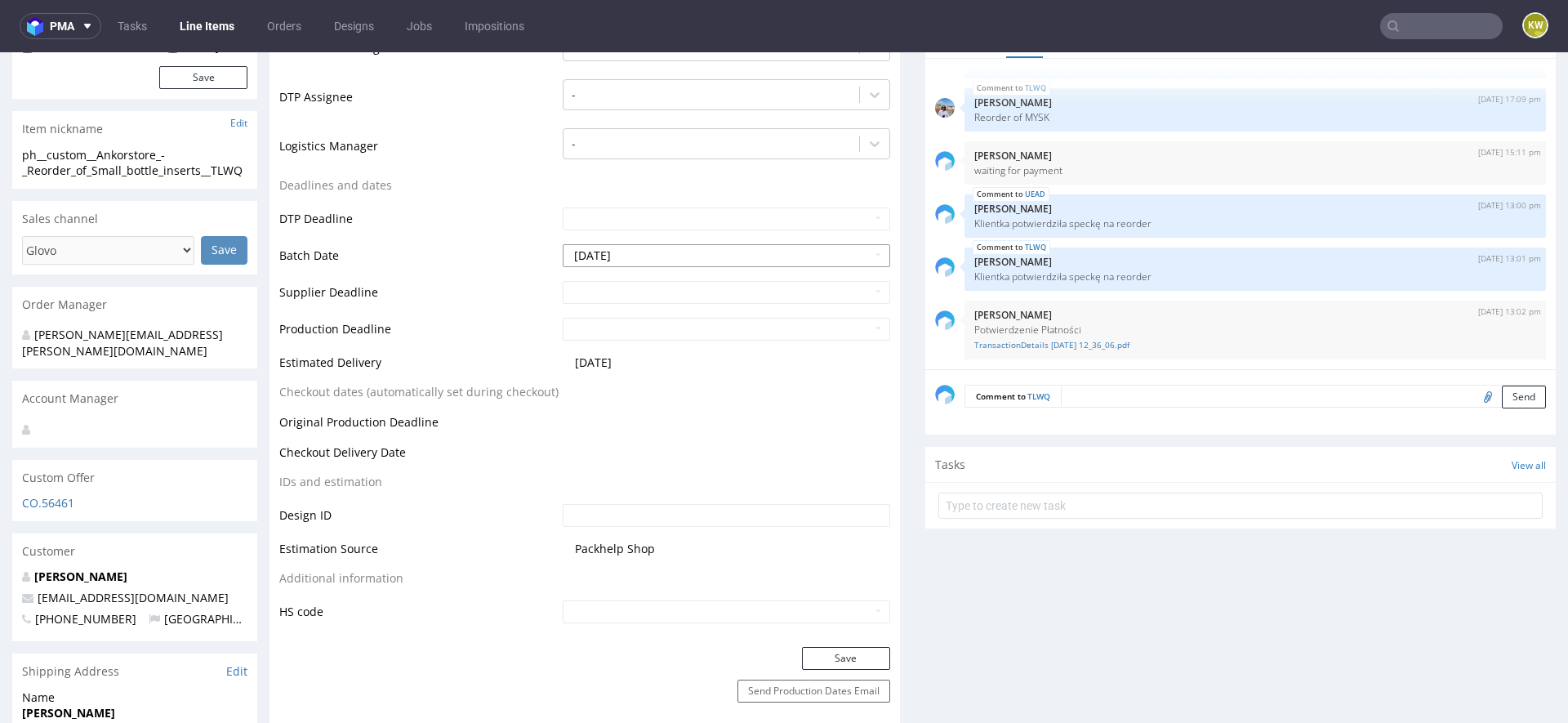
scroll to position [551, 0]
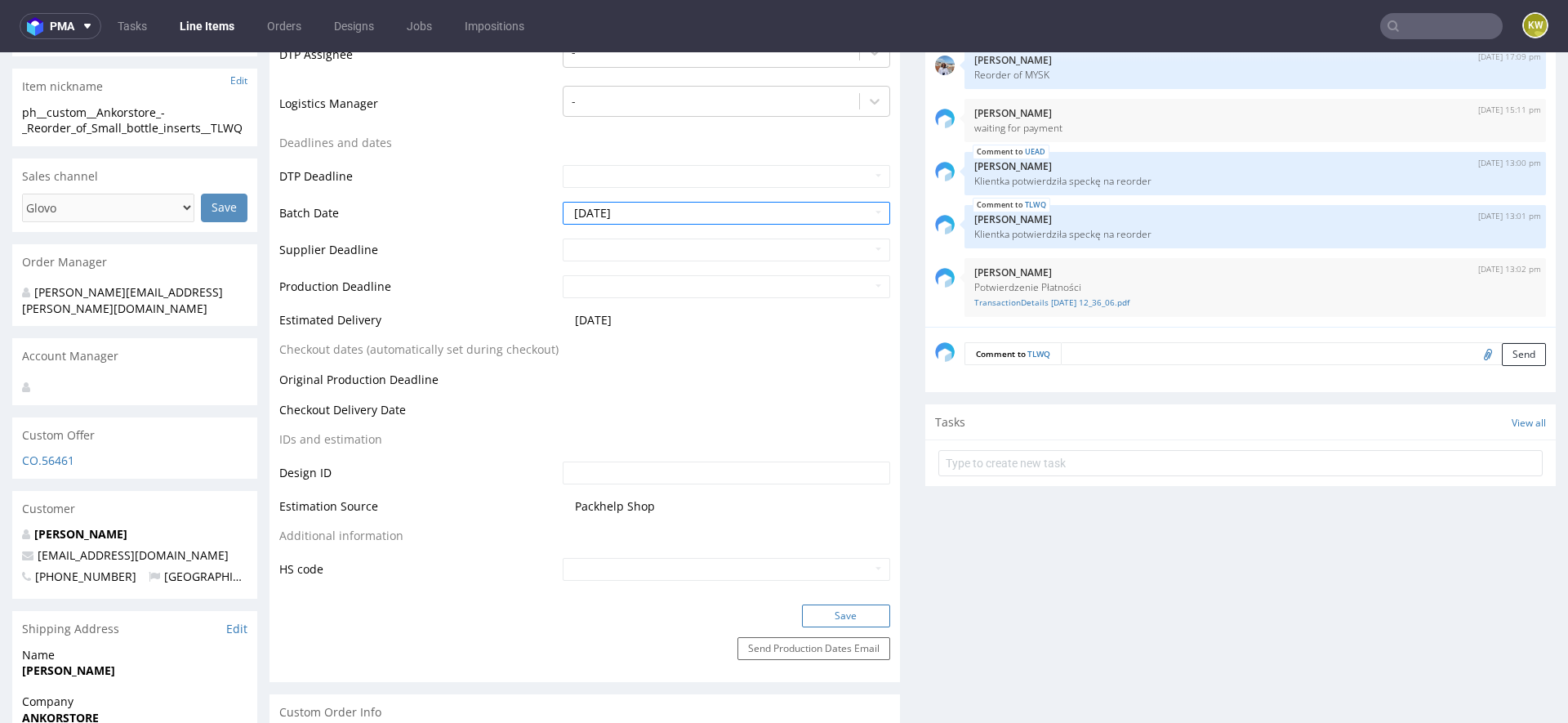
click at [829, 610] on button "Save" at bounding box center [846, 616] width 88 height 23
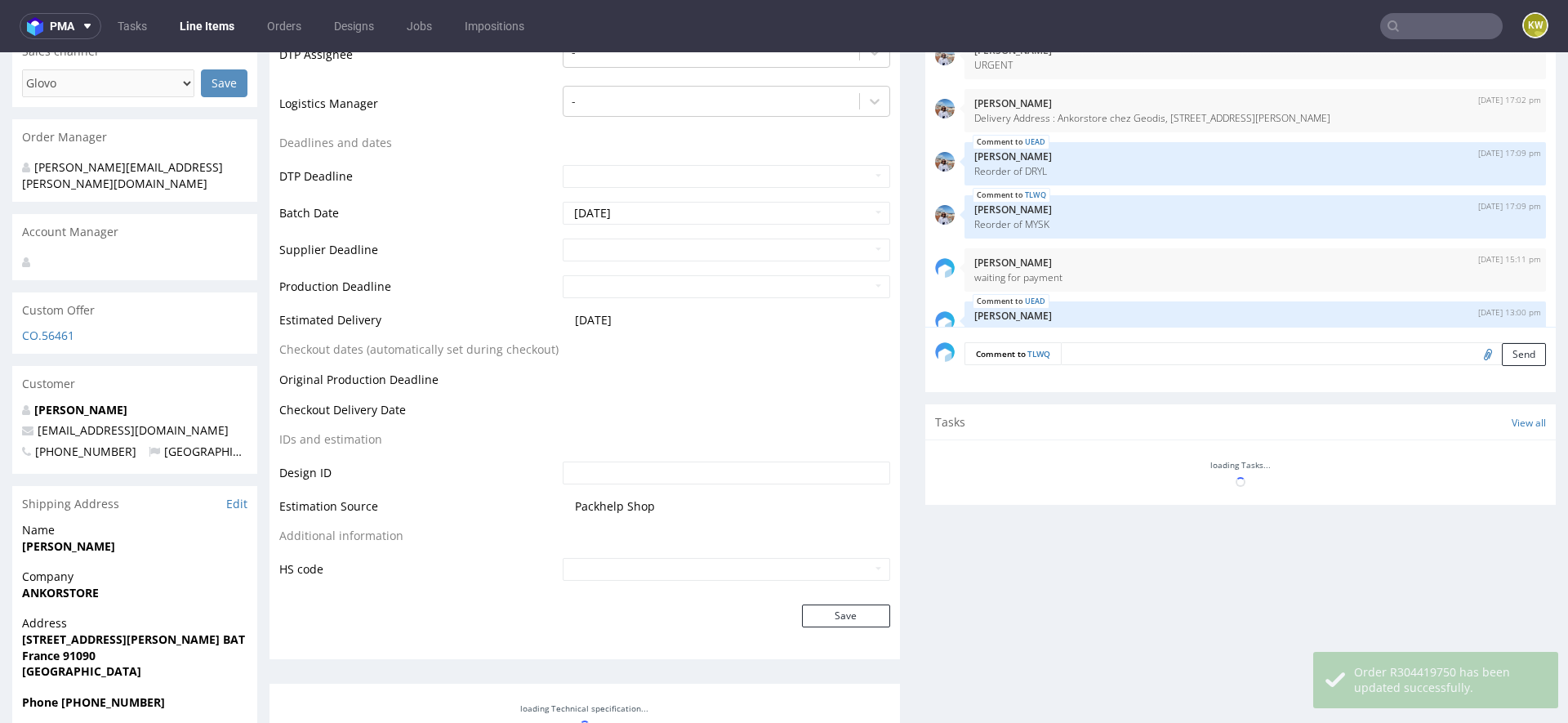
scroll to position [149, 0]
